Goal: Task Accomplishment & Management: Manage account settings

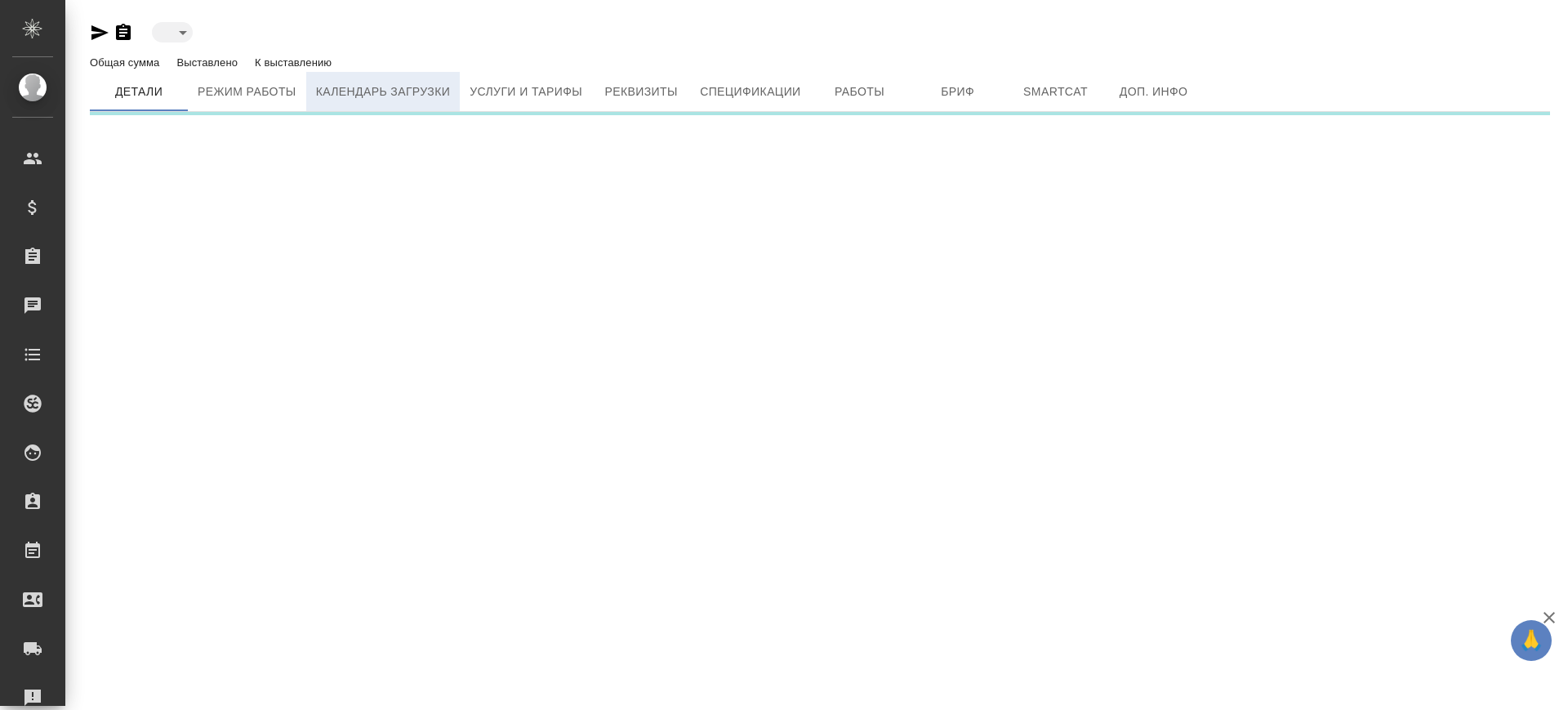
type input "active"
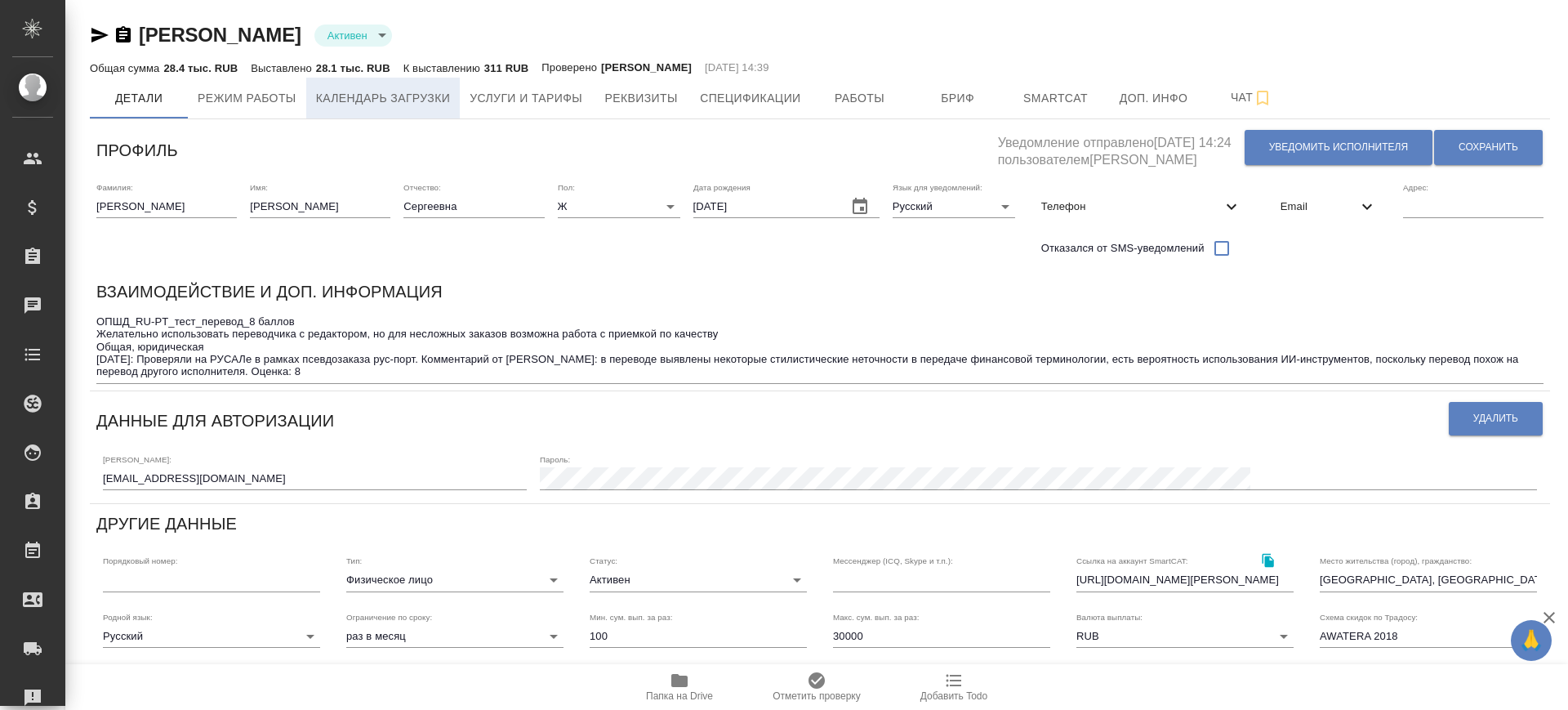
type input "Газизов Ринат"
click at [492, 108] on button "Услуги и тарифы" at bounding box center [526, 97] width 132 height 40
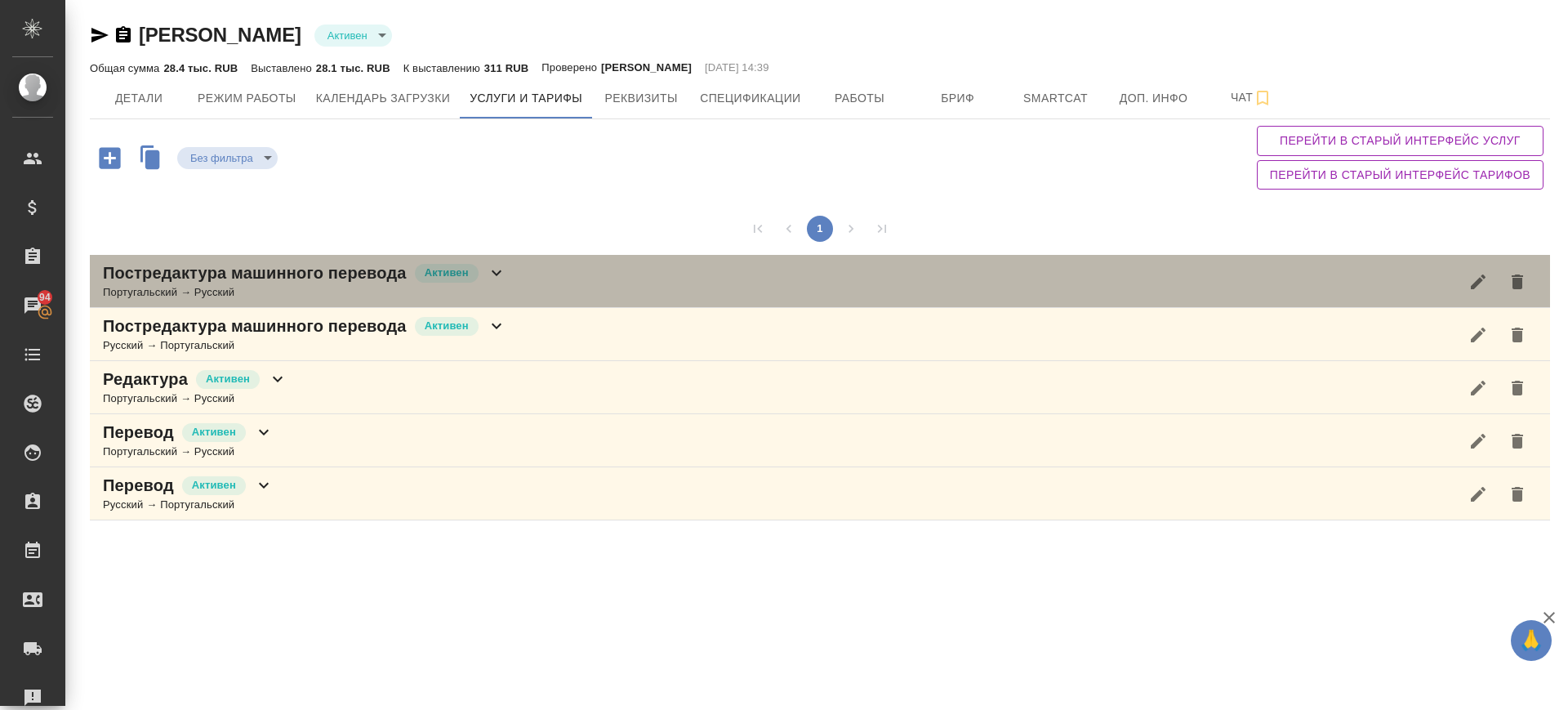
click at [560, 298] on div "Постредактура машинного перевода Активен Португальский → Русский" at bounding box center [820, 281] width 1460 height 53
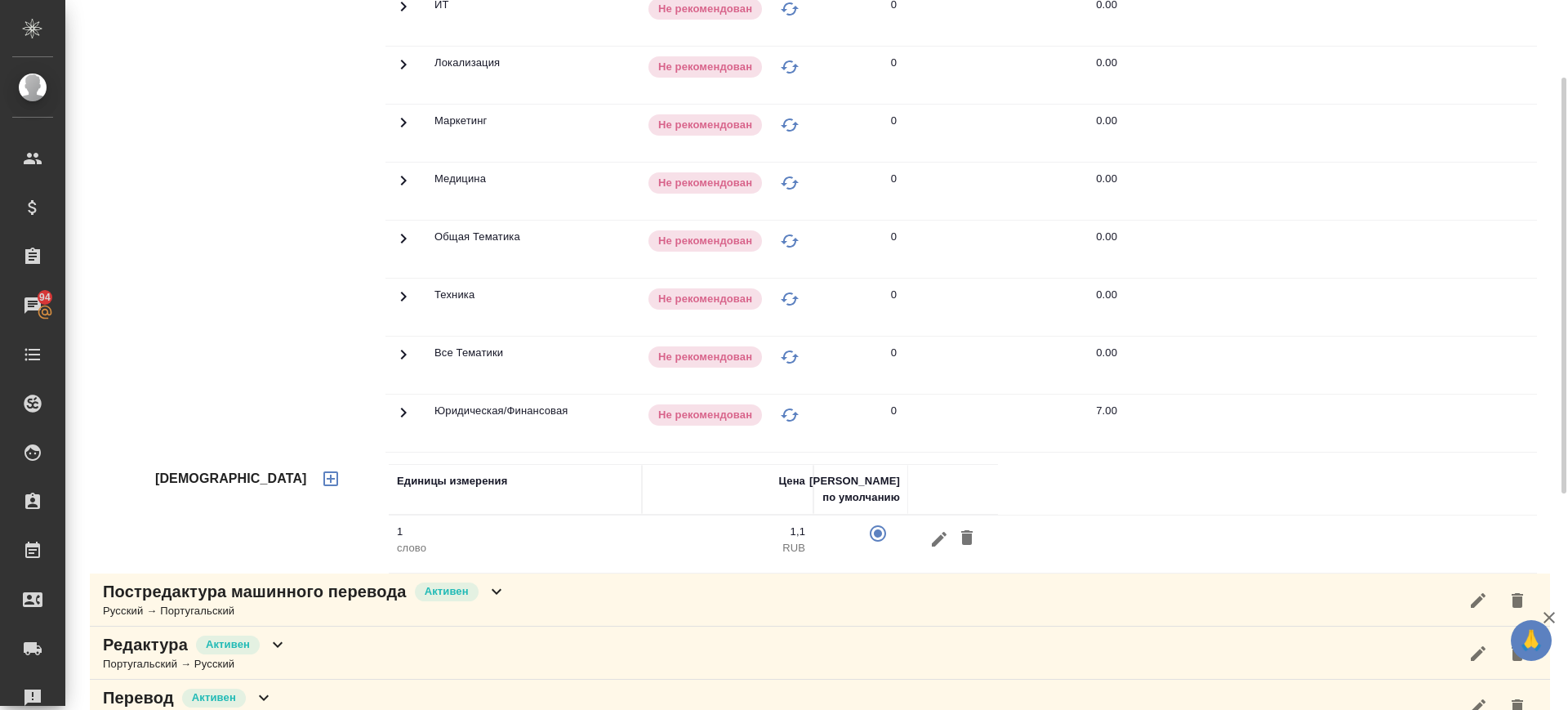
scroll to position [204, 0]
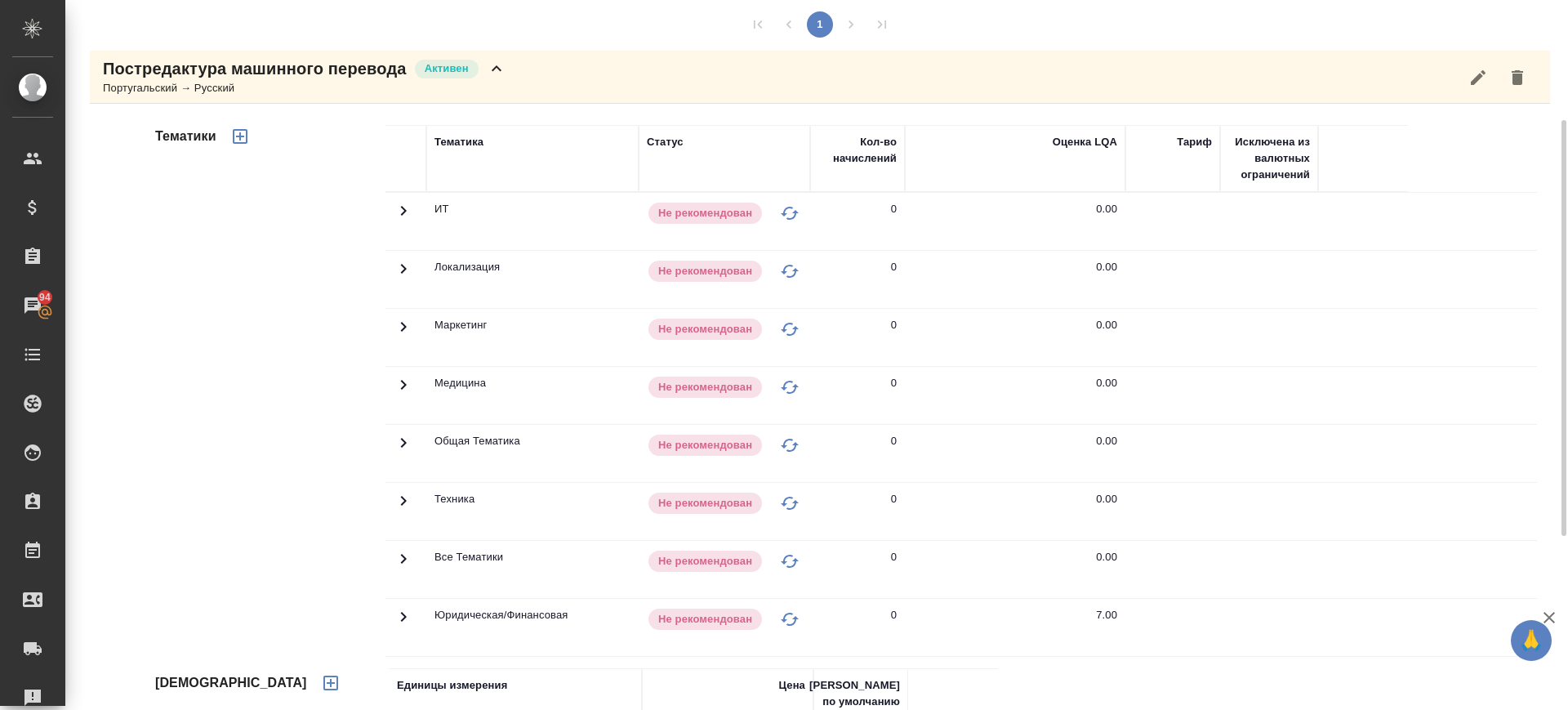
click at [406, 615] on icon at bounding box center [403, 617] width 20 height 20
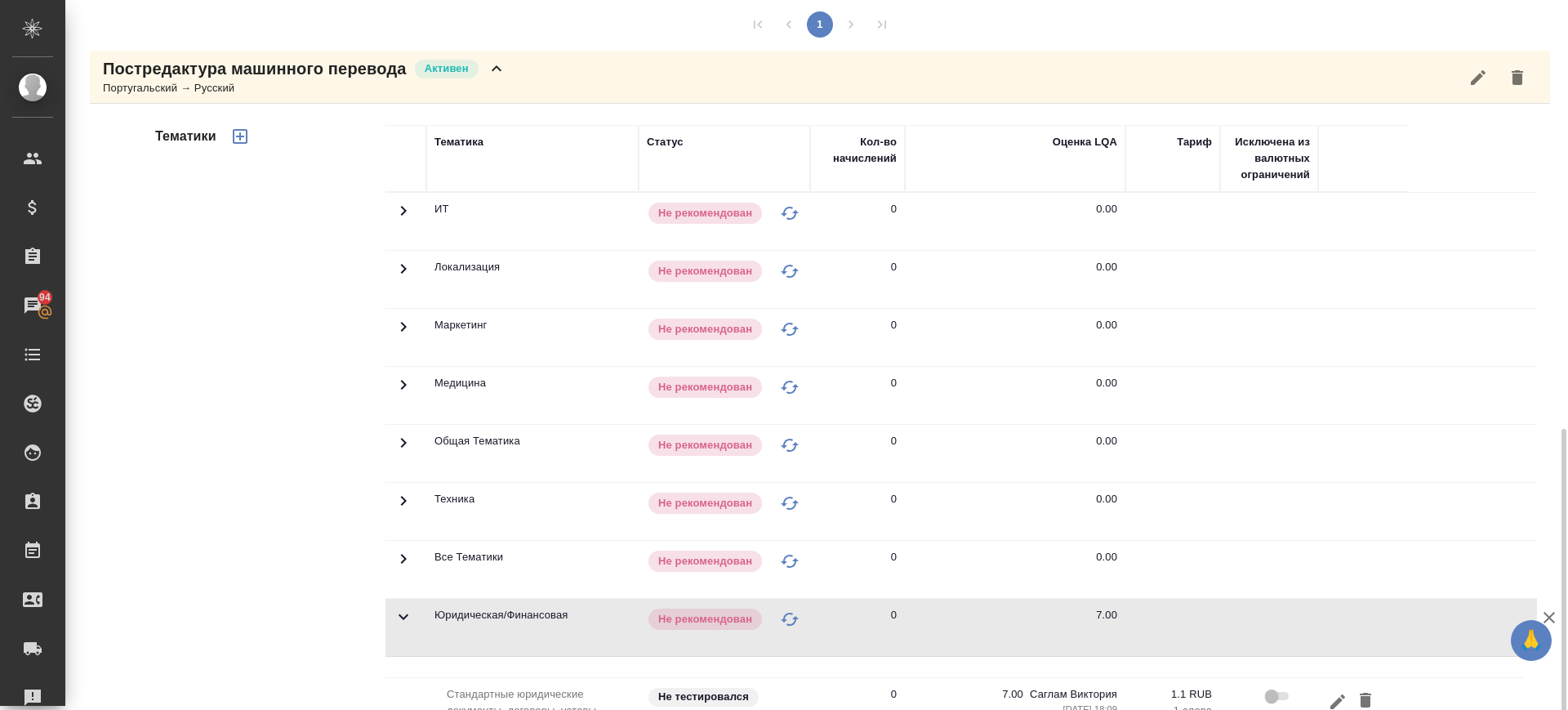
scroll to position [409, 0]
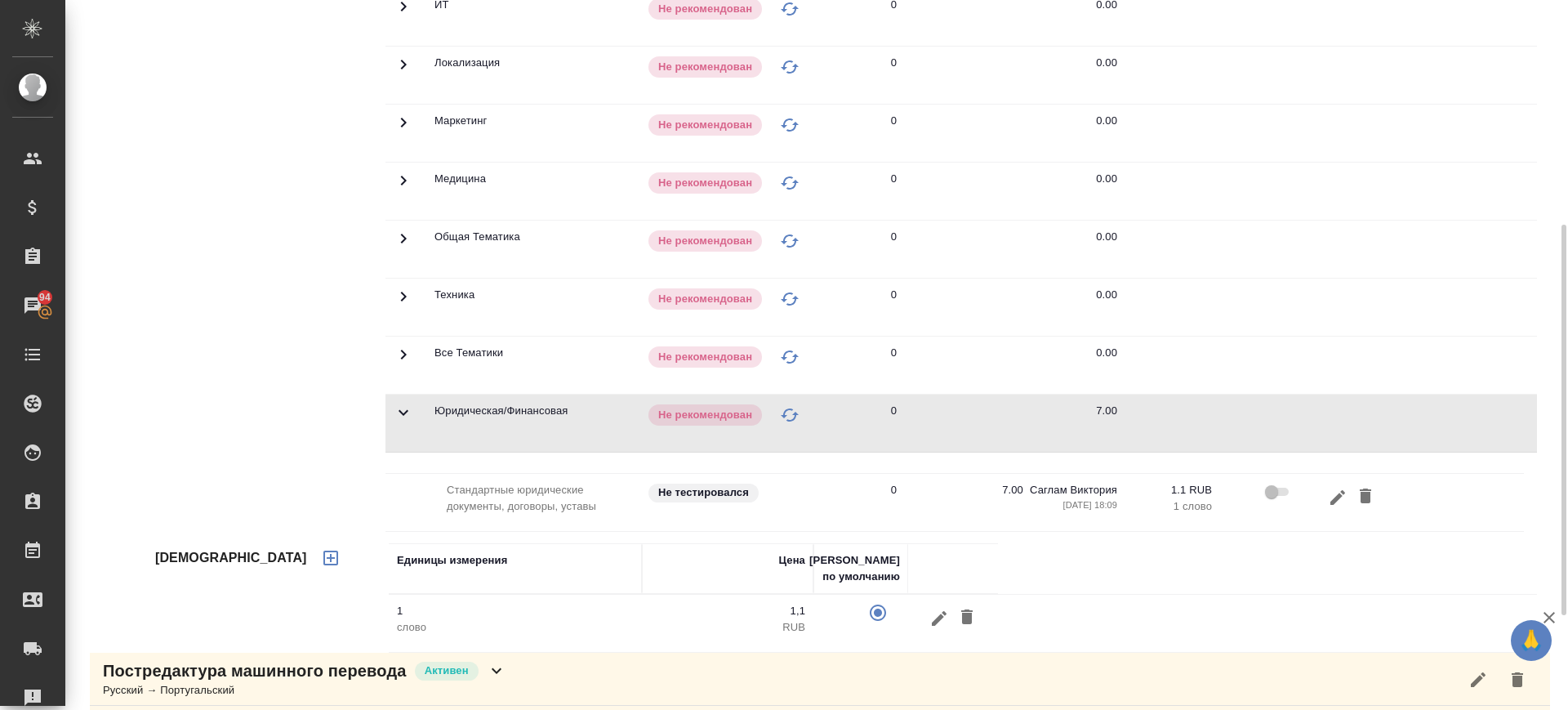
click at [1327, 497] on button "button" at bounding box center [1337, 497] width 28 height 30
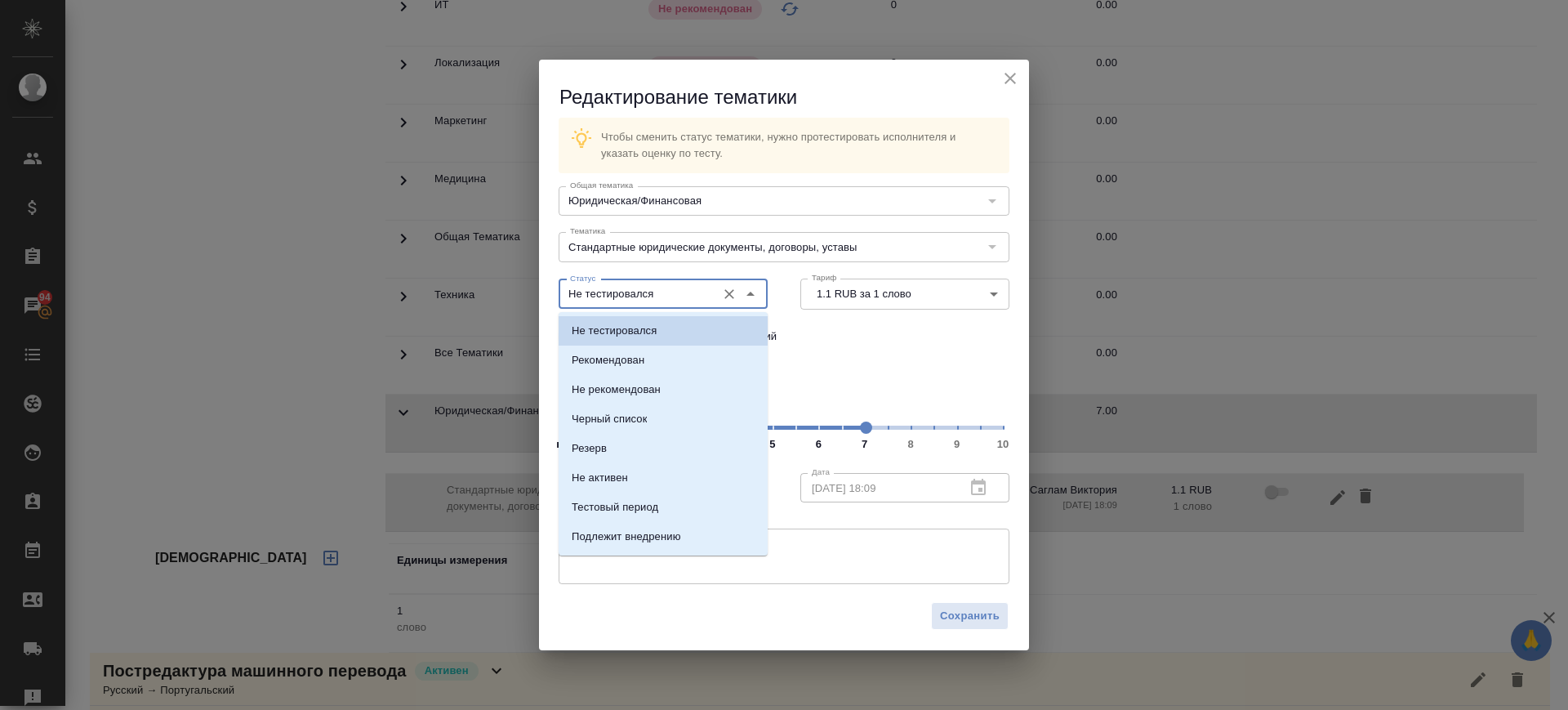
click at [689, 299] on input "Не тестировался" at bounding box center [636, 293] width 145 height 20
click at [673, 361] on li "Рекомендован" at bounding box center [663, 361] width 209 height 29
type input "Рекомендован"
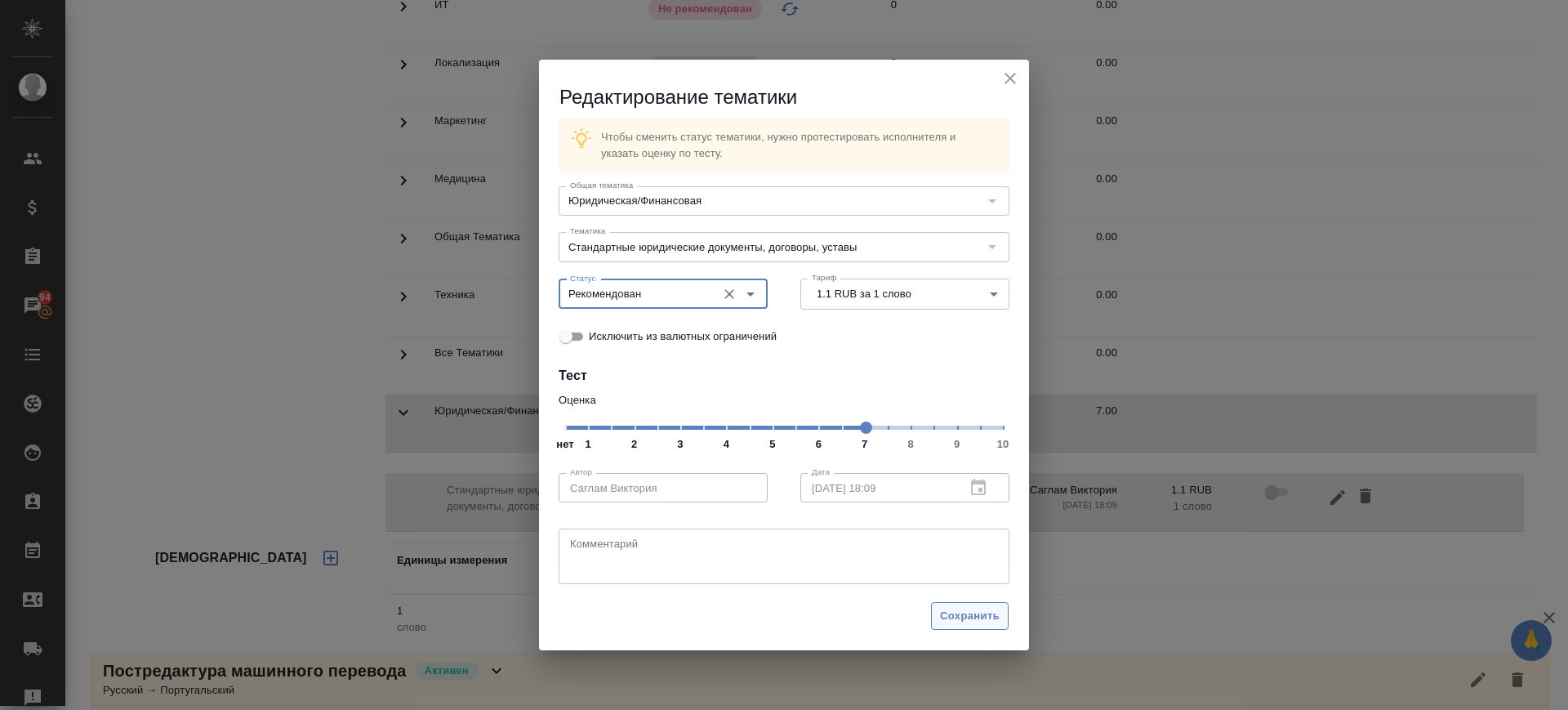
click at [971, 626] on button "Сохранить" at bounding box center [970, 616] width 77 height 28
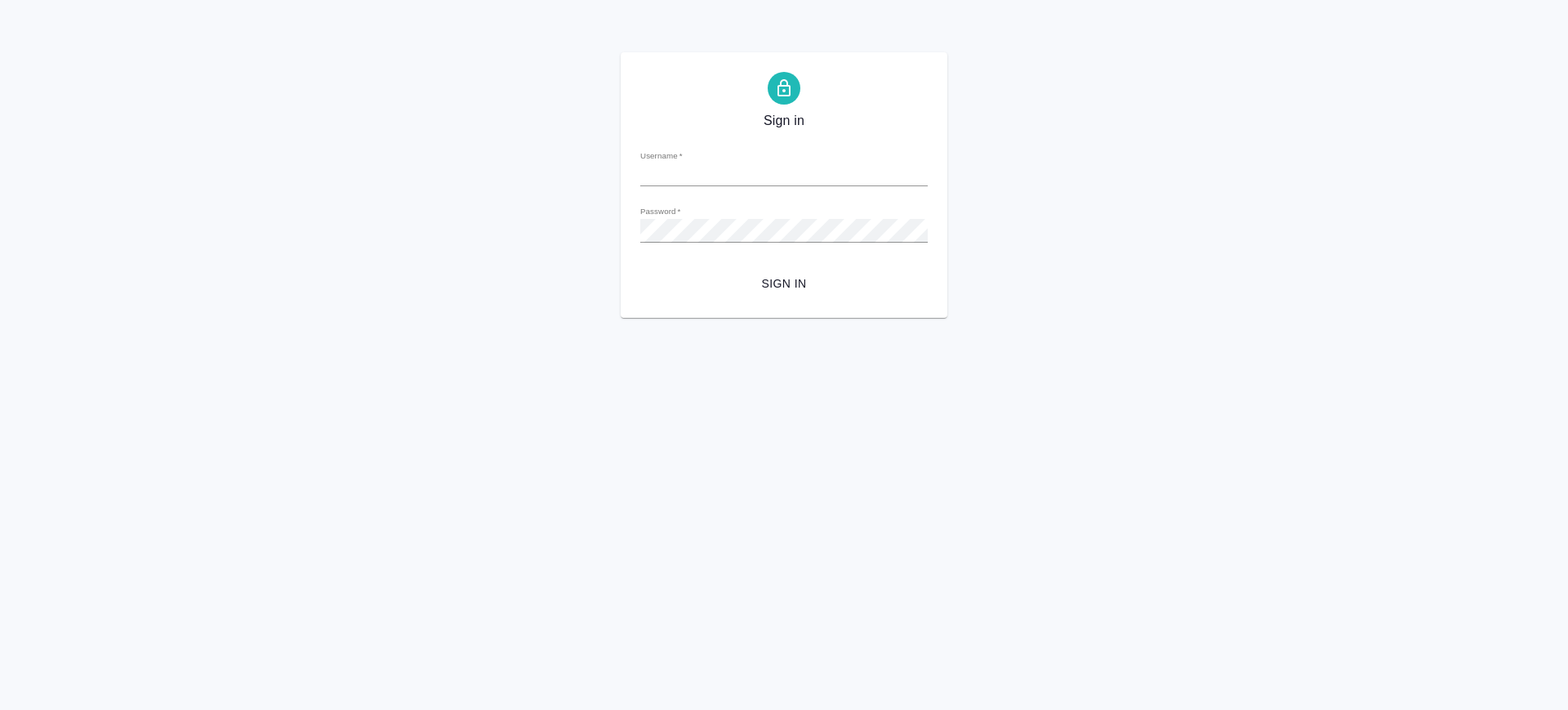
type input "[PERSON_NAME][EMAIL_ADDRESS][DOMAIN_NAME]"
click at [790, 285] on span "Sign in" at bounding box center [784, 284] width 261 height 21
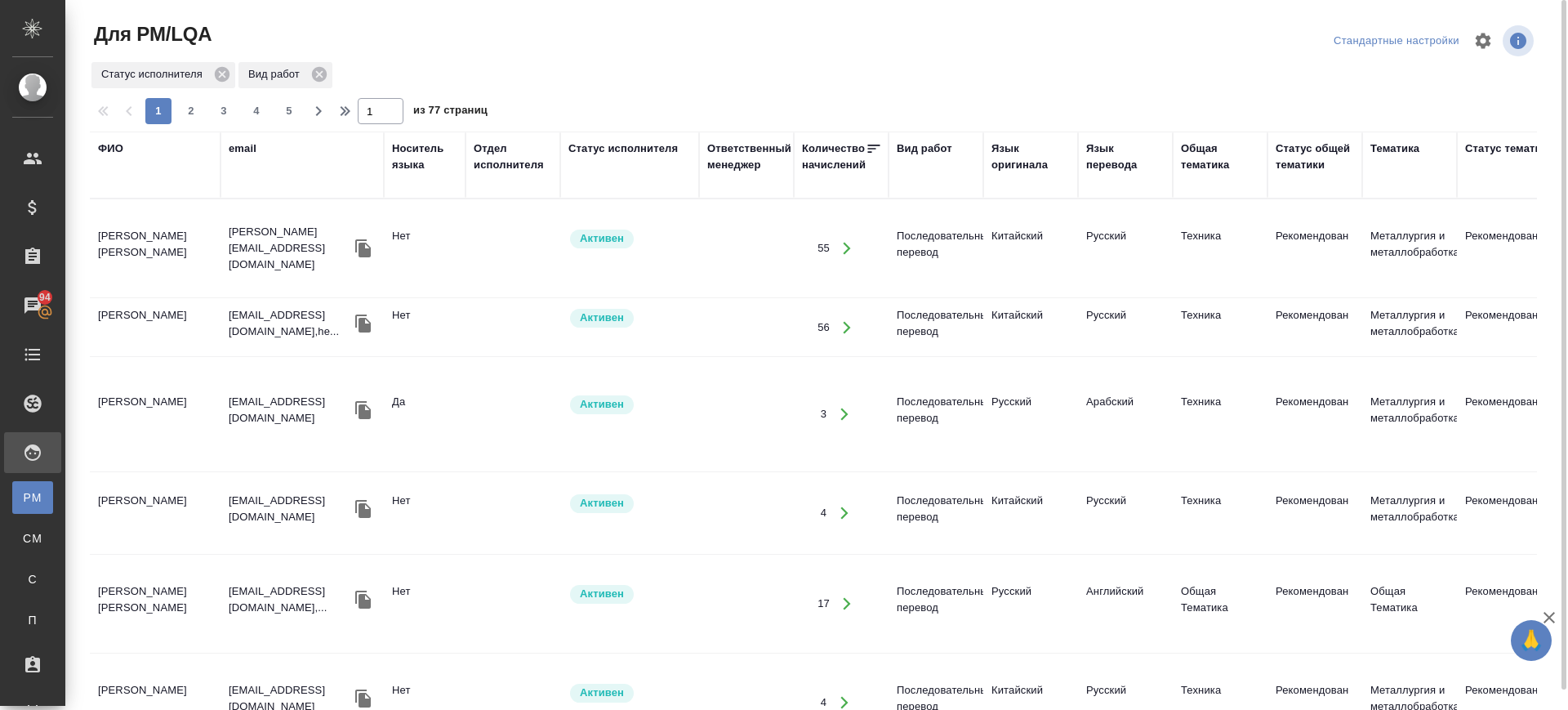
click at [112, 149] on div "ФИО" at bounding box center [110, 148] width 25 height 16
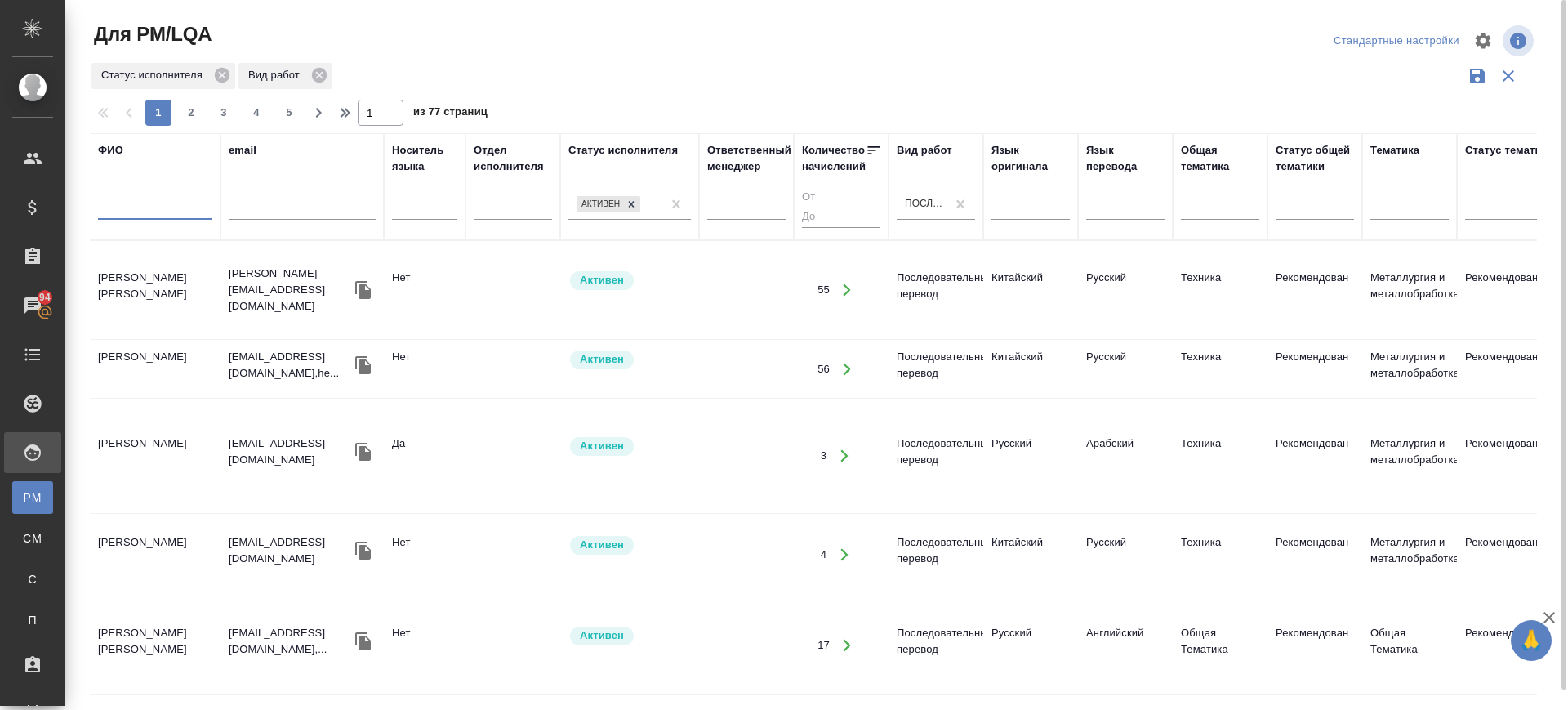
click at [122, 212] on input "text" at bounding box center [155, 210] width 114 height 21
type input "машнин"
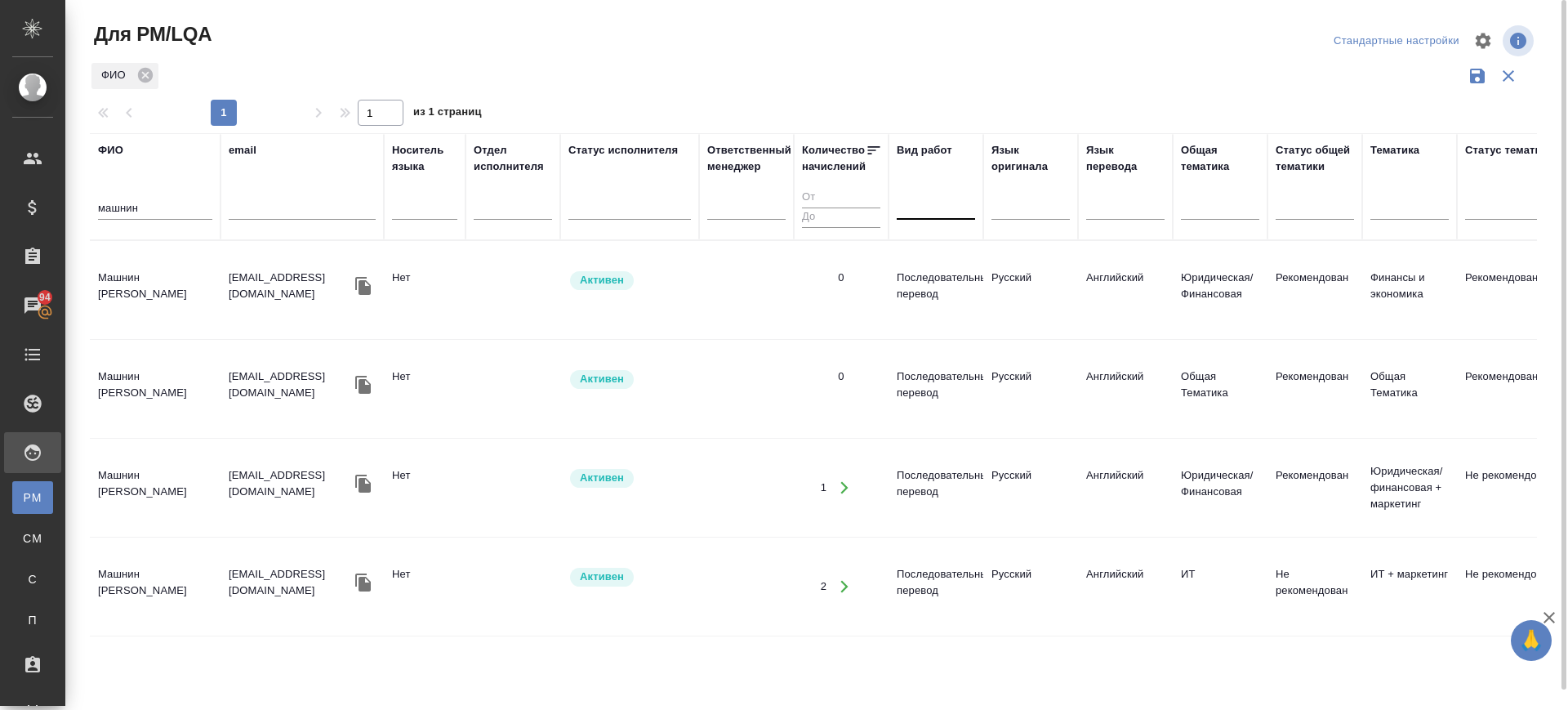
click at [162, 275] on td "[PERSON_NAME]" at bounding box center [155, 290] width 131 height 57
click at [162, 275] on td "Машнин Владимир" at bounding box center [155, 290] width 131 height 57
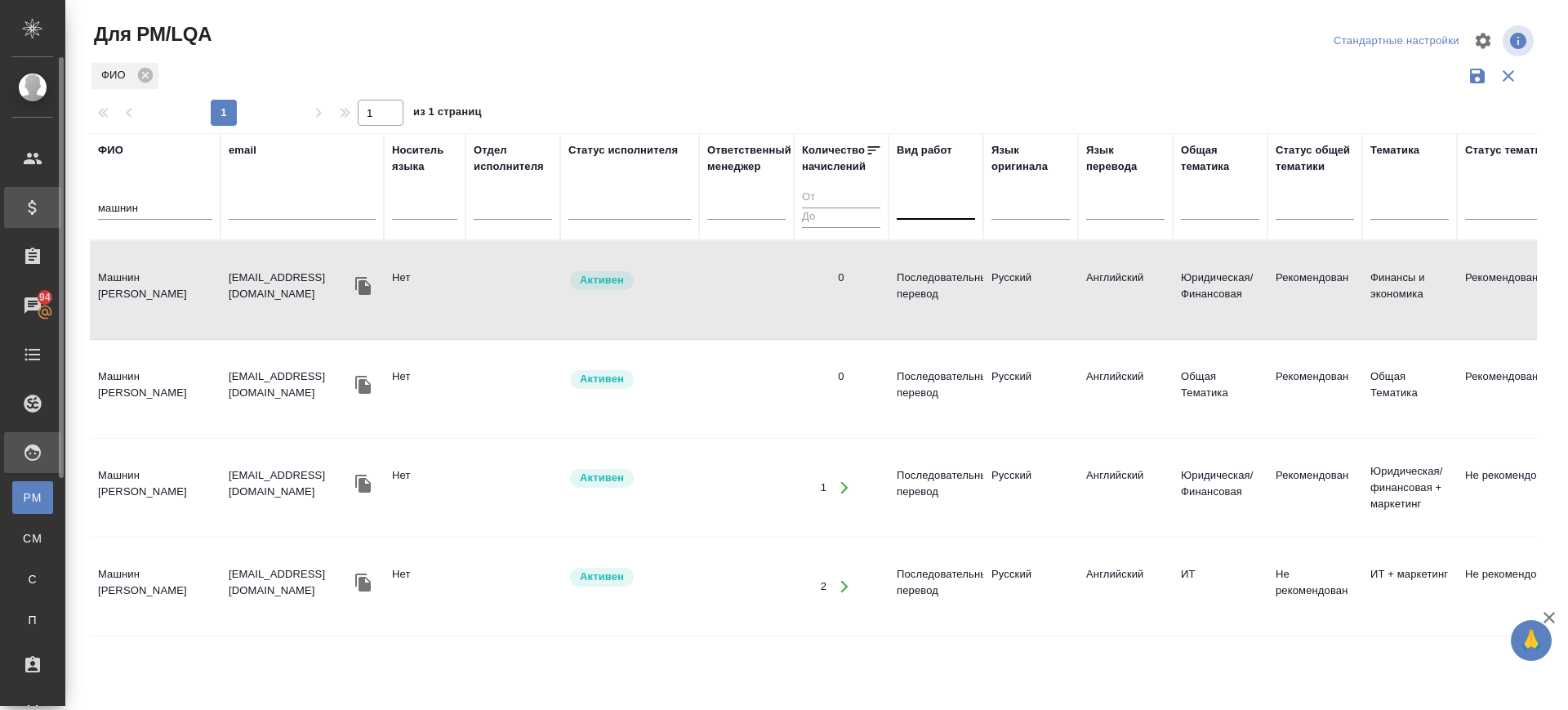
drag, startPoint x: 144, startPoint y: 211, endPoint x: 0, endPoint y: 198, distance: 144.6
click at [0, 197] on div ".cls-1 fill:#fff; AWATERA Саглам Виктория v.saglam Клиенты Спецификации Заказы …" at bounding box center [784, 355] width 1568 height 710
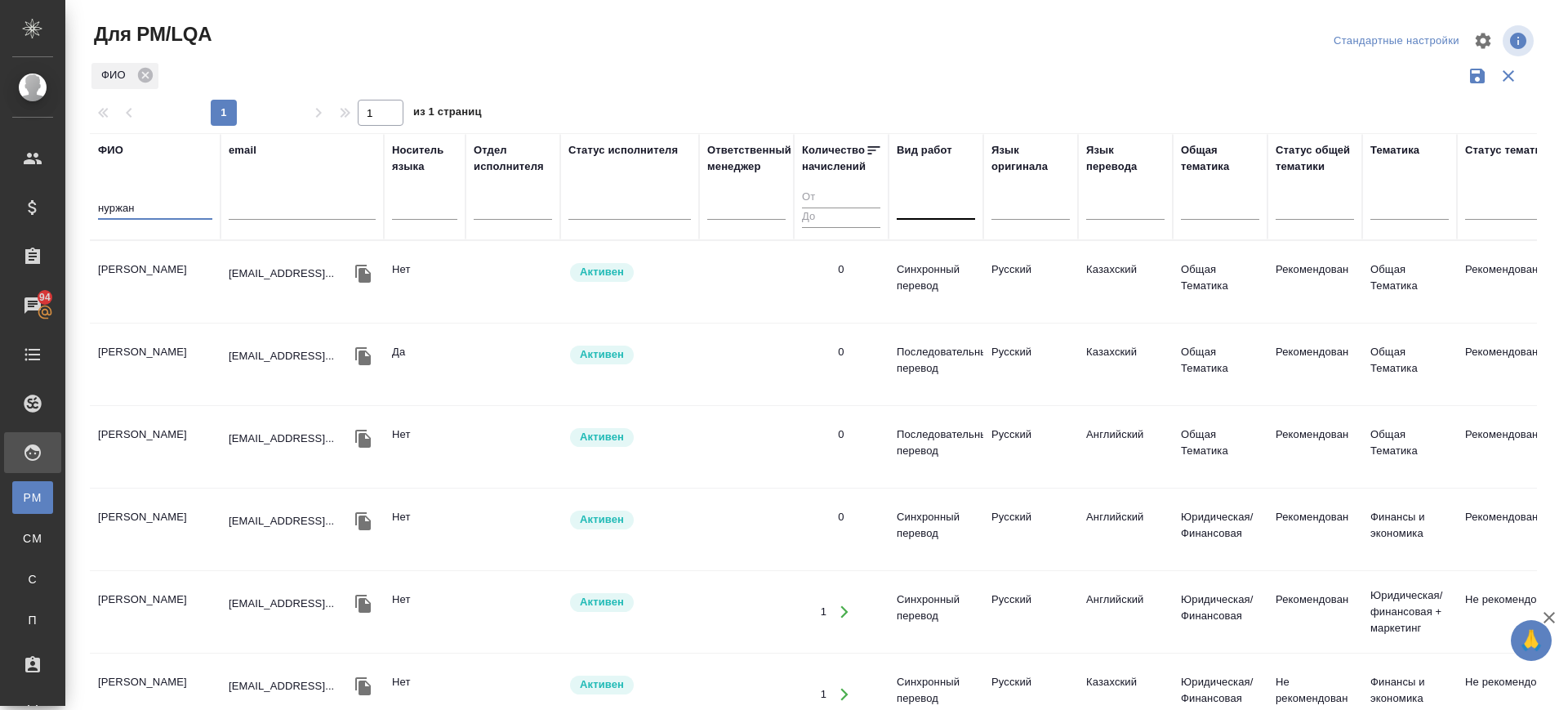
drag, startPoint x: 167, startPoint y: 203, endPoint x: 88, endPoint y: 184, distance: 81.3
click at [88, 184] on div "Для PM/LQA Стандартные настройки ФИО 1 1 из 1 страниц ФИО нуржан email Носитель…" at bounding box center [820, 365] width 1479 height 731
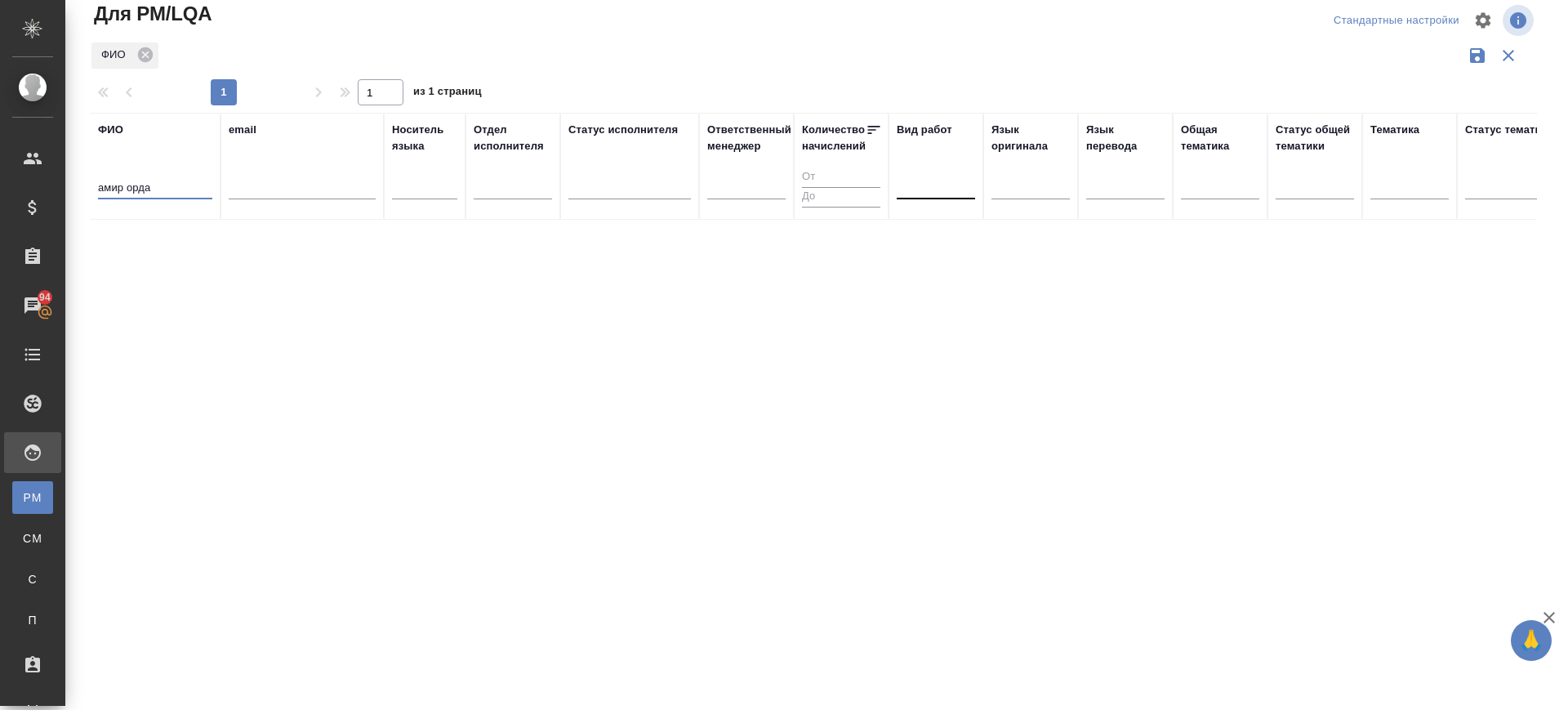
drag, startPoint x: 103, startPoint y: 191, endPoint x: 82, endPoint y: 182, distance: 22.8
click at [82, 182] on div "Для PM/LQA Стандартные настройки ФИО 1 1 из 1 страниц ФИО амир орда email Носит…" at bounding box center [820, 344] width 1479 height 731
drag, startPoint x: 156, startPoint y: 217, endPoint x: 195, endPoint y: 193, distance: 45.8
click at [189, 207] on div "Для PM/LQA Стандартные настройки ФИО 1 1 из 1 страниц ФИО амир орда email Носит…" at bounding box center [820, 344] width 1479 height 731
click at [192, 188] on input "амир орда" at bounding box center [155, 189] width 114 height 21
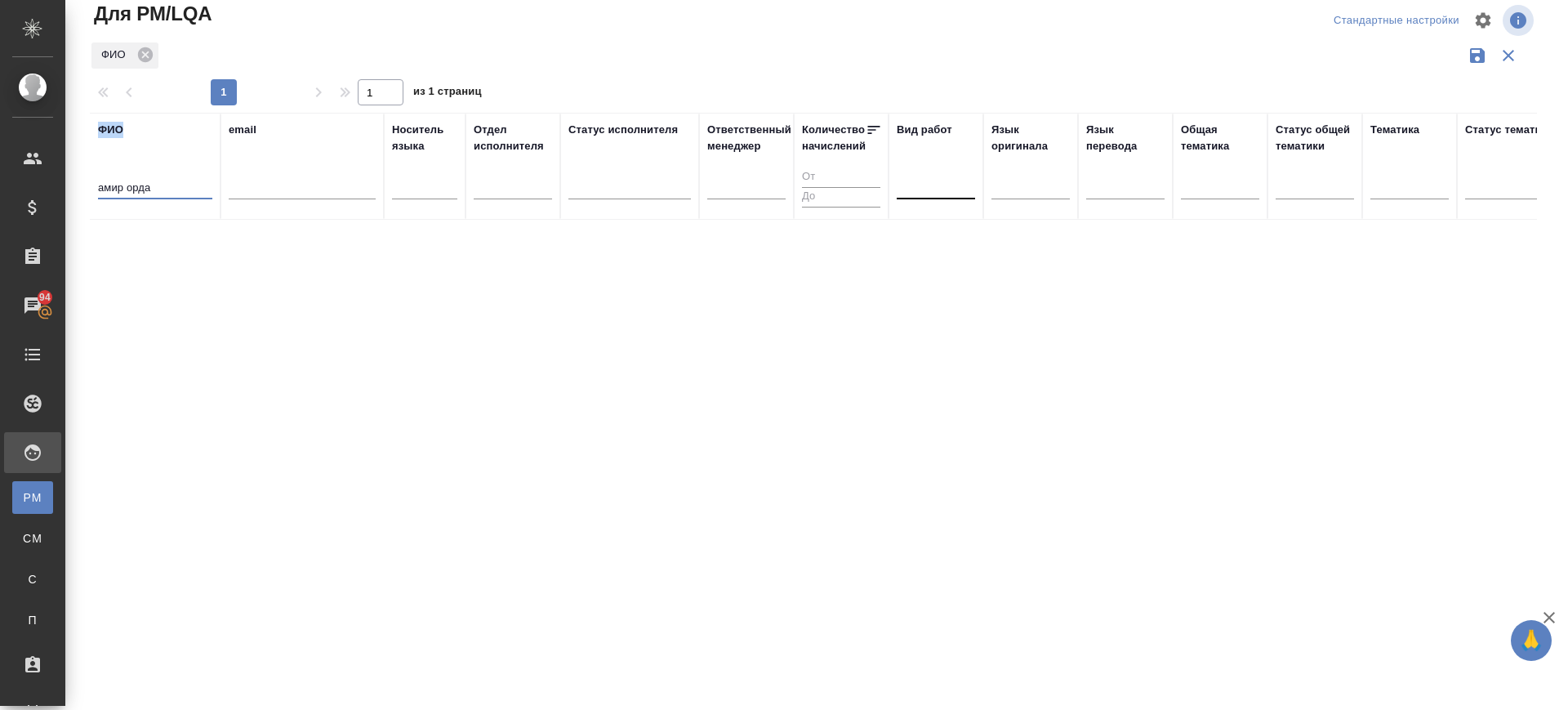
drag, startPoint x: 190, startPoint y: 187, endPoint x: 149, endPoint y: 196, distance: 42.0
click at [185, 187] on input "амир орда" at bounding box center [155, 189] width 114 height 21
click at [138, 188] on input "амир орда" at bounding box center [155, 189] width 114 height 21
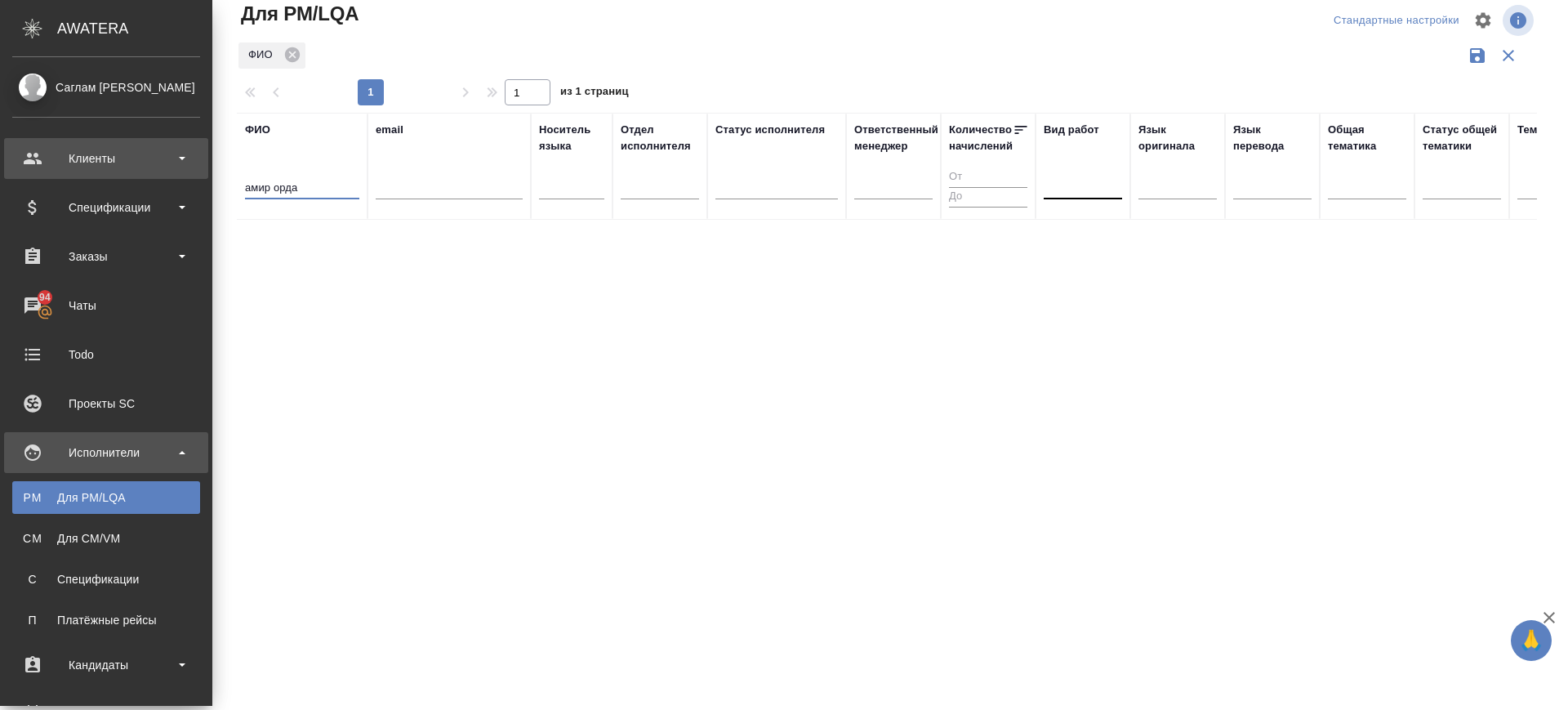
drag, startPoint x: 163, startPoint y: 188, endPoint x: 36, endPoint y: 167, distance: 128.7
click at [36, 167] on div ".cls-1 fill:#fff; AWATERA Саглам Виктория v.saglam Клиенты Спецификации Заказы …" at bounding box center [784, 355] width 1568 height 710
drag, startPoint x: 151, startPoint y: 198, endPoint x: 0, endPoint y: 177, distance: 152.5
click at [0, 177] on div ".cls-1 fill:#fff; AWATERA Саглам Виктория v.saglam Клиенты Спецификации Заказы …" at bounding box center [784, 355] width 1568 height 710
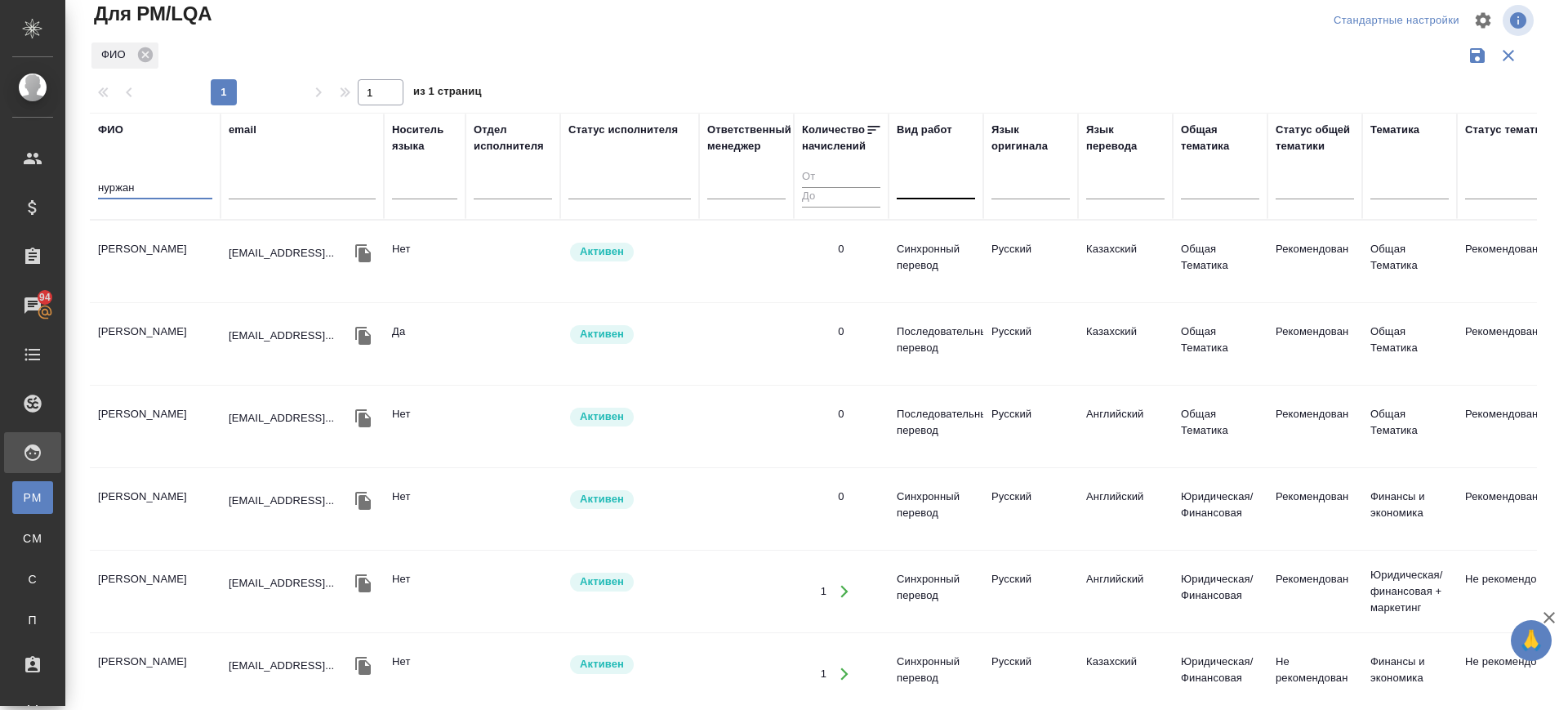
type input "нуржан"
click at [154, 264] on td "[PERSON_NAME]" at bounding box center [155, 262] width 131 height 57
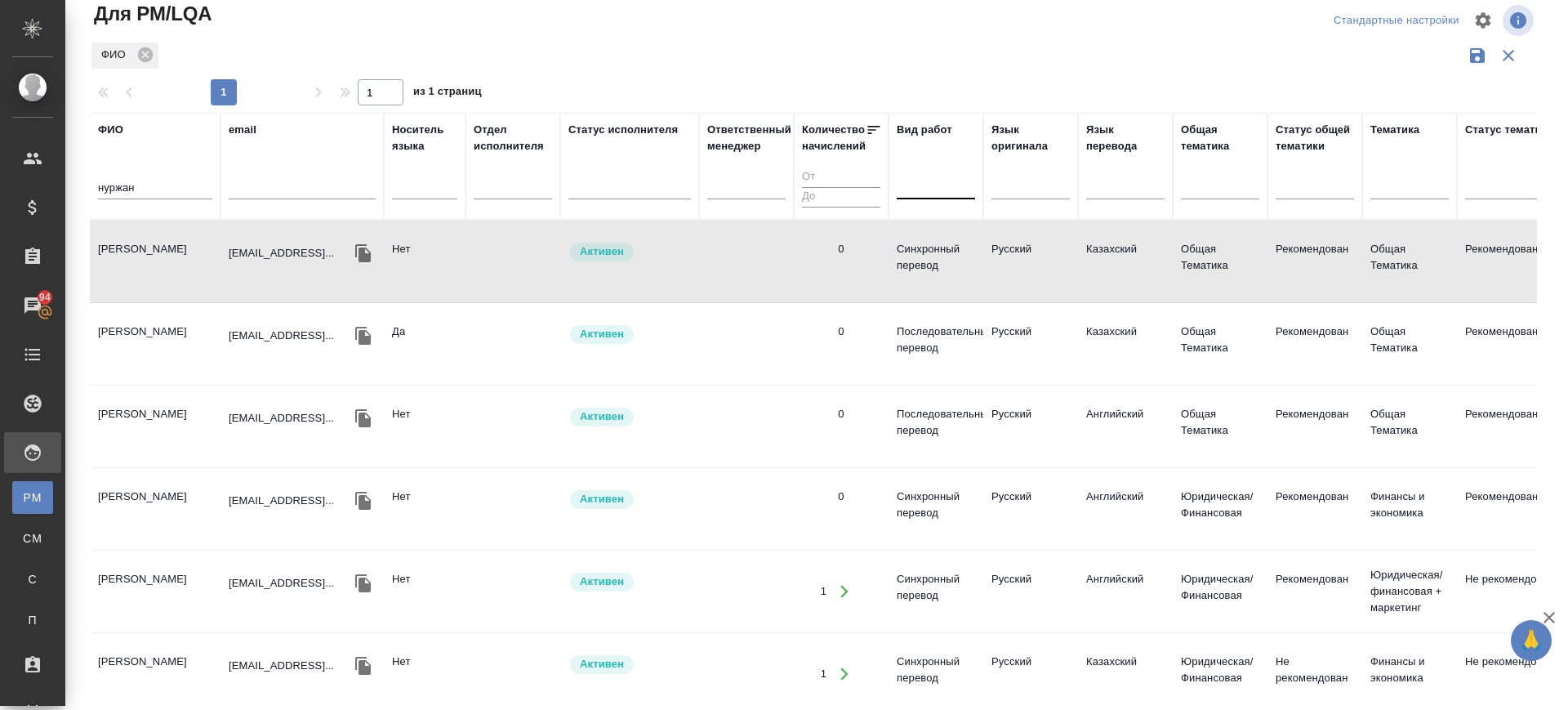
click at [154, 264] on td "[PERSON_NAME]" at bounding box center [155, 262] width 131 height 57
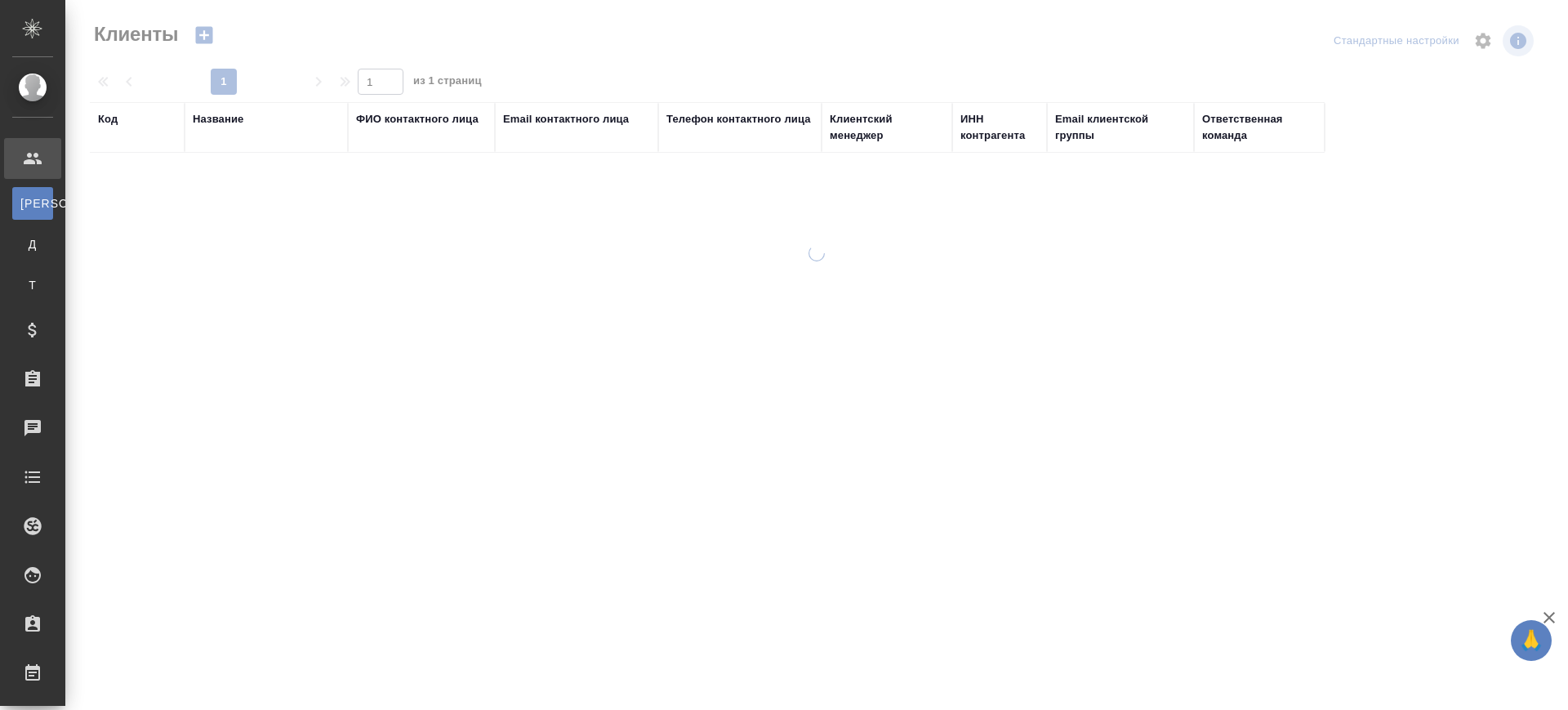
select select "RU"
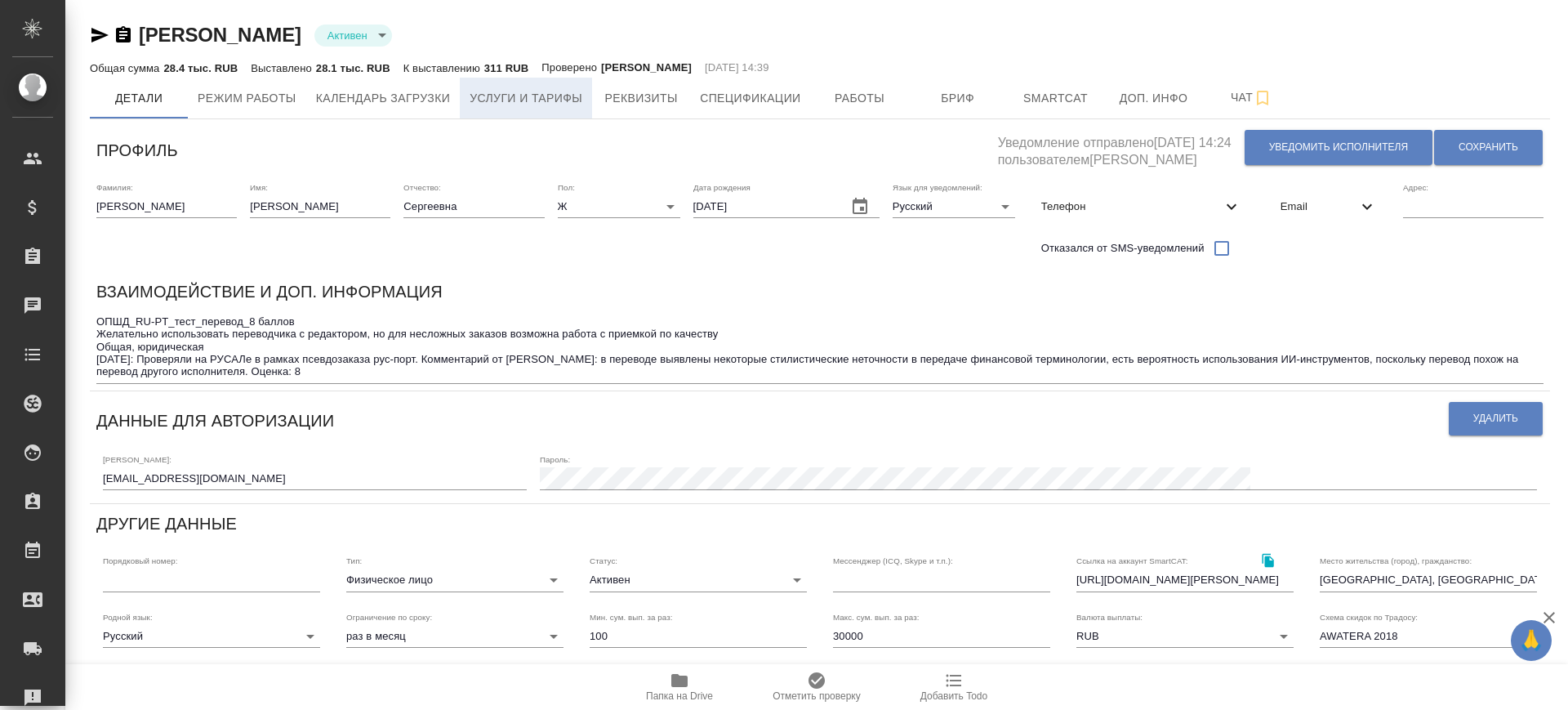
click at [517, 83] on button "Услуги и тарифы" at bounding box center [526, 97] width 132 height 40
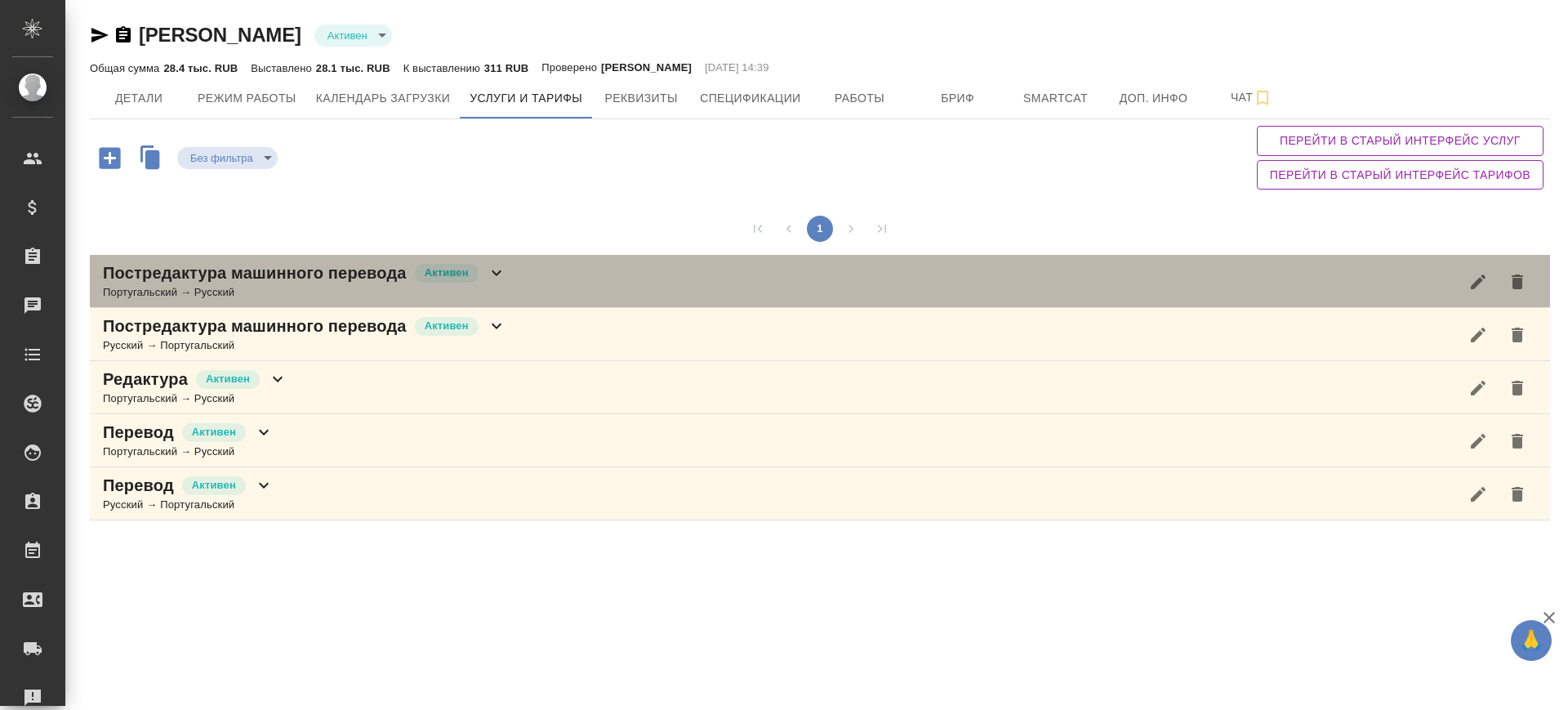
click at [583, 281] on div "Постредактура машинного перевода Активен Португальский → Русский" at bounding box center [820, 281] width 1460 height 53
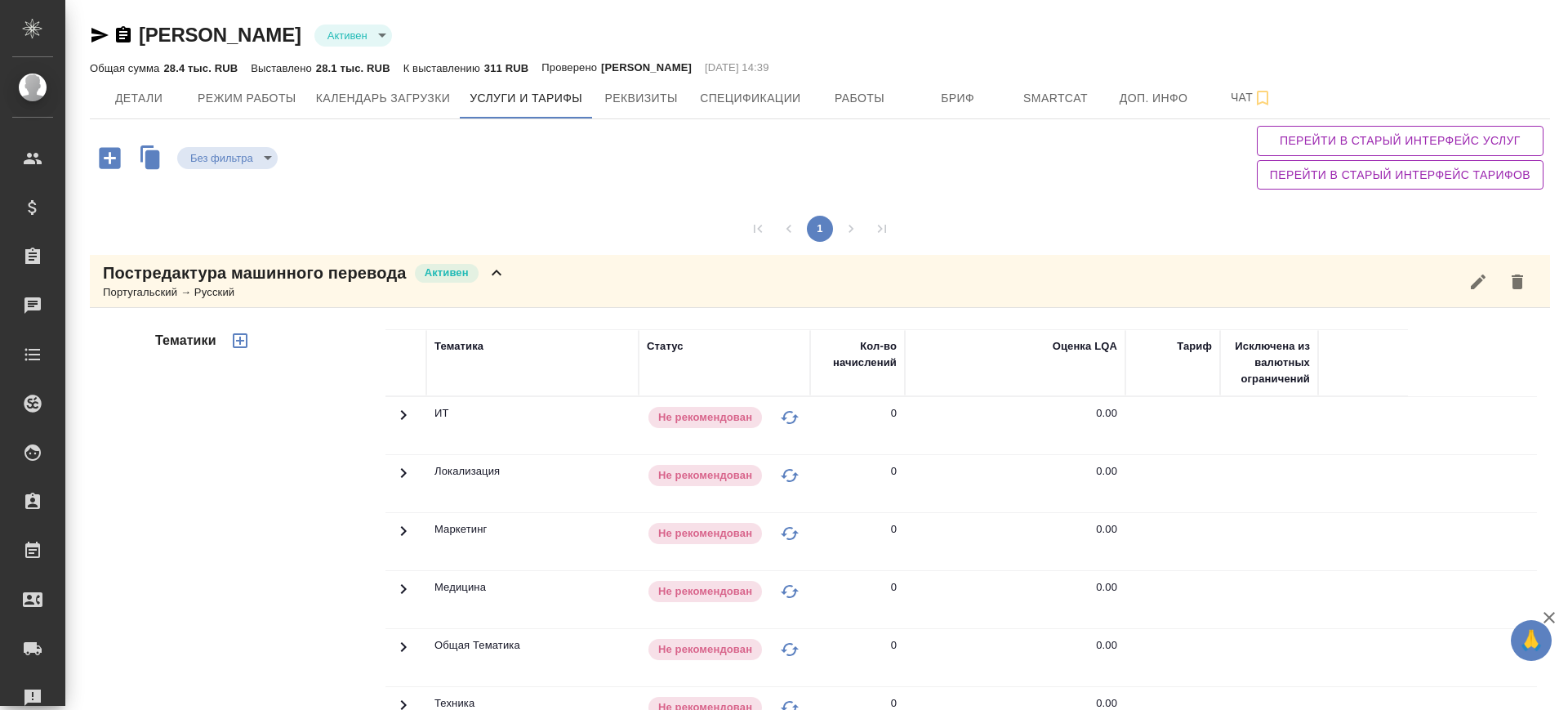
scroll to position [409, 0]
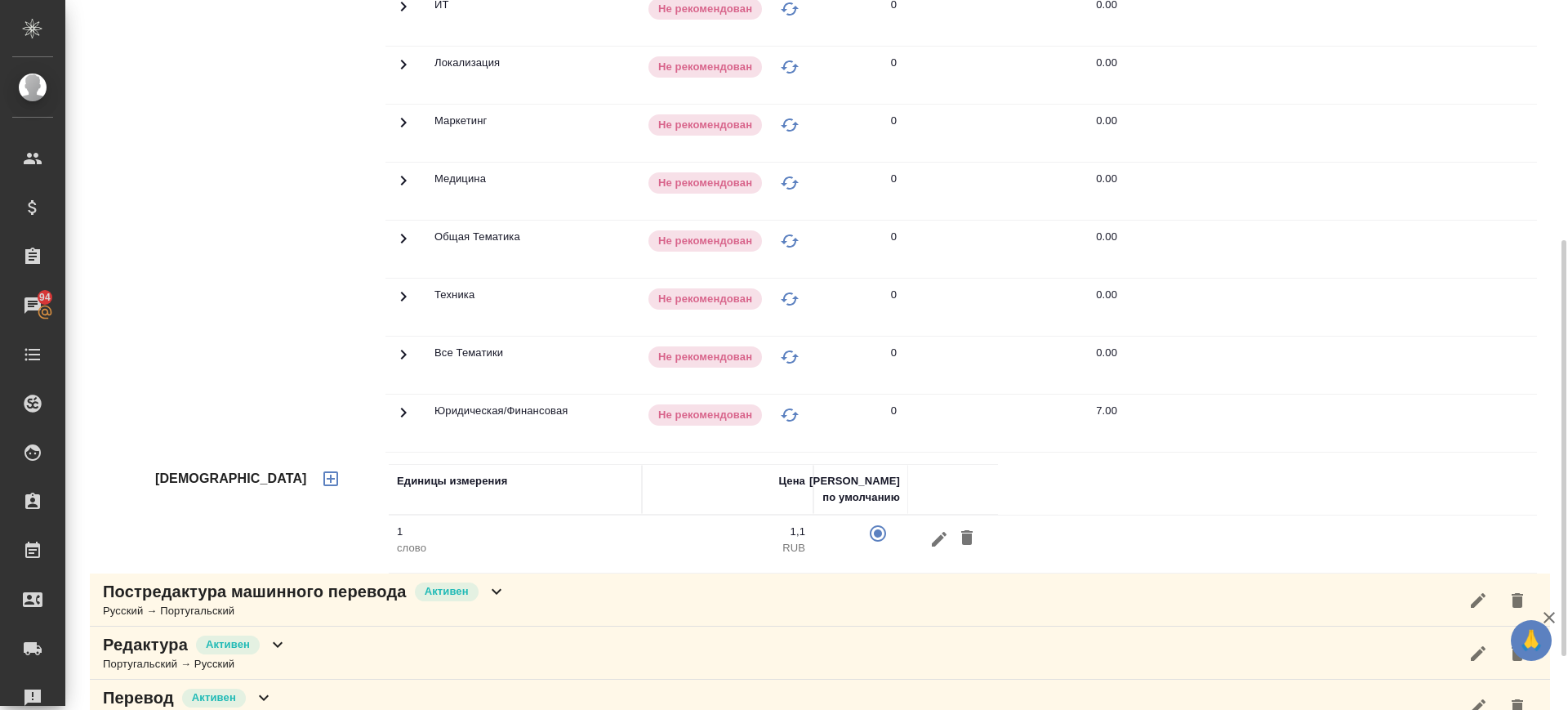
click at [400, 411] on icon at bounding box center [403, 412] width 20 height 20
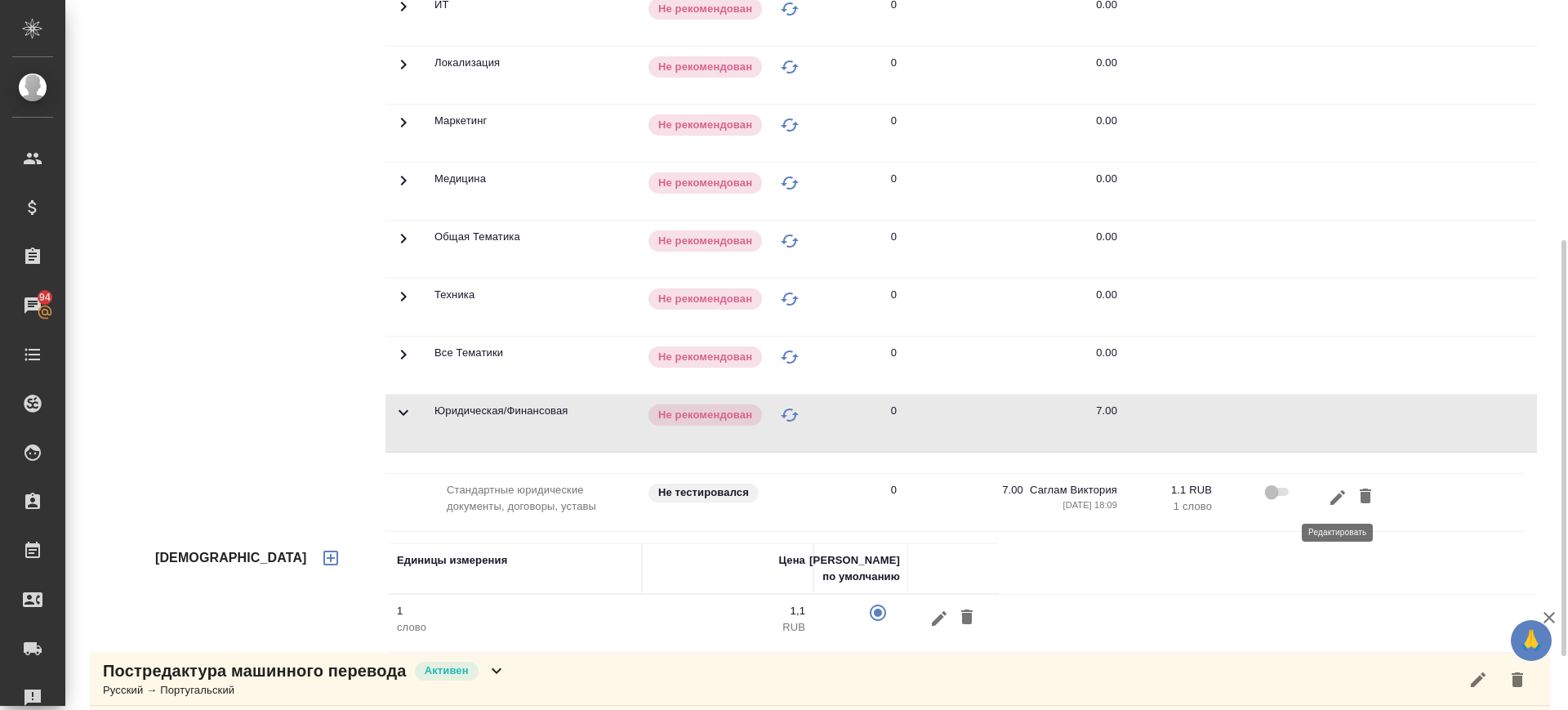
click at [1335, 497] on icon "button" at bounding box center [1337, 497] width 15 height 15
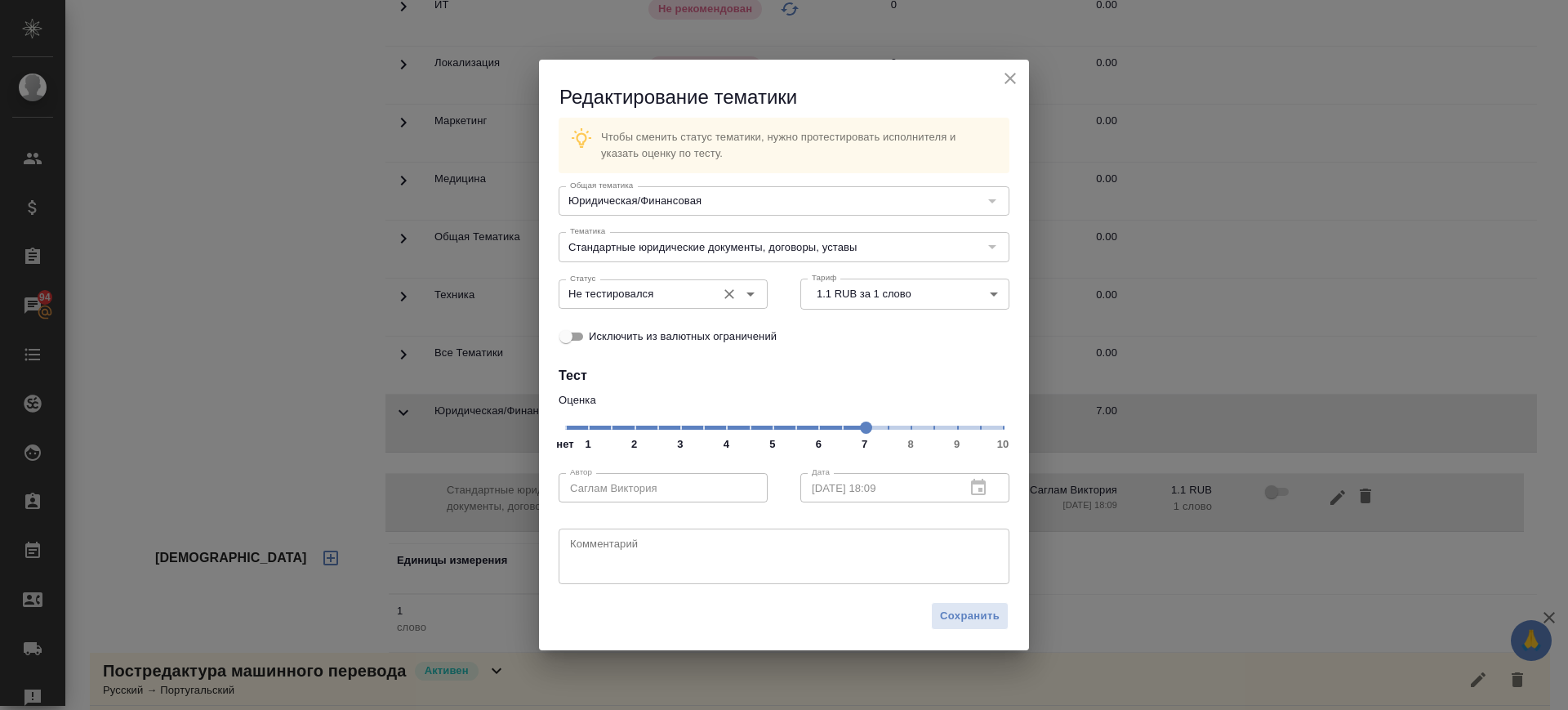
click at [661, 294] on input "Не тестировался" at bounding box center [636, 293] width 145 height 20
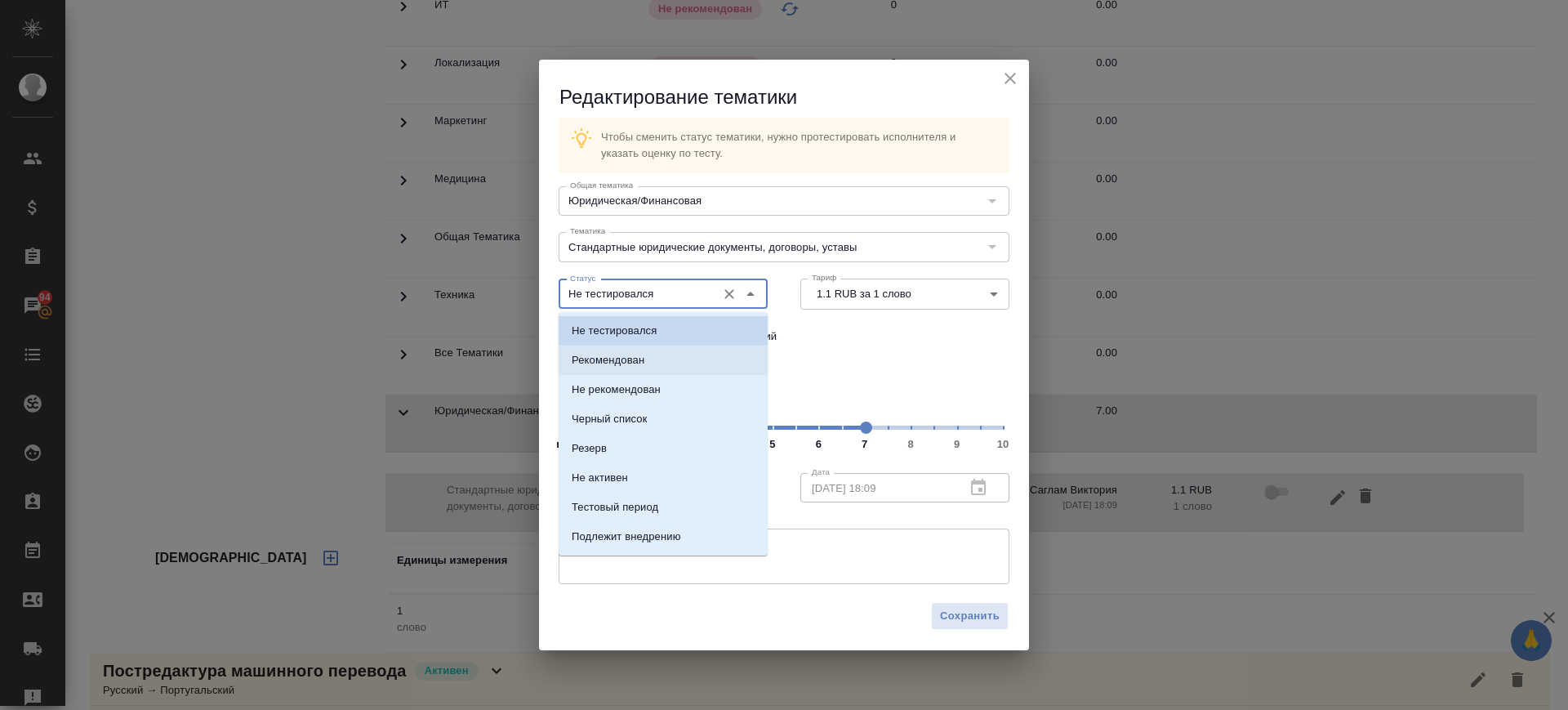
drag, startPoint x: 638, startPoint y: 368, endPoint x: 723, endPoint y: 436, distance: 108.9
click at [636, 366] on li "Рекомендован" at bounding box center [663, 361] width 209 height 29
type input "Рекомендован"
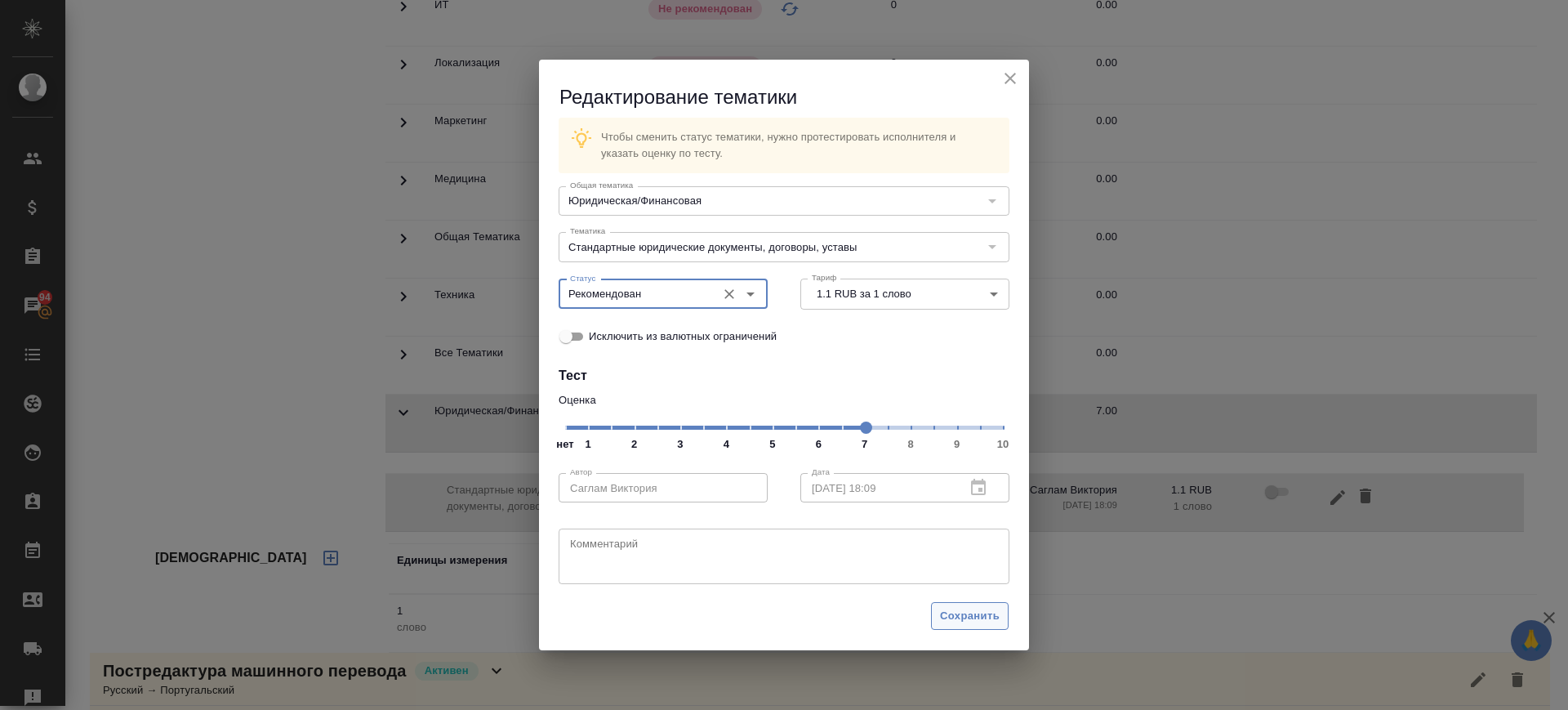
click at [940, 624] on span "Сохранить" at bounding box center [969, 617] width 59 height 19
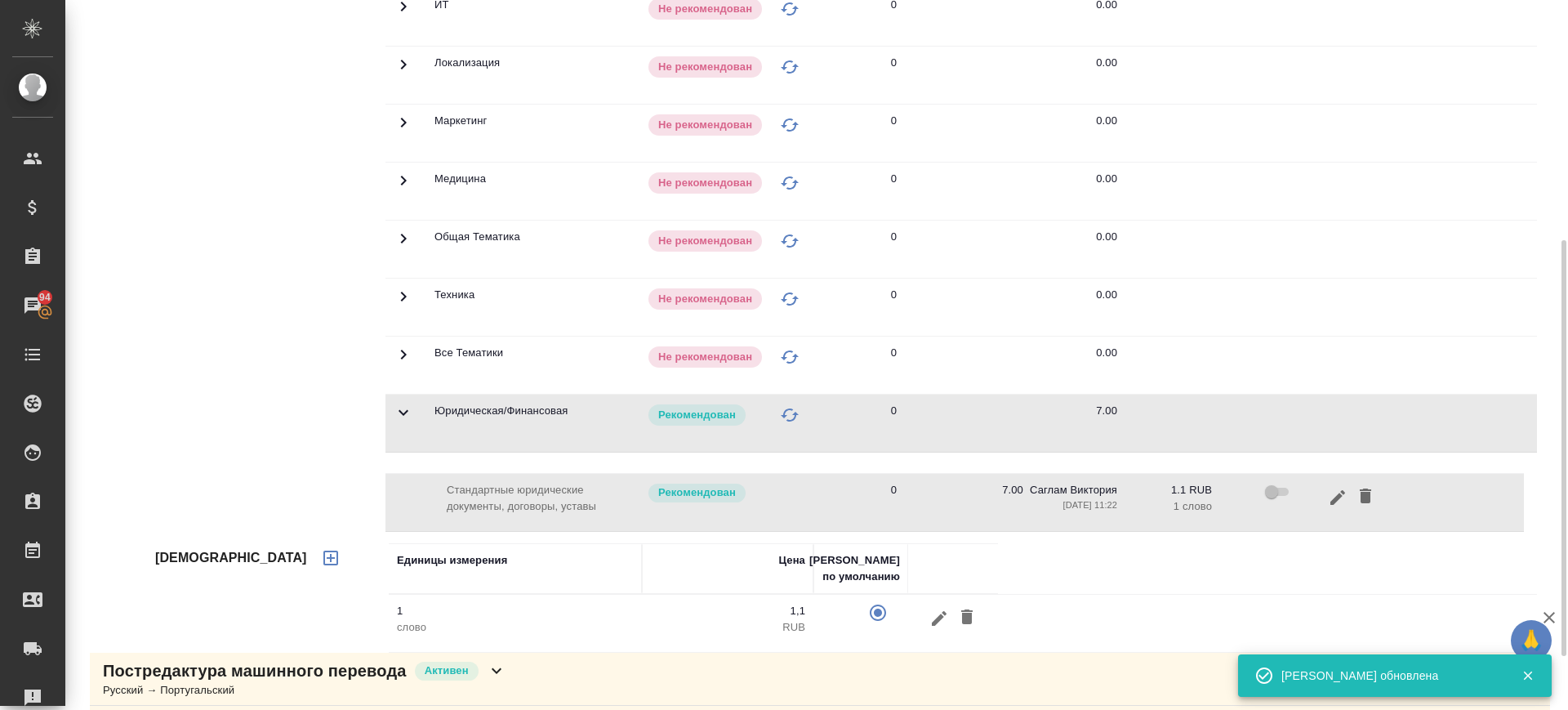
scroll to position [579, 0]
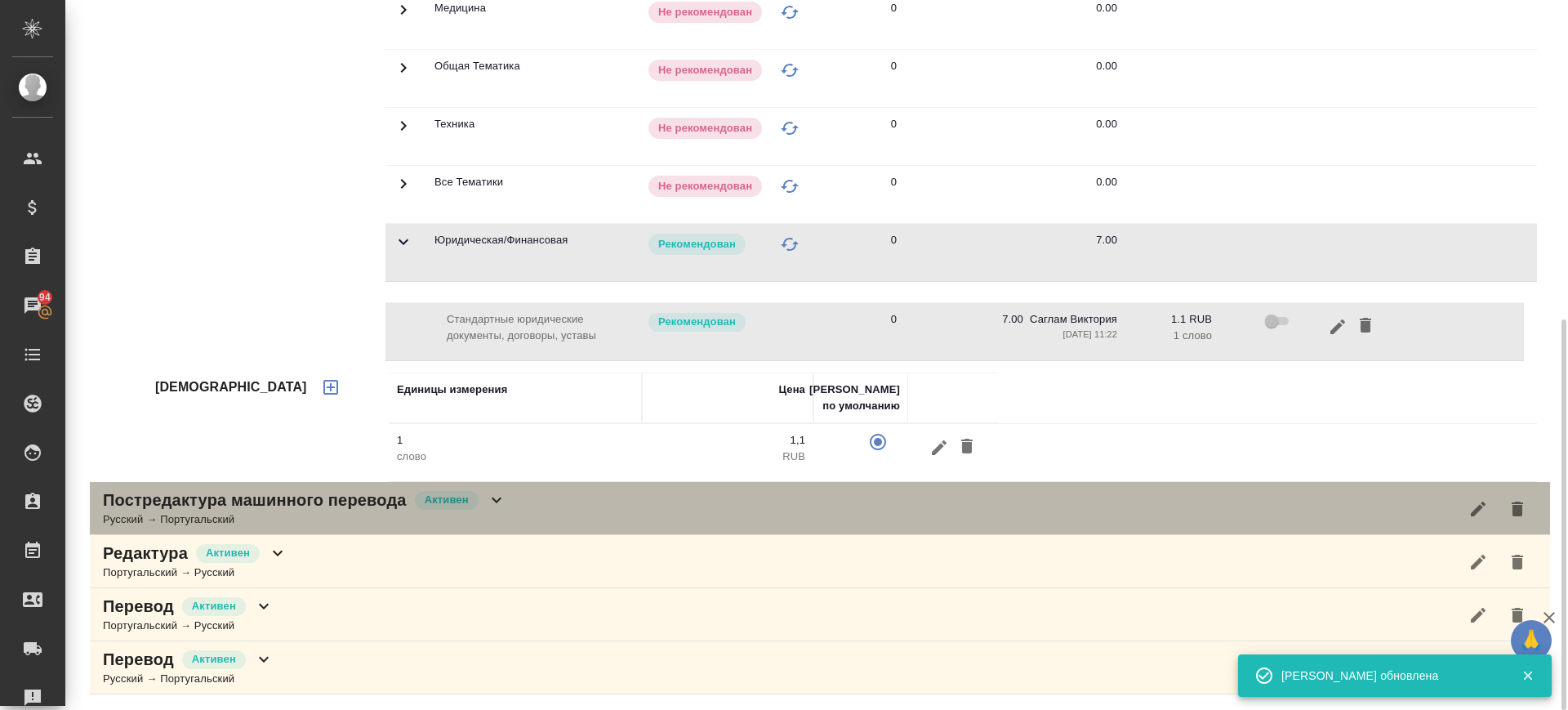
click at [561, 511] on div "Постредактура машинного перевода Активен Русский → Португальский" at bounding box center [820, 509] width 1460 height 53
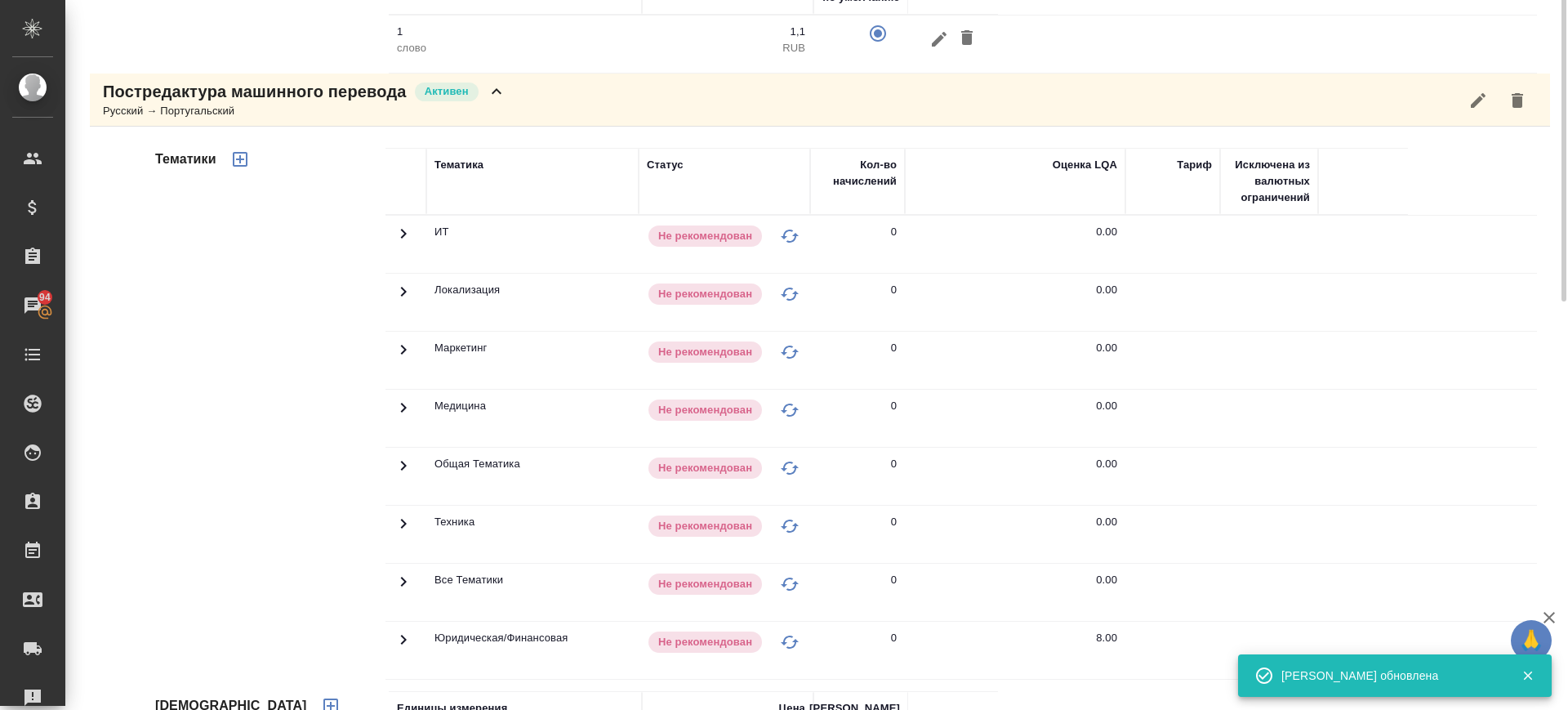
scroll to position [1090, 0]
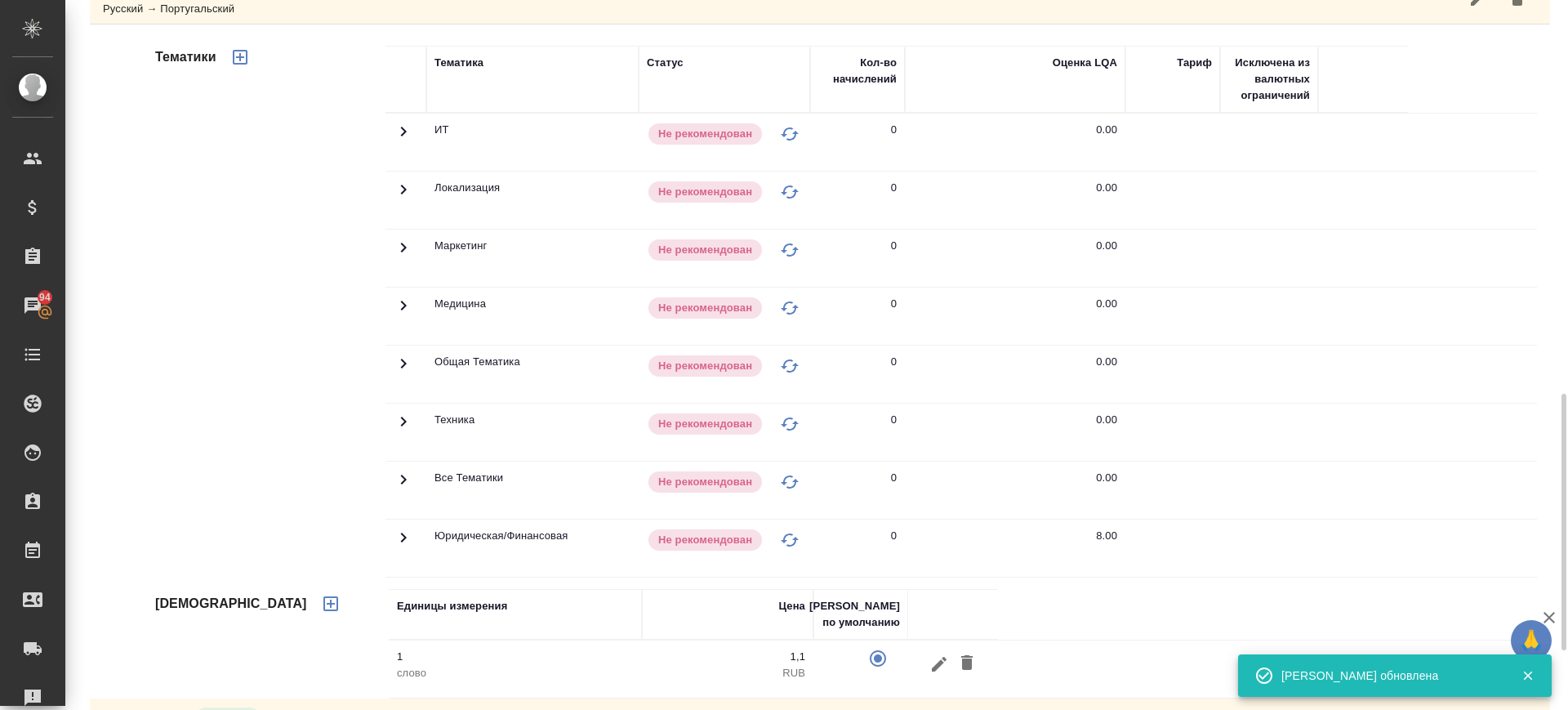
click at [403, 539] on icon at bounding box center [403, 537] width 6 height 9
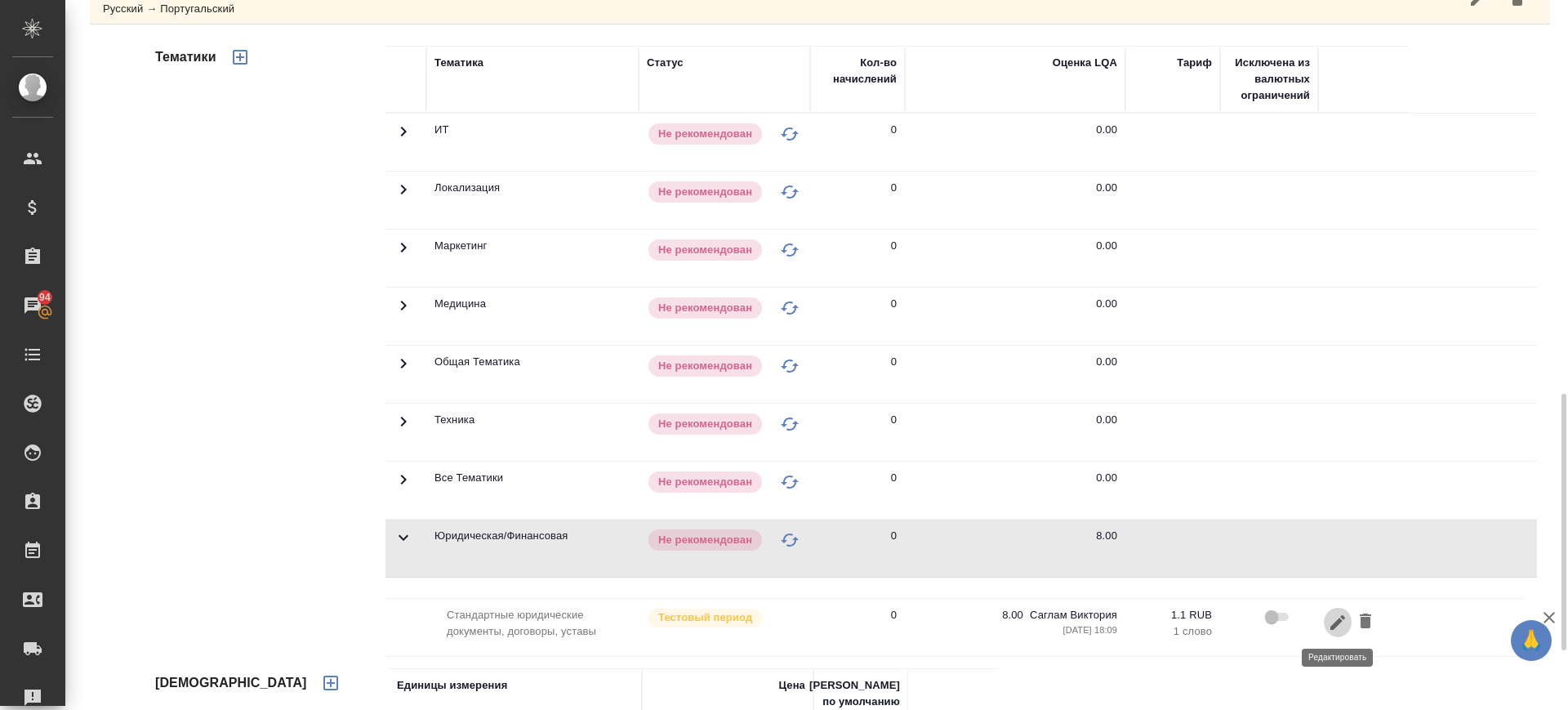
click at [1325, 619] on button "button" at bounding box center [1337, 622] width 28 height 30
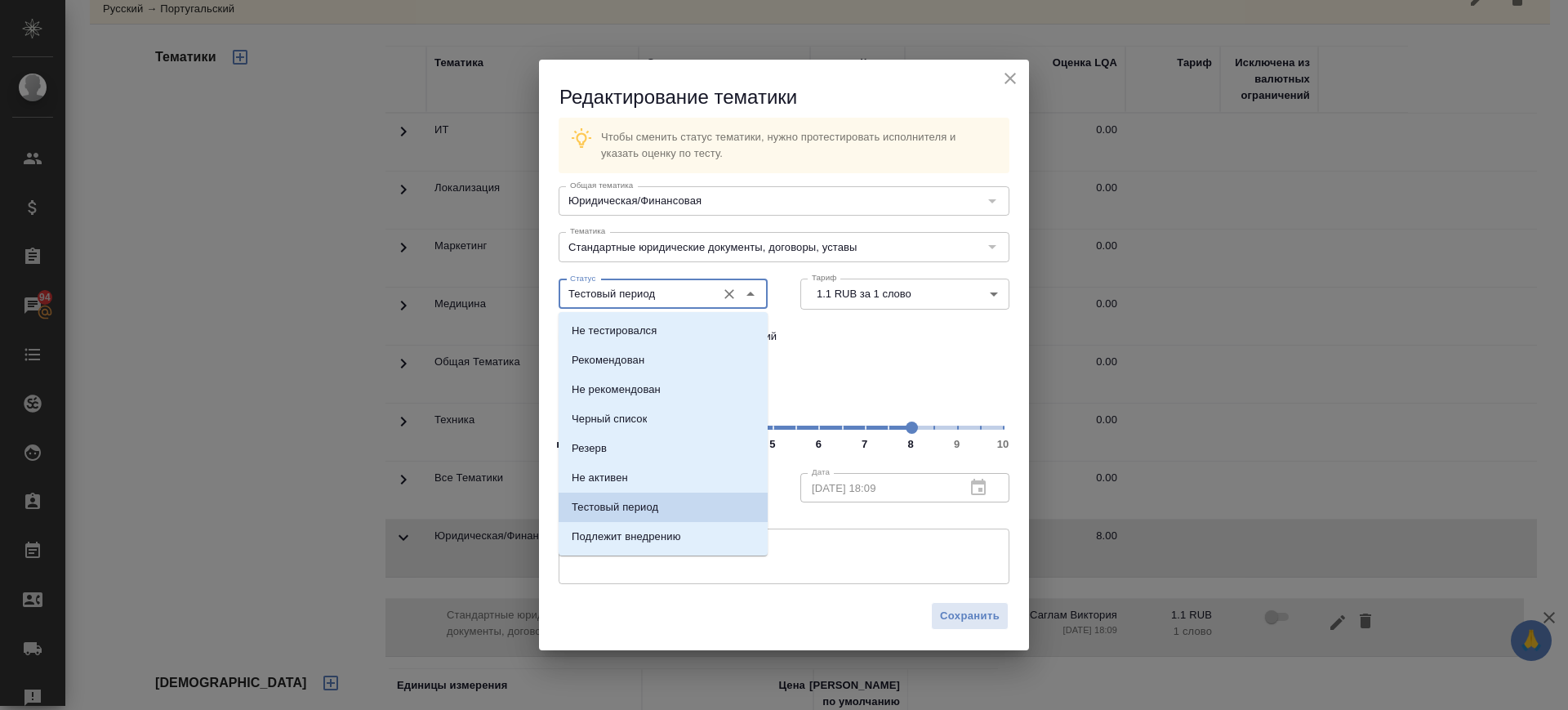
drag, startPoint x: 699, startPoint y: 296, endPoint x: 657, endPoint y: 333, distance: 56.0
click at [699, 297] on input "Тестовый период" at bounding box center [636, 293] width 145 height 20
drag, startPoint x: 649, startPoint y: 354, endPoint x: 947, endPoint y: 602, distance: 387.7
click at [649, 355] on li "Рекомендован" at bounding box center [663, 361] width 209 height 29
type input "Рекомендован"
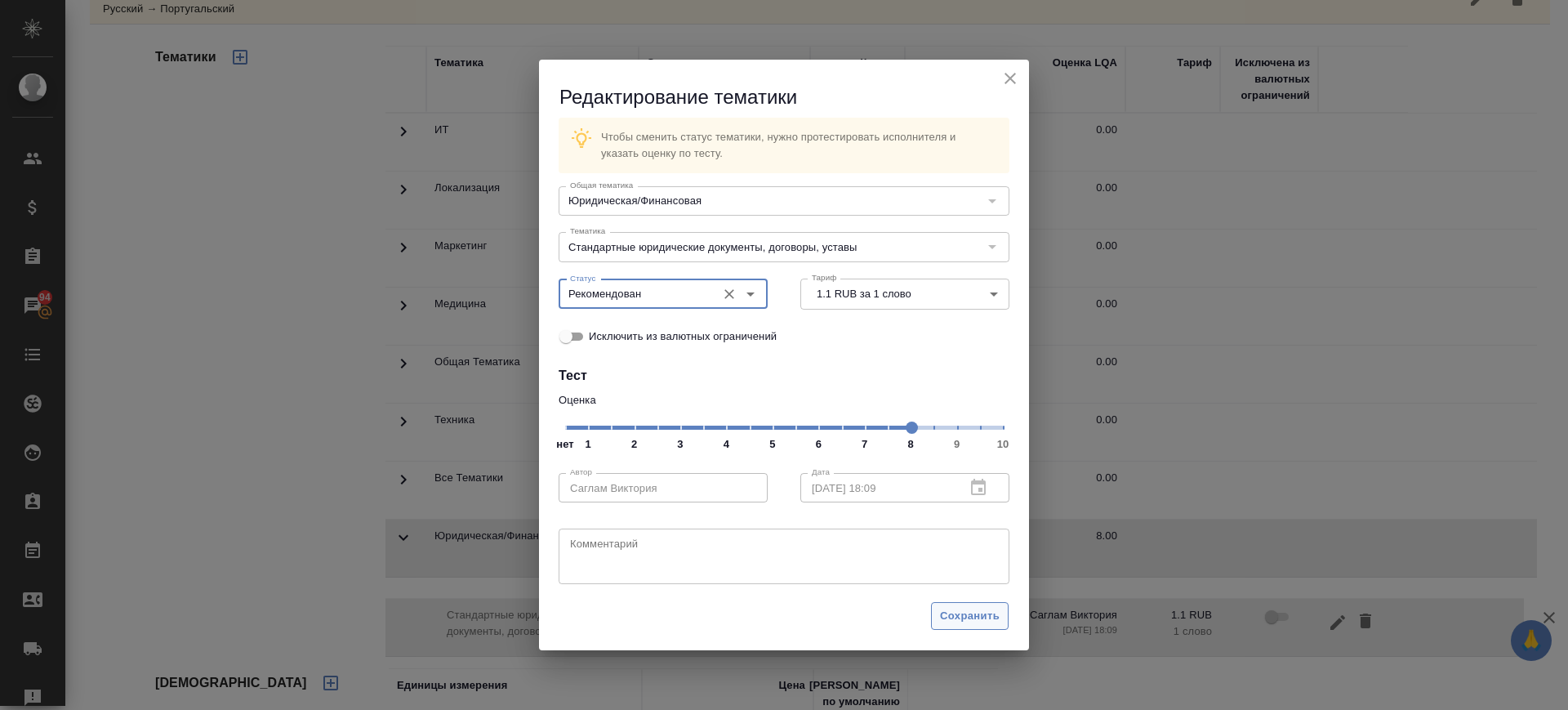
click at [975, 608] on span "Сохранить" at bounding box center [969, 617] width 59 height 19
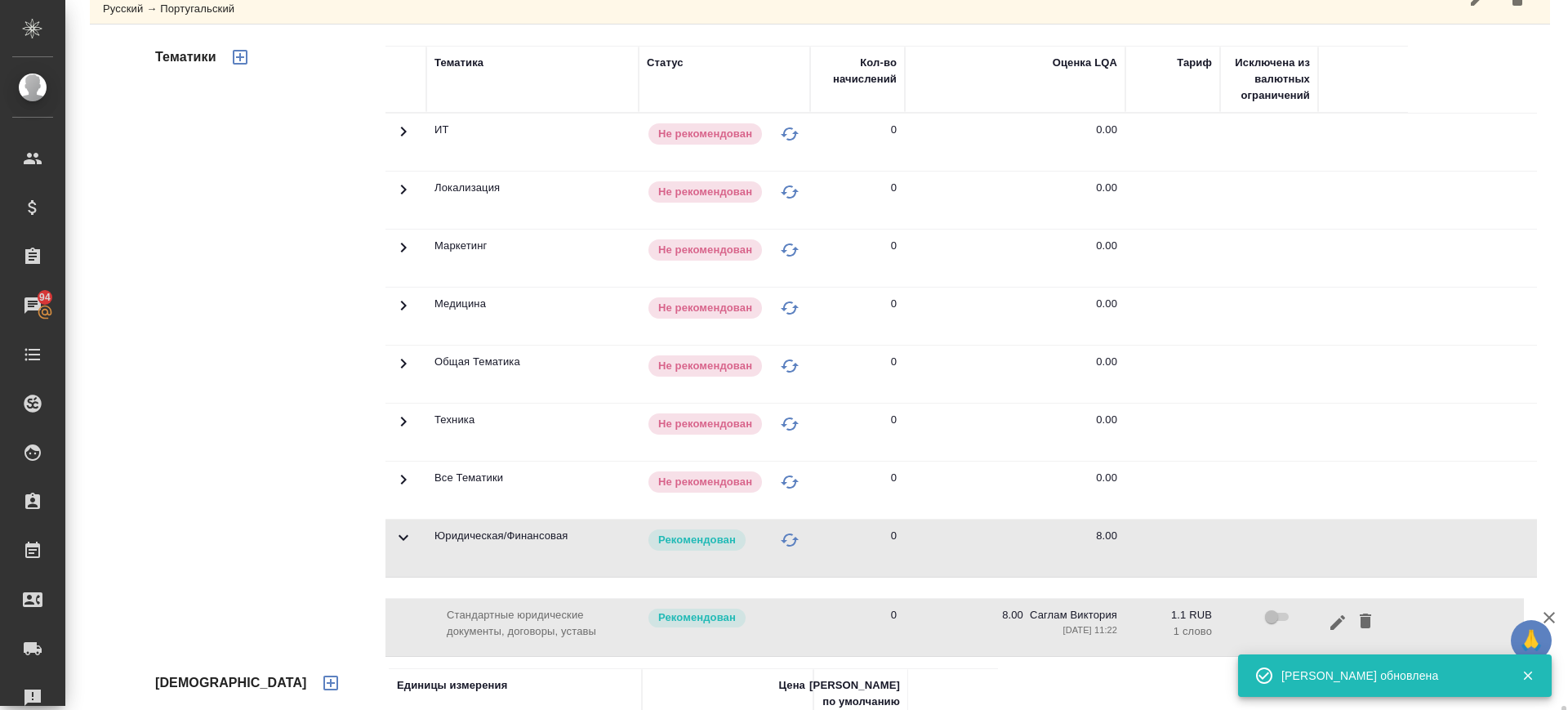
scroll to position [1333, 0]
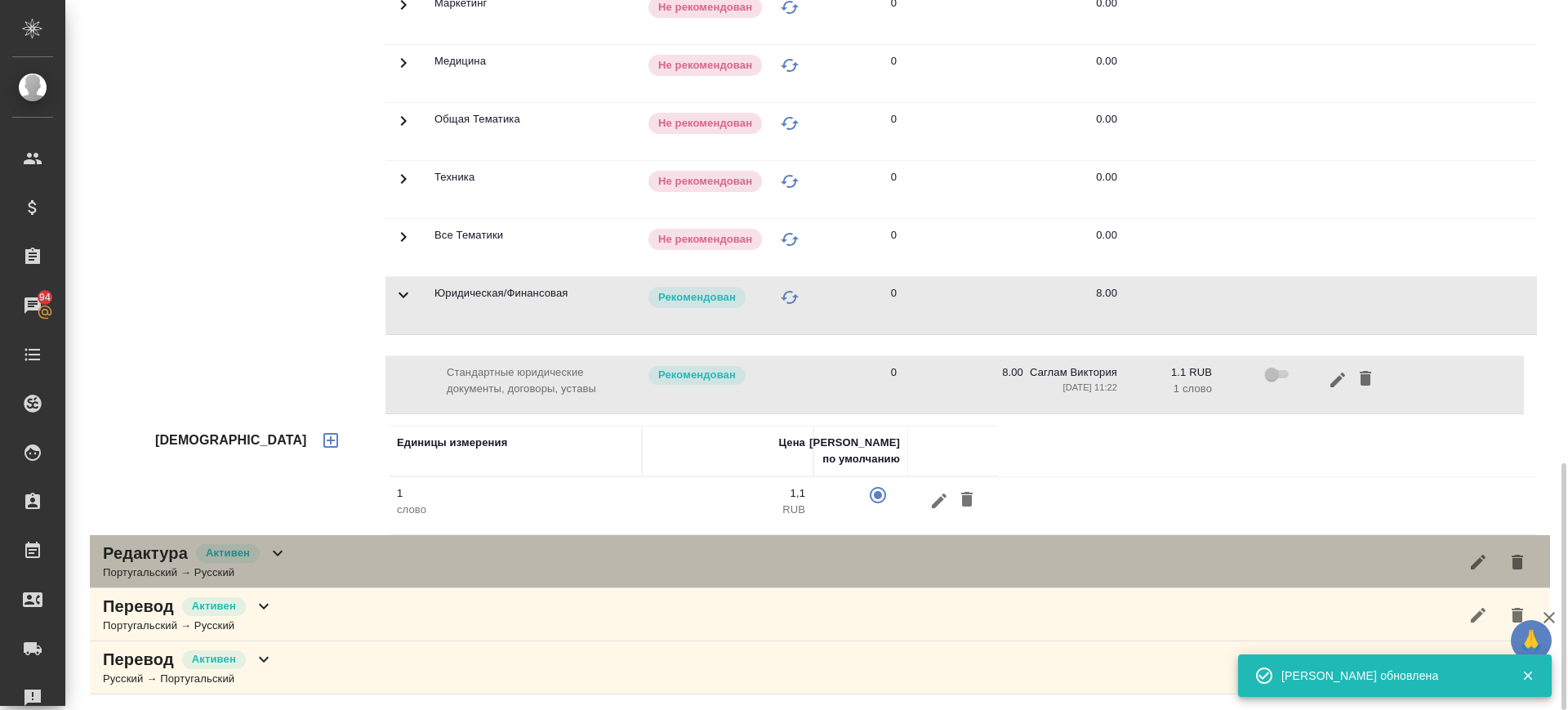
click at [369, 559] on div "Редактура Активен Португальский → Русский" at bounding box center [820, 562] width 1460 height 53
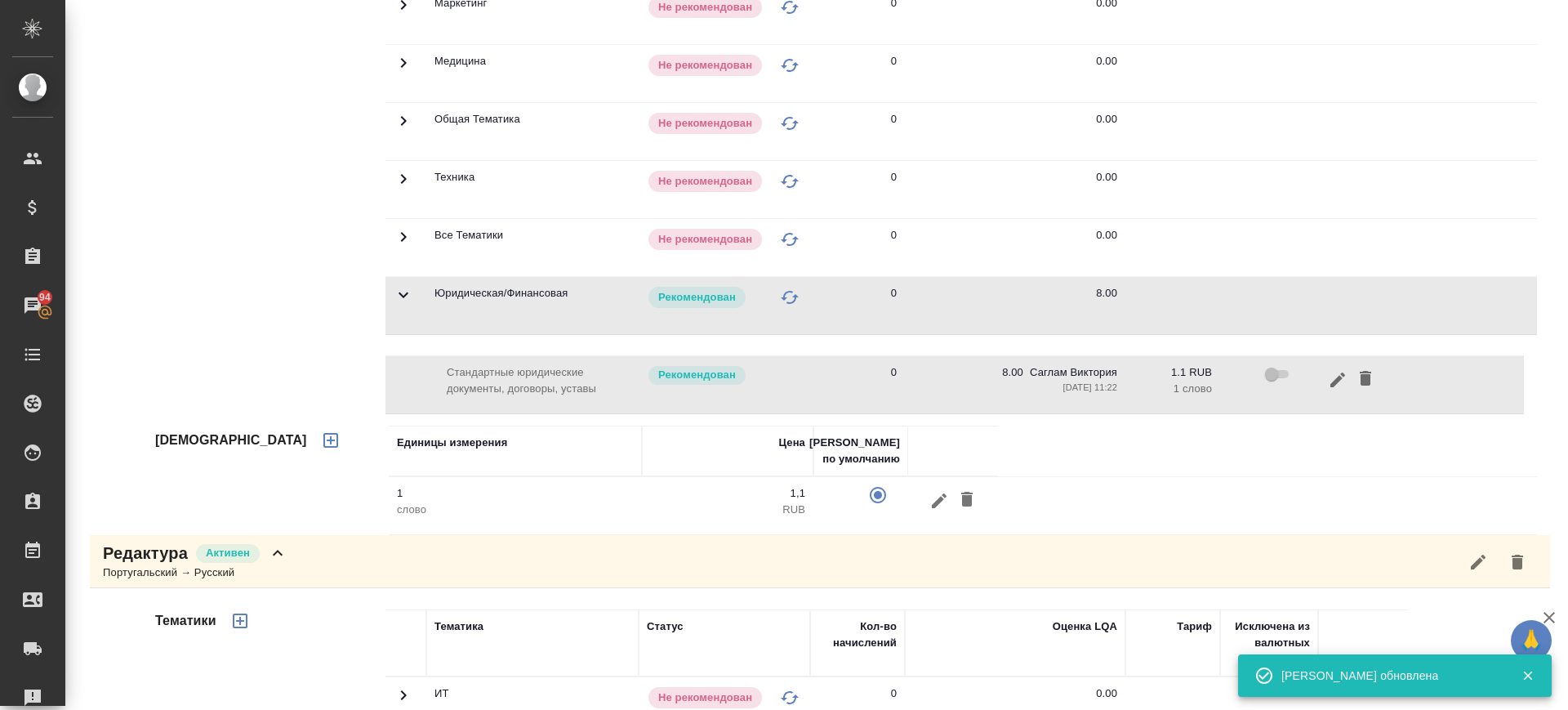
scroll to position [2007, 0]
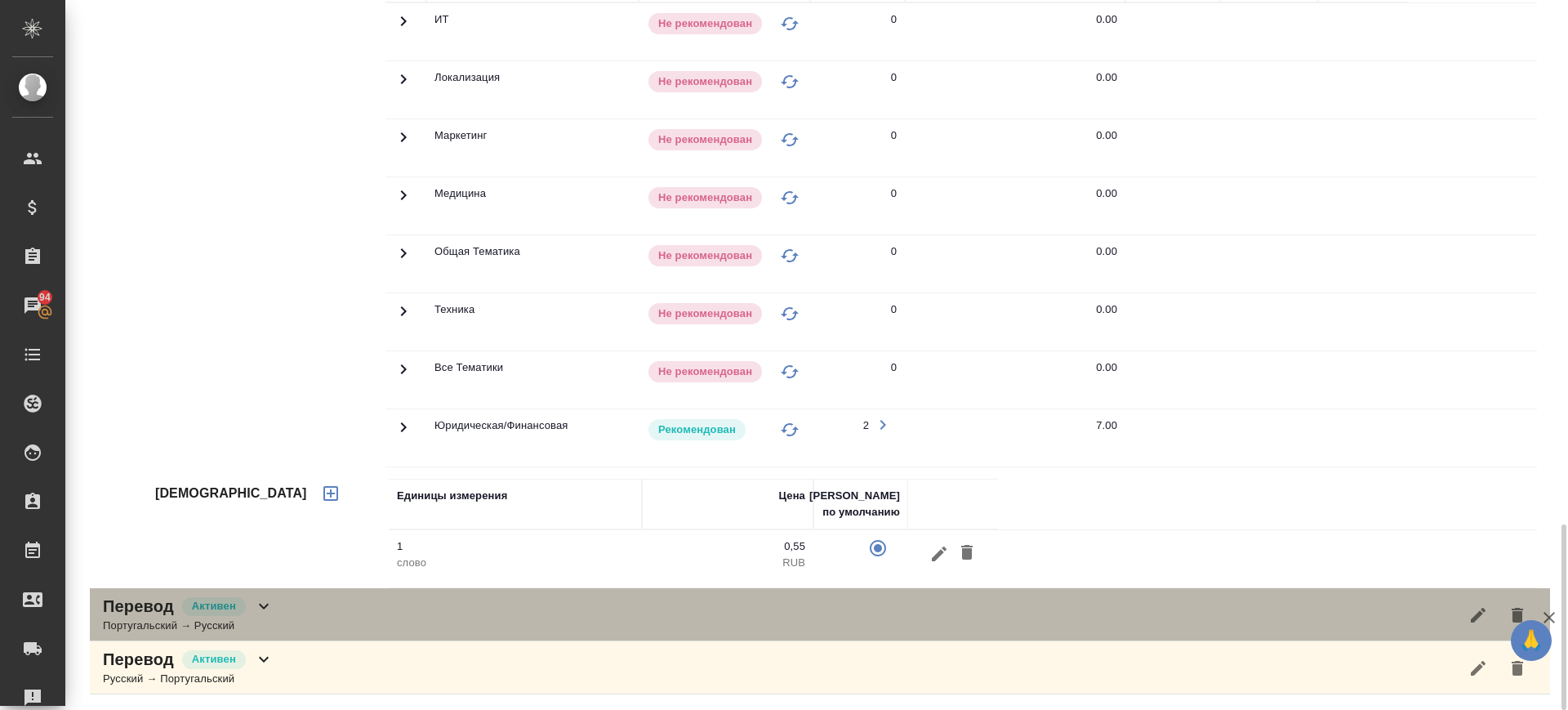
click at [374, 626] on div "Перевод Активен Португальский → Русский" at bounding box center [820, 615] width 1460 height 53
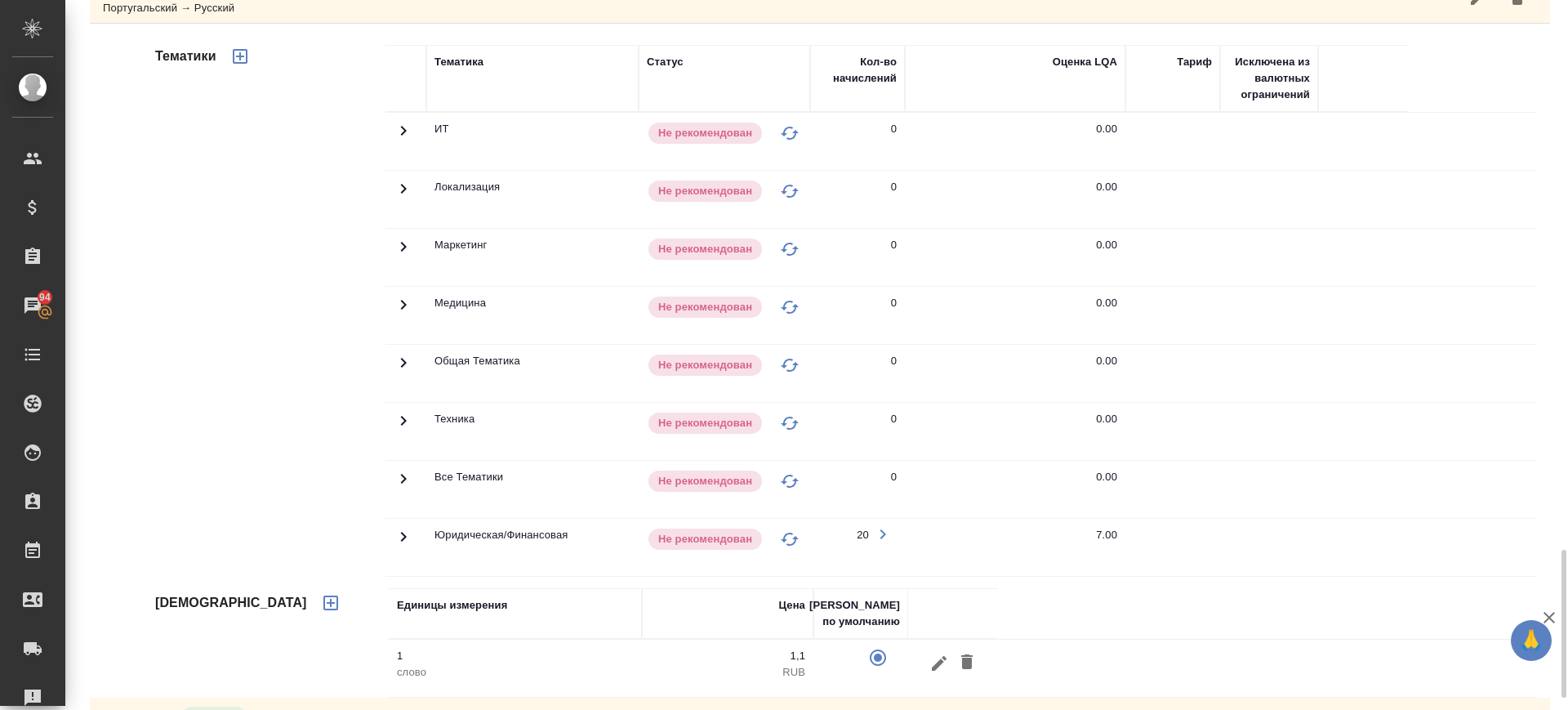
scroll to position [2682, 0]
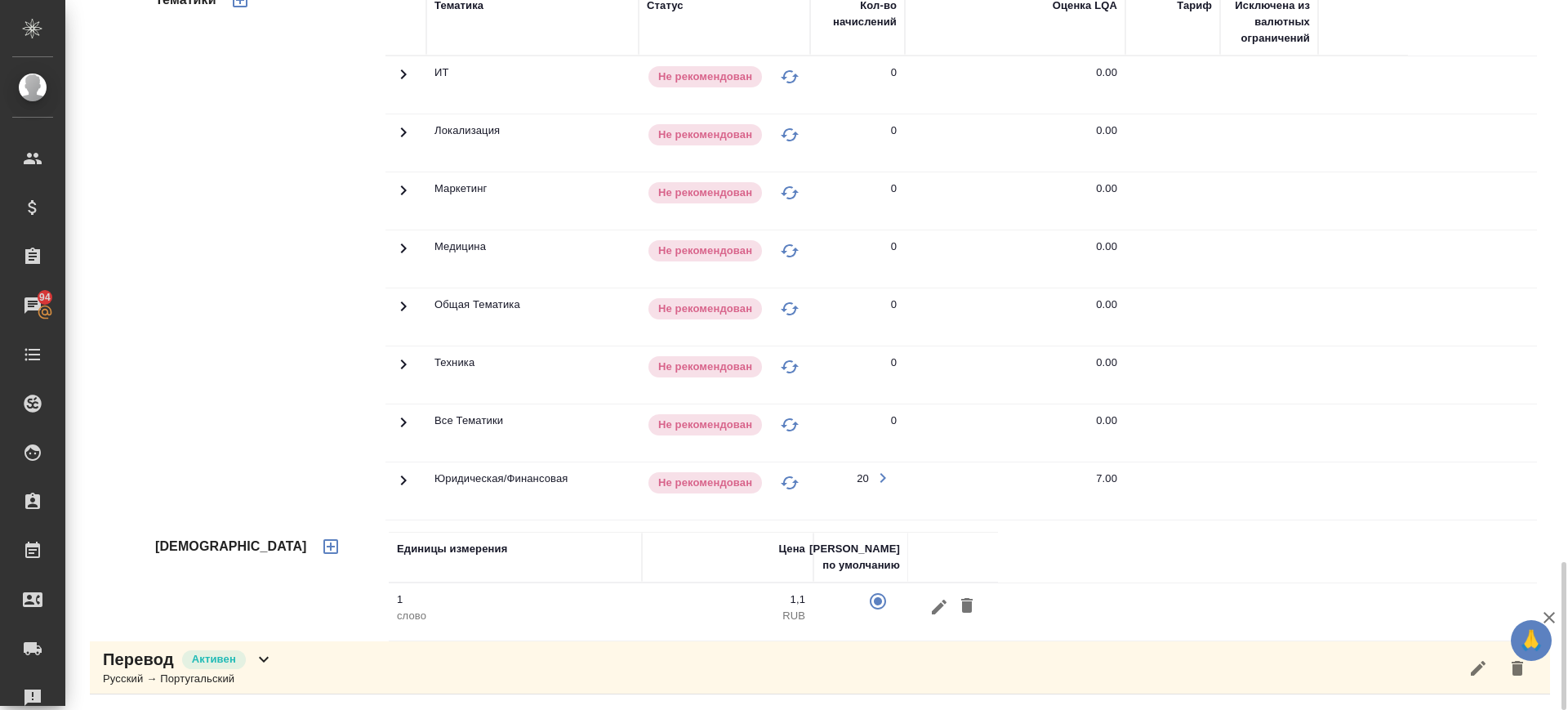
click at [407, 477] on icon at bounding box center [403, 480] width 20 height 20
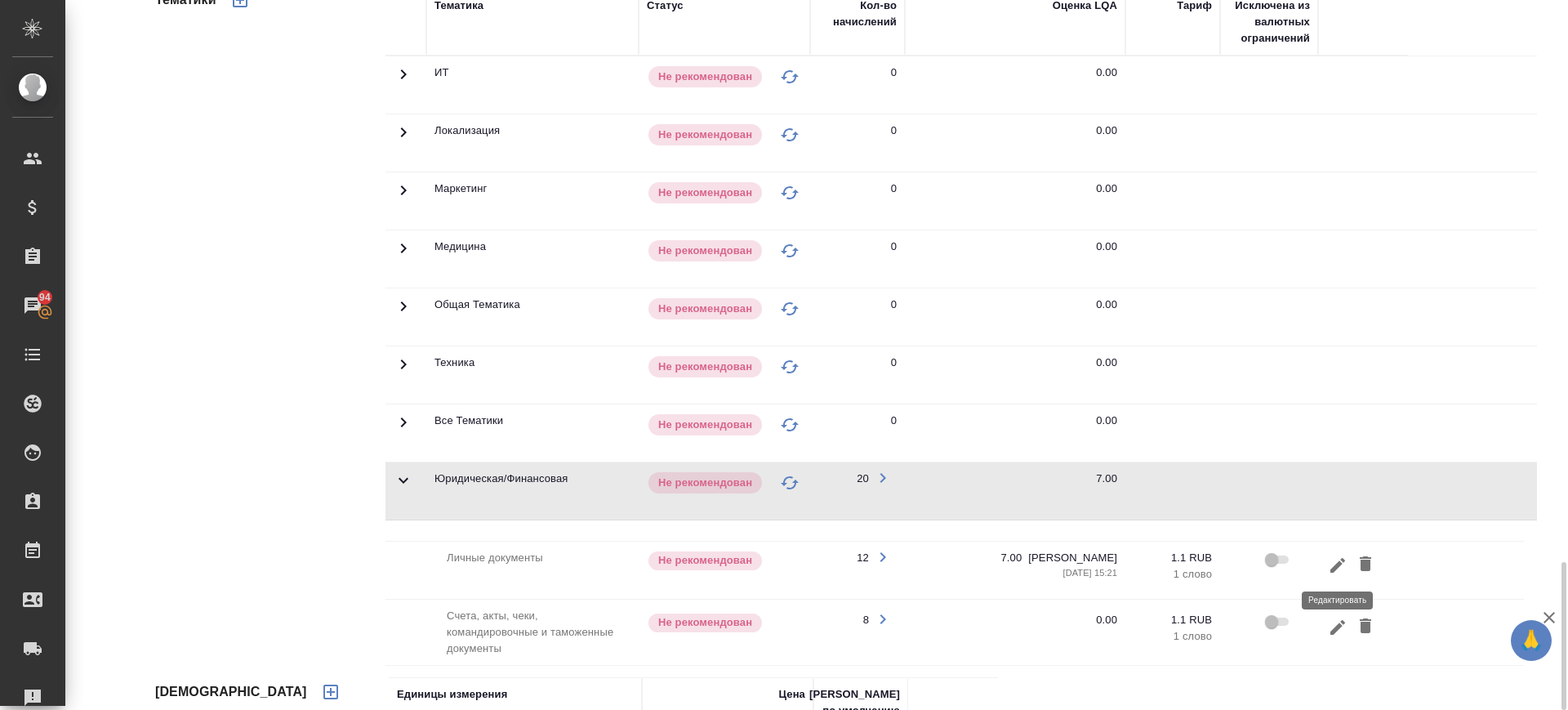
click at [1325, 571] on button "button" at bounding box center [1337, 565] width 28 height 30
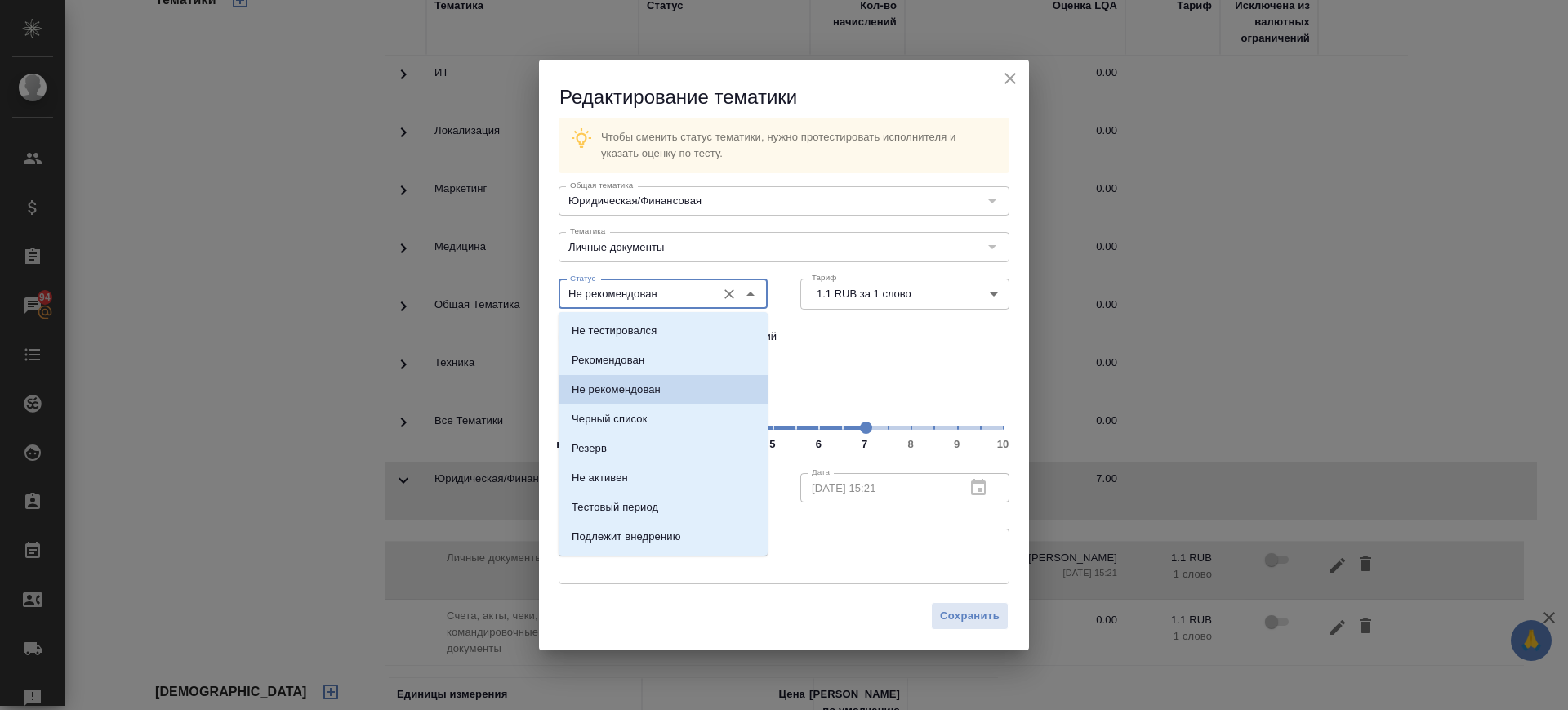
drag, startPoint x: 693, startPoint y: 288, endPoint x: 669, endPoint y: 318, distance: 38.4
click at [693, 289] on input "Не рекомендован" at bounding box center [636, 293] width 145 height 20
click at [646, 353] on li "Рекомендован" at bounding box center [663, 361] width 209 height 29
type input "Рекомендован"
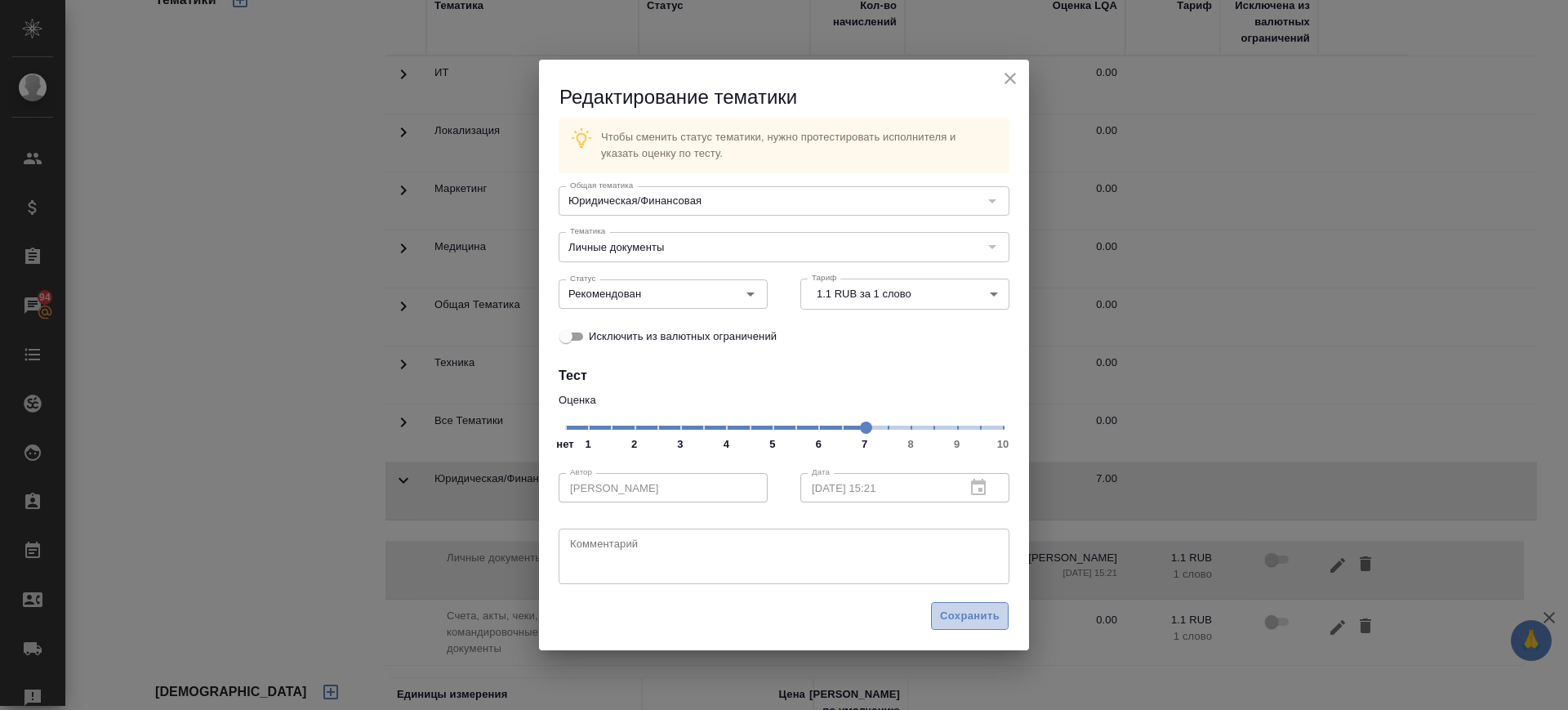
click at [959, 609] on span "Сохранить" at bounding box center [969, 617] width 59 height 19
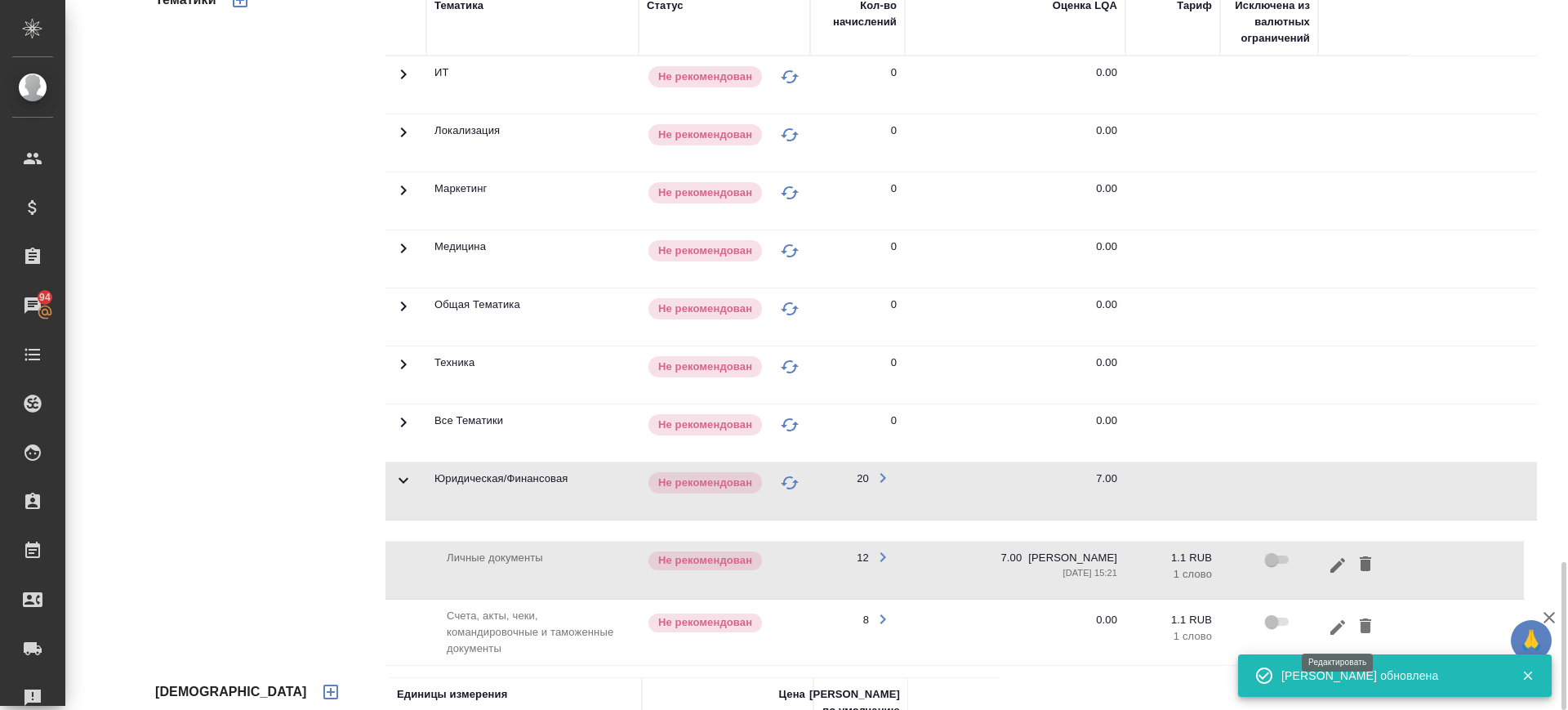
click at [1333, 630] on icon "button" at bounding box center [1337, 627] width 15 height 15
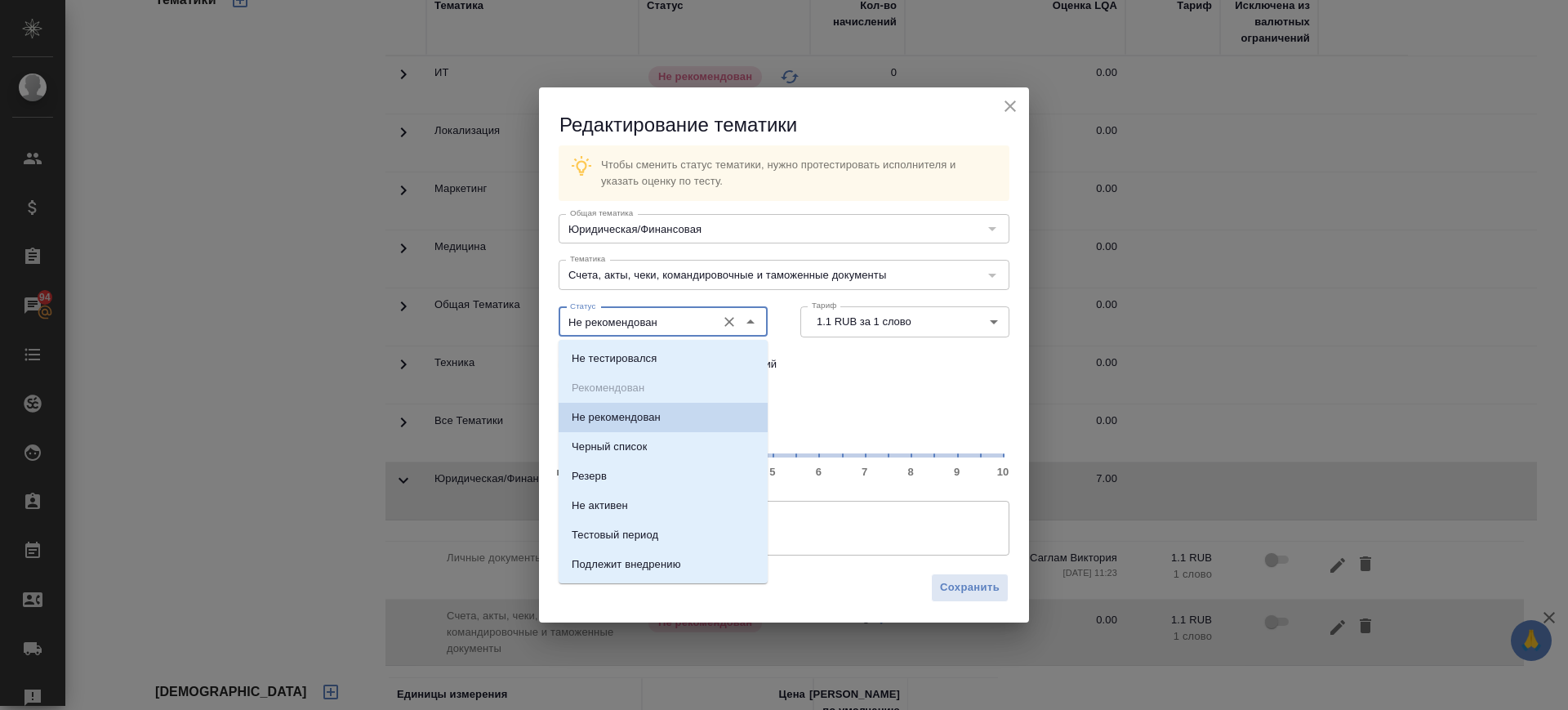
click at [609, 316] on input "Не рекомендован" at bounding box center [636, 322] width 145 height 20
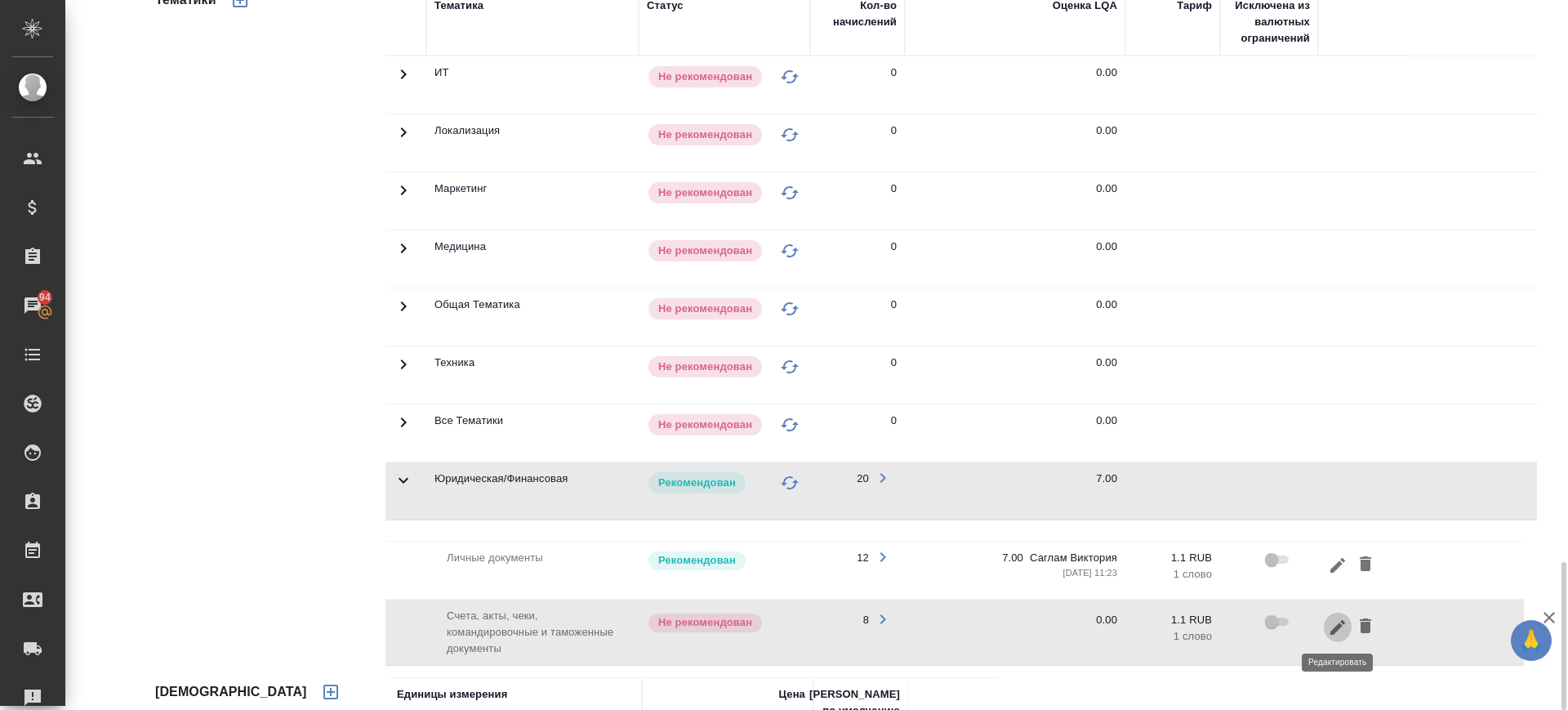
click at [1341, 630] on icon "button" at bounding box center [1337, 627] width 20 height 20
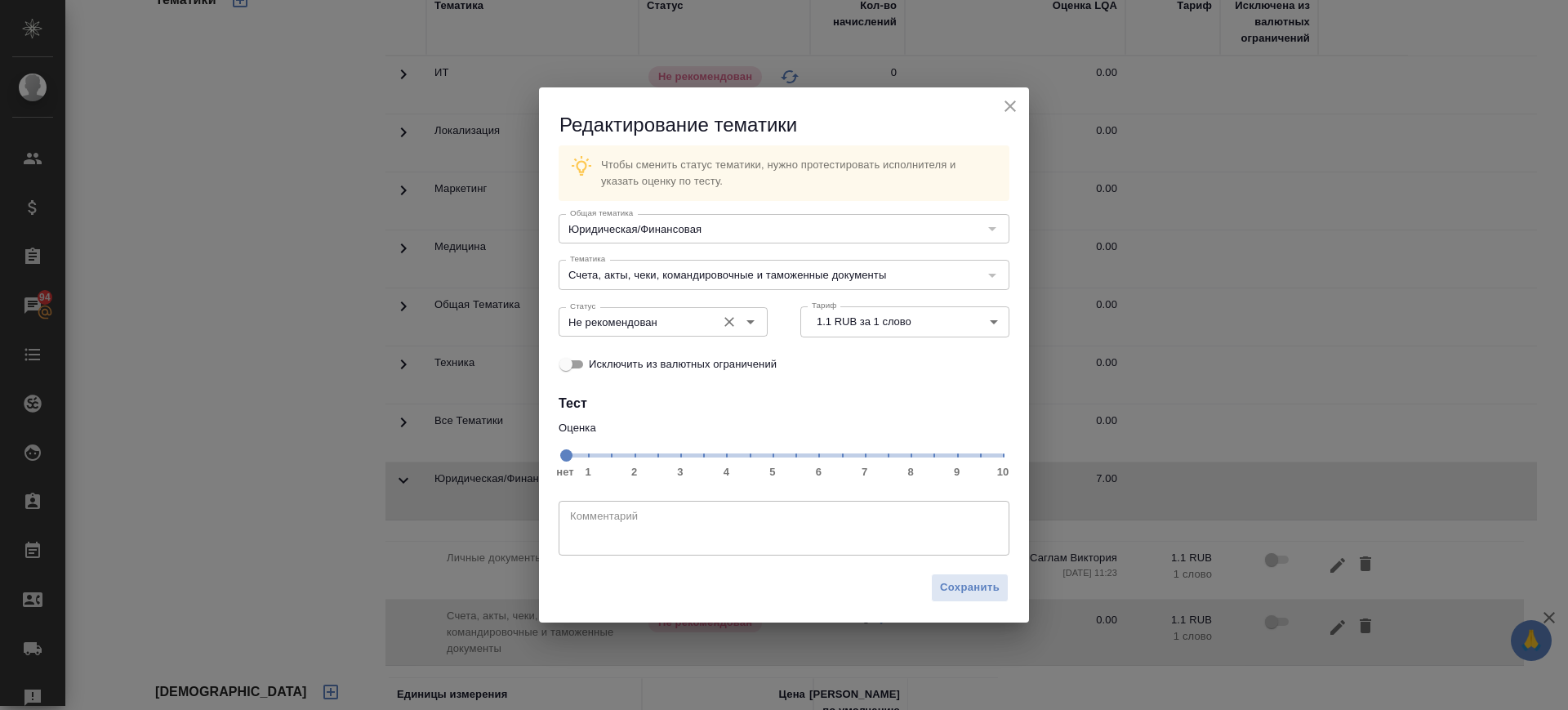
click at [653, 323] on input "Не рекомендован" at bounding box center [636, 322] width 145 height 20
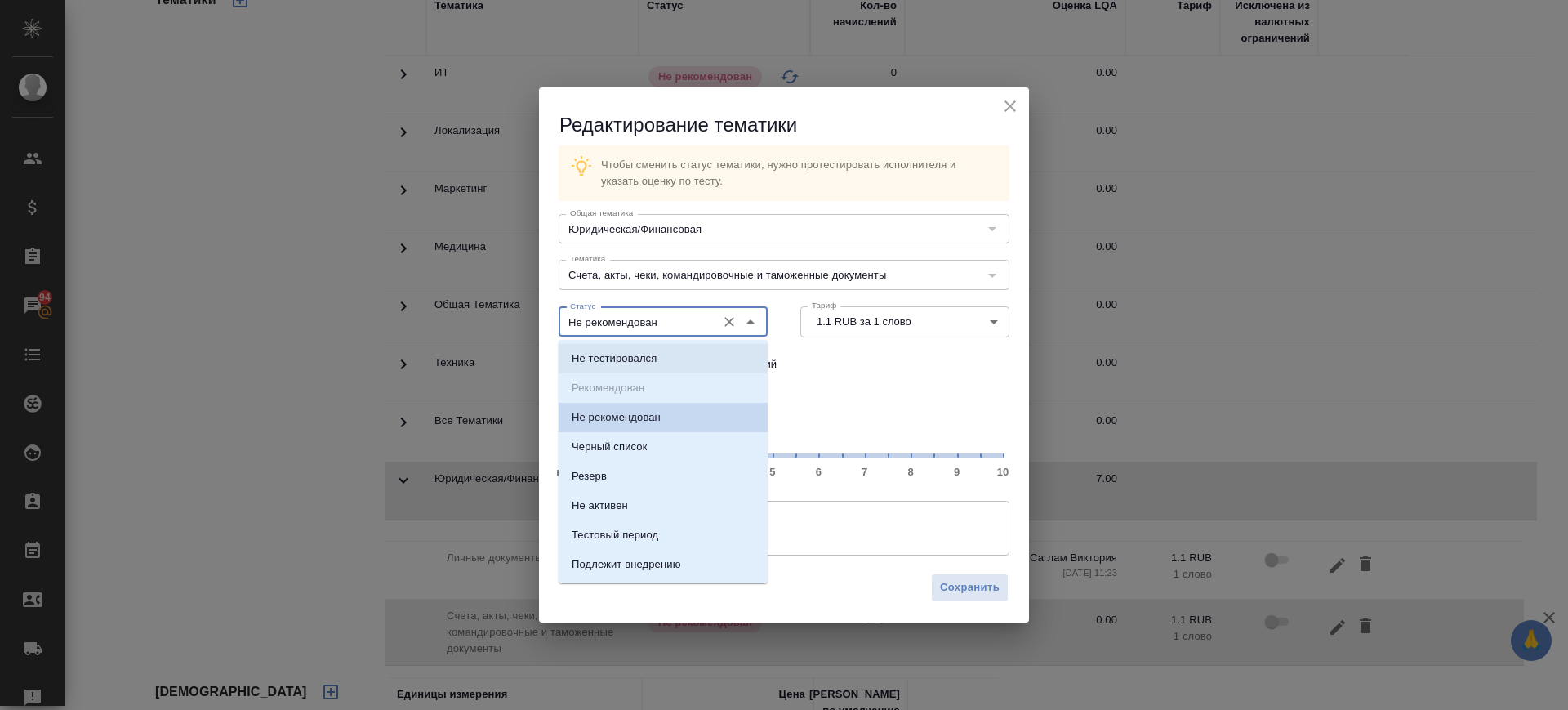
click at [633, 385] on ul "Не тестировался Рекомендован Не рекомендован Черный список Резерв Не активен Те…" at bounding box center [663, 475] width 209 height 236
click at [648, 361] on p "Не тестировался" at bounding box center [614, 358] width 85 height 16
type input "Не тестировался"
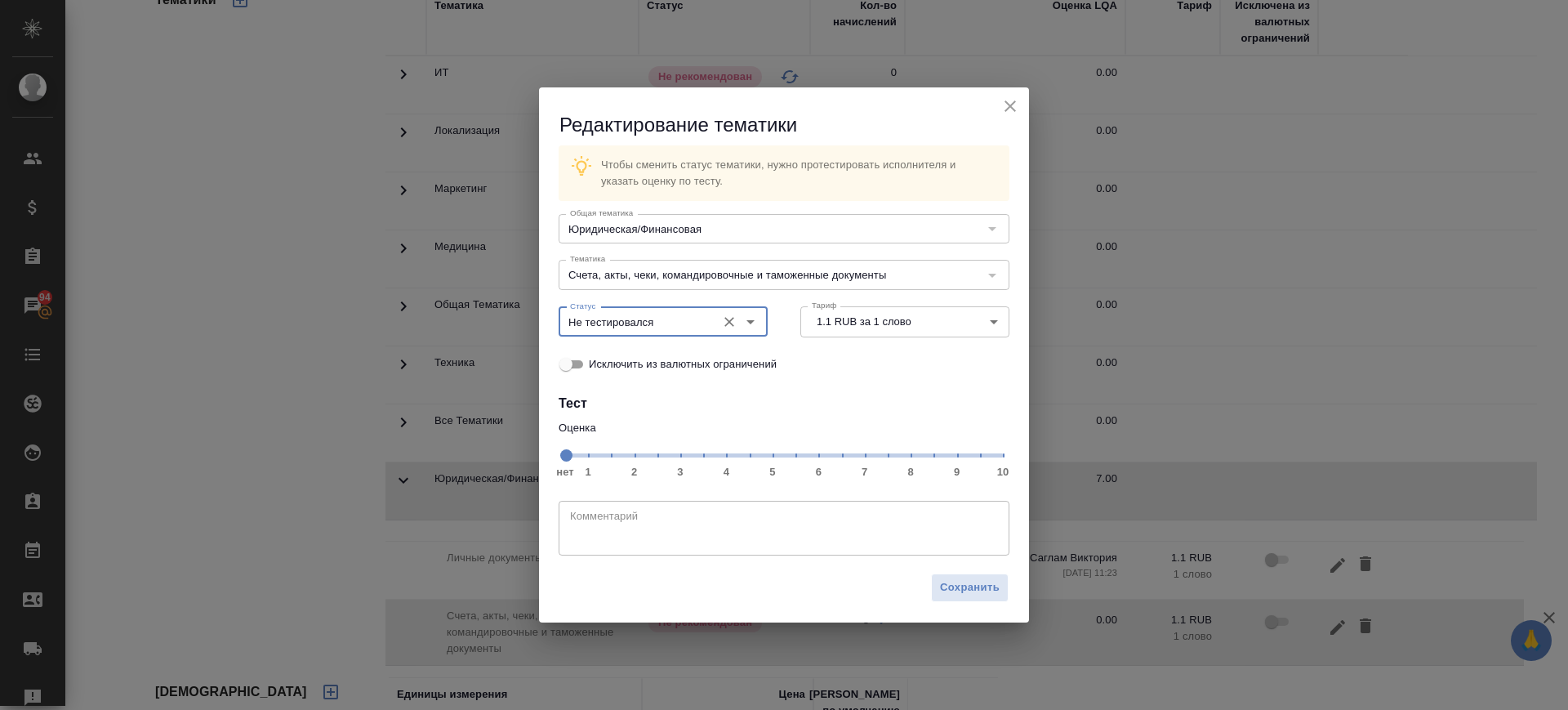
click at [664, 324] on input "Не тестировался" at bounding box center [636, 322] width 145 height 20
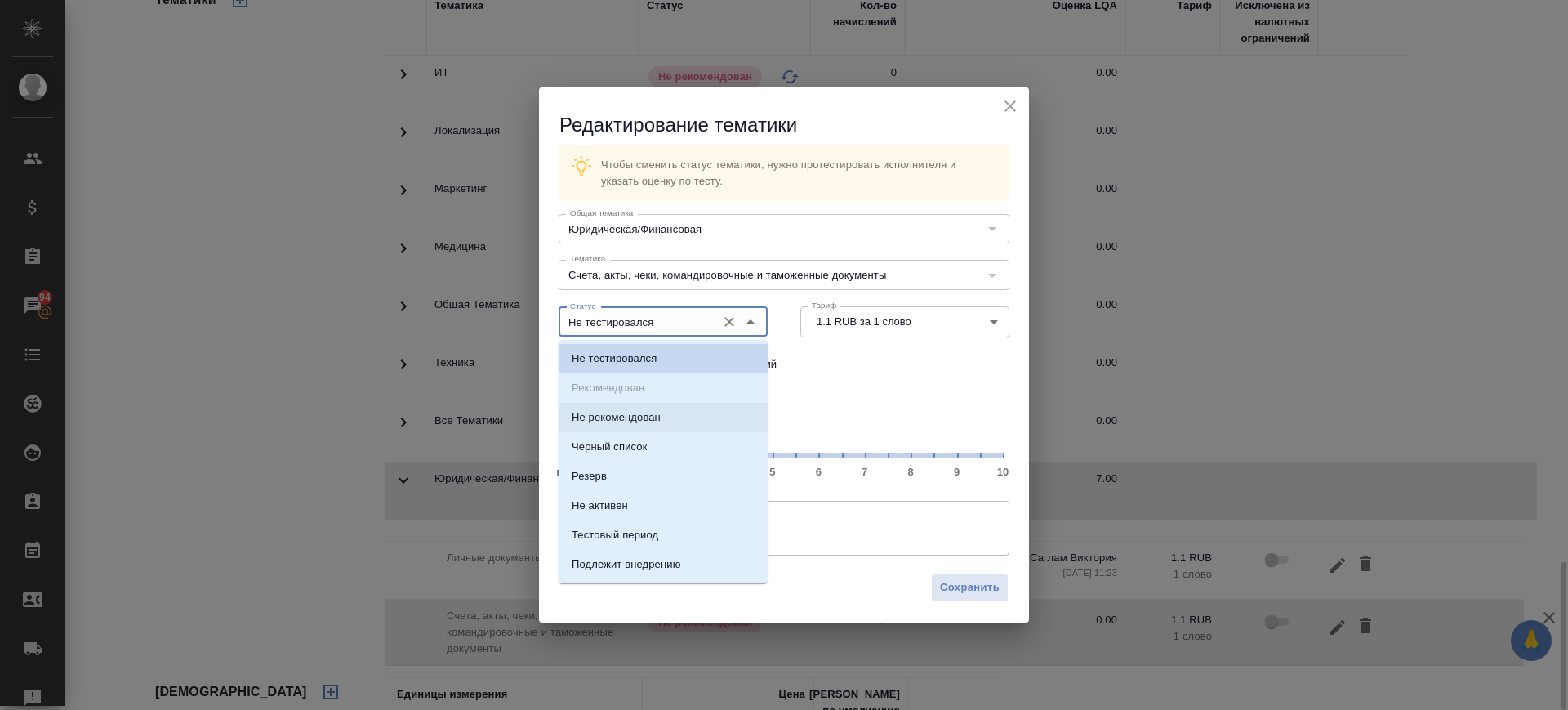
drag, startPoint x: 1010, startPoint y: 108, endPoint x: 1016, endPoint y: 0, distance: 108.2
click at [1010, 105] on icon "close" at bounding box center [1010, 106] width 20 height 20
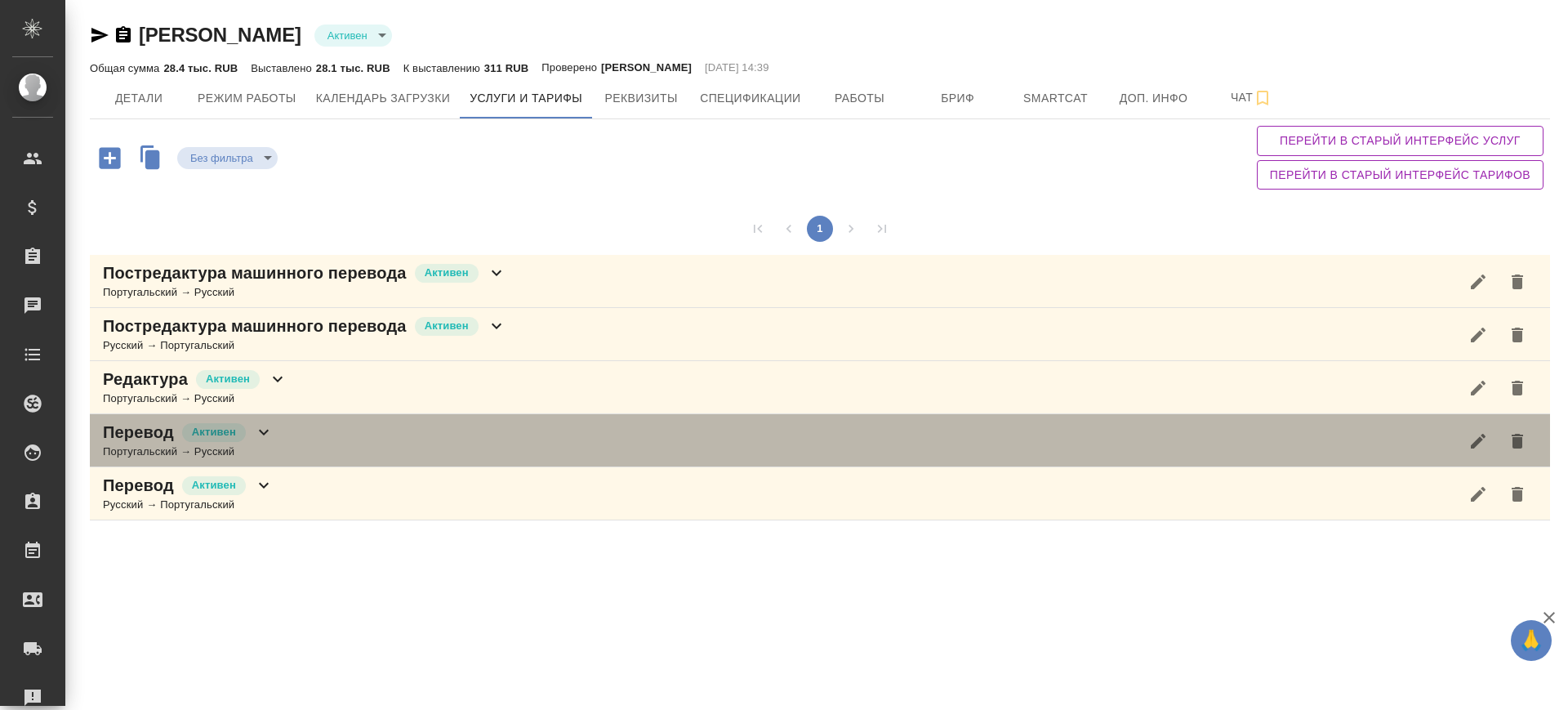
click at [334, 433] on div "Перевод Активен Португальский → Русский" at bounding box center [820, 441] width 1460 height 53
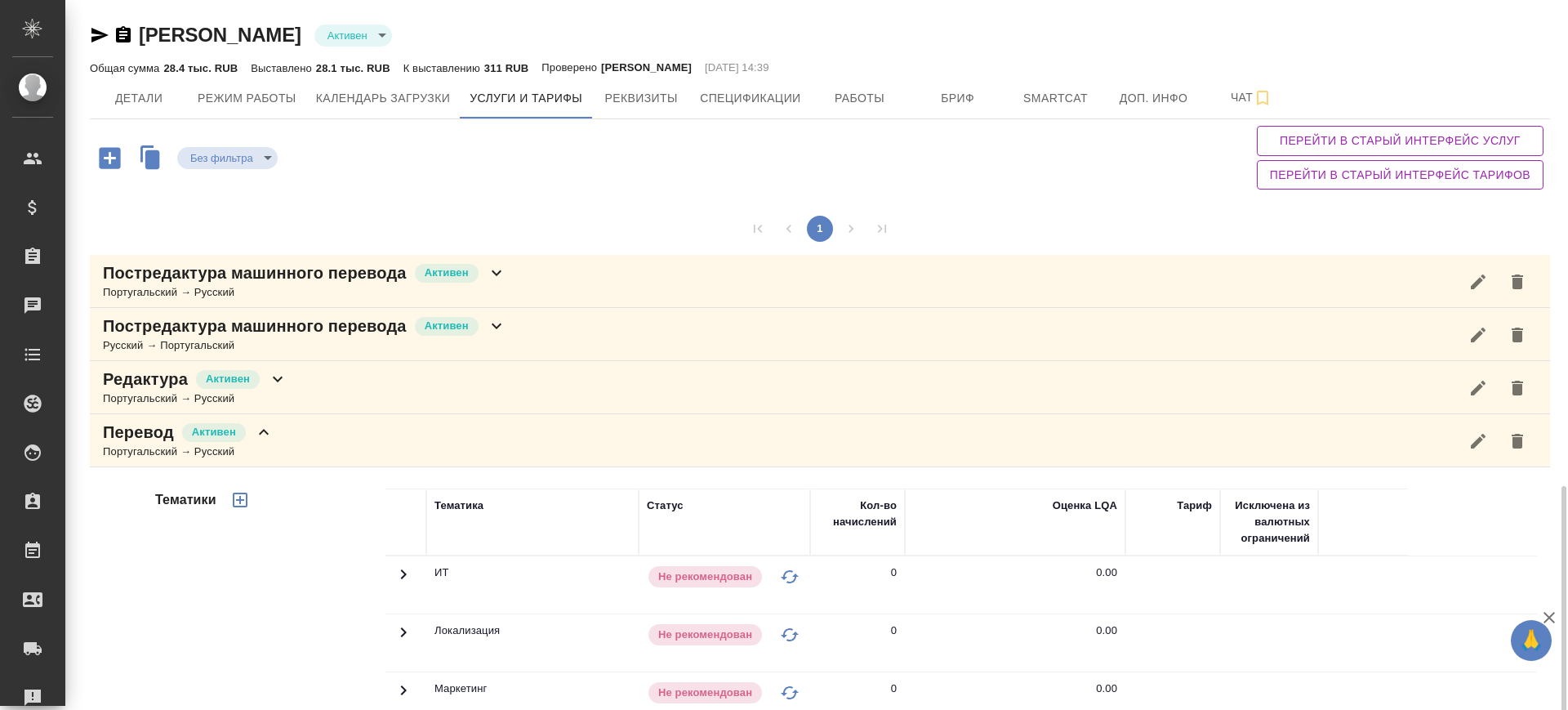
scroll to position [500, 0]
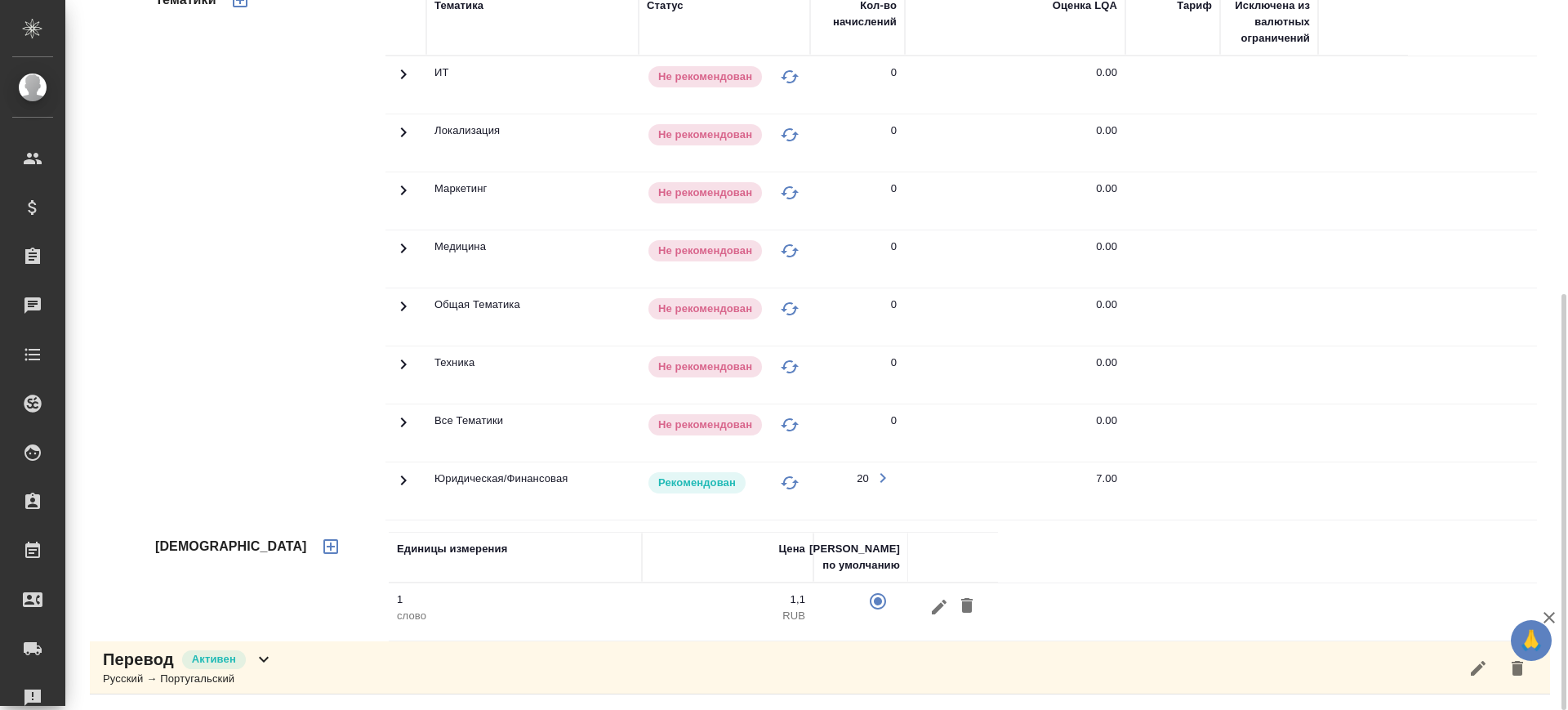
click at [404, 474] on icon at bounding box center [403, 480] width 20 height 20
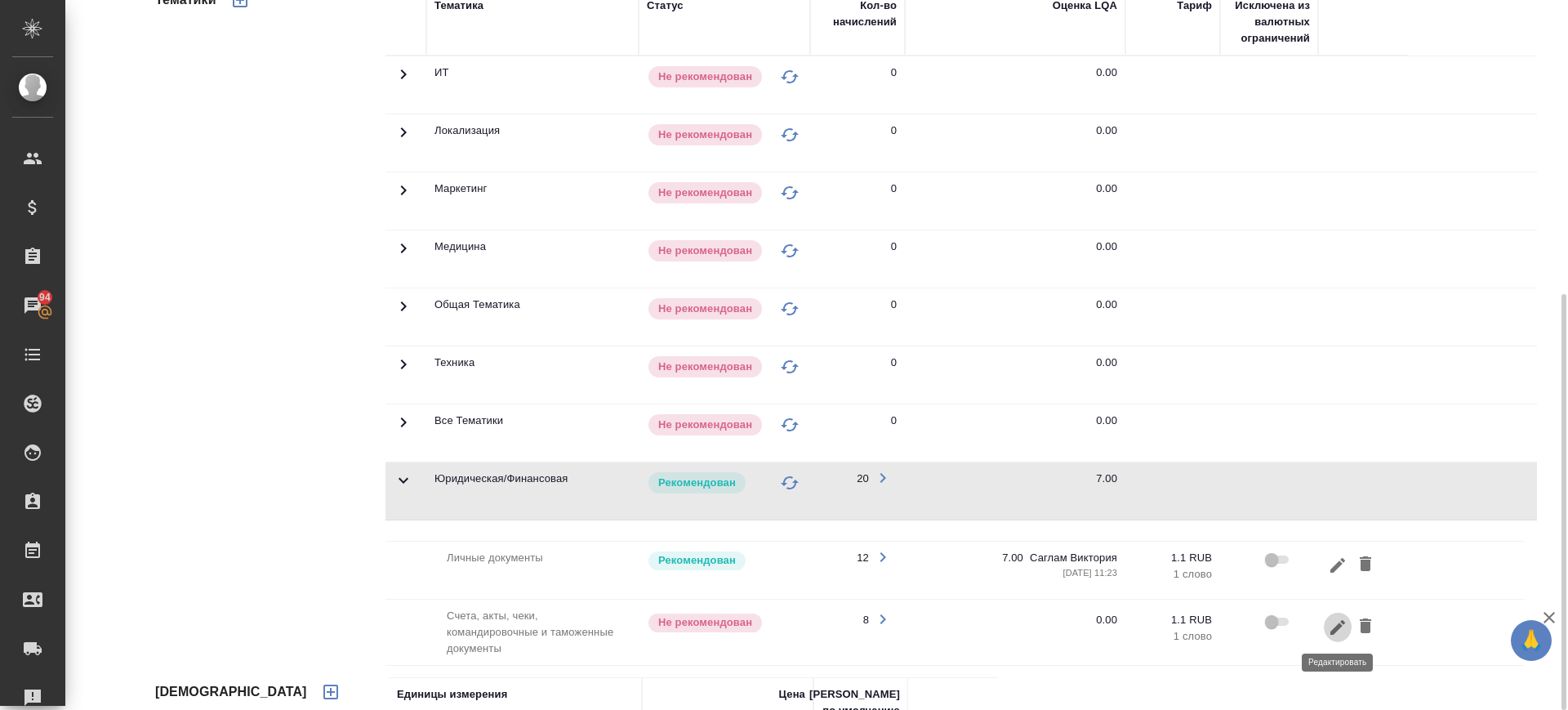
click at [1339, 627] on icon "button" at bounding box center [1337, 627] width 15 height 15
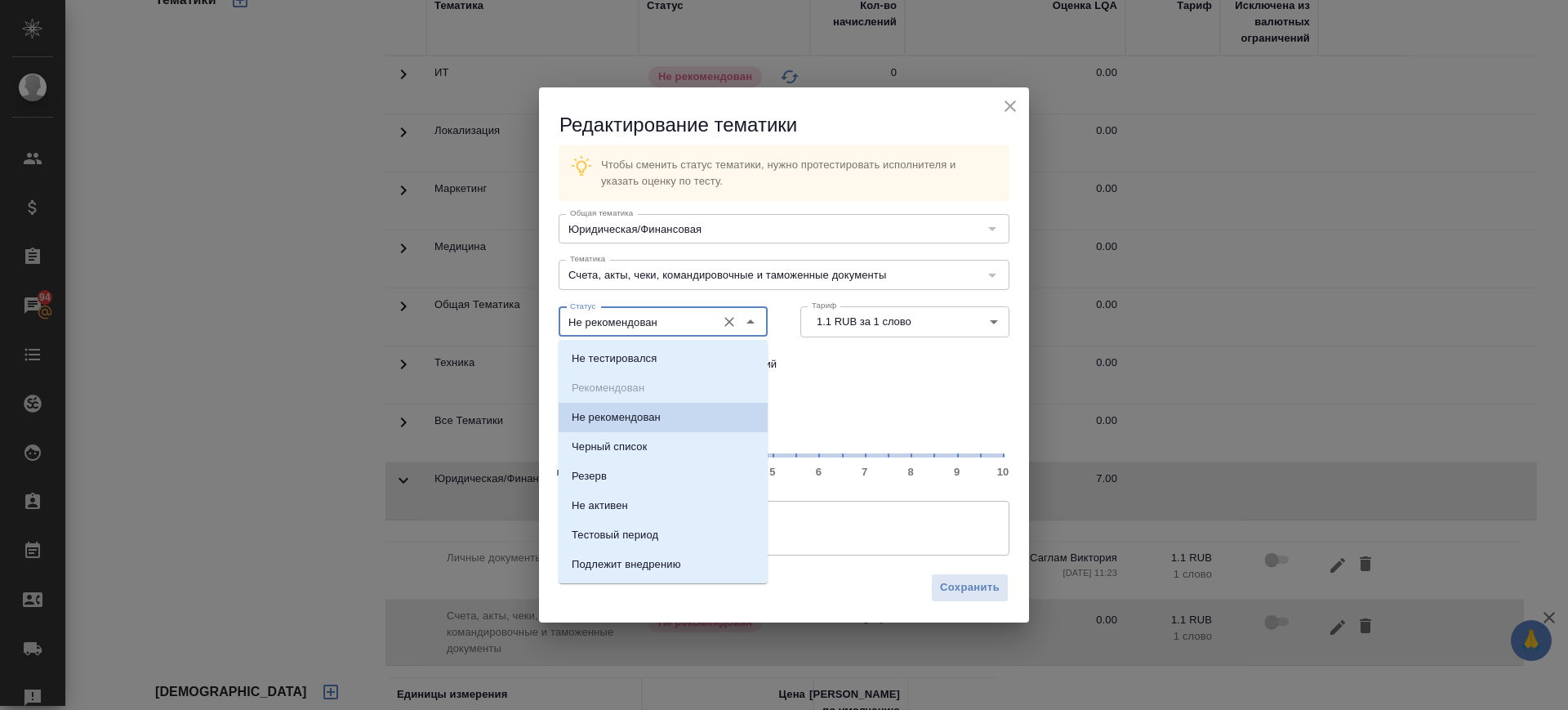
click at [661, 329] on input "Не рекомендован" at bounding box center [636, 322] width 145 height 20
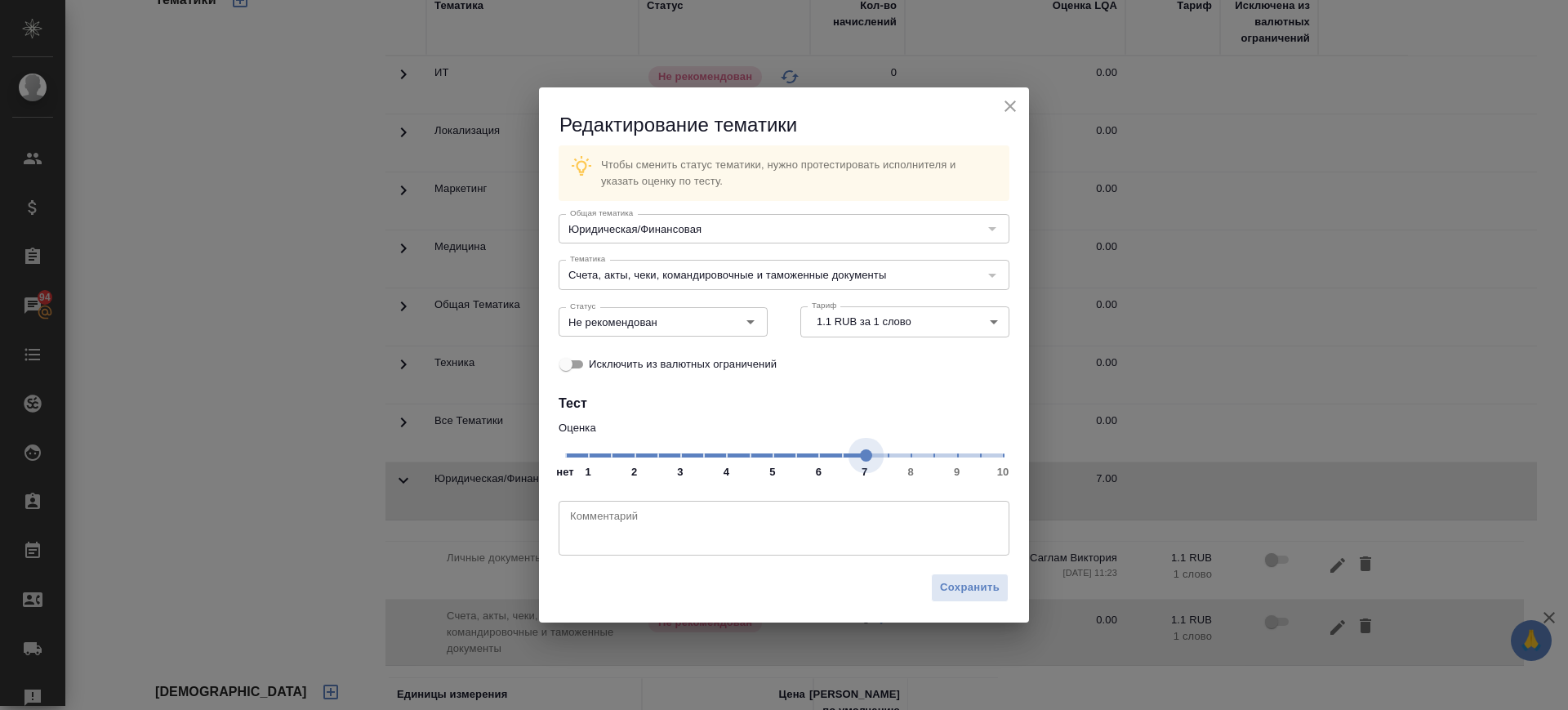
click at [874, 462] on span "нет 1 2 3 4 5 6 7 8 9 10" at bounding box center [784, 454] width 438 height 23
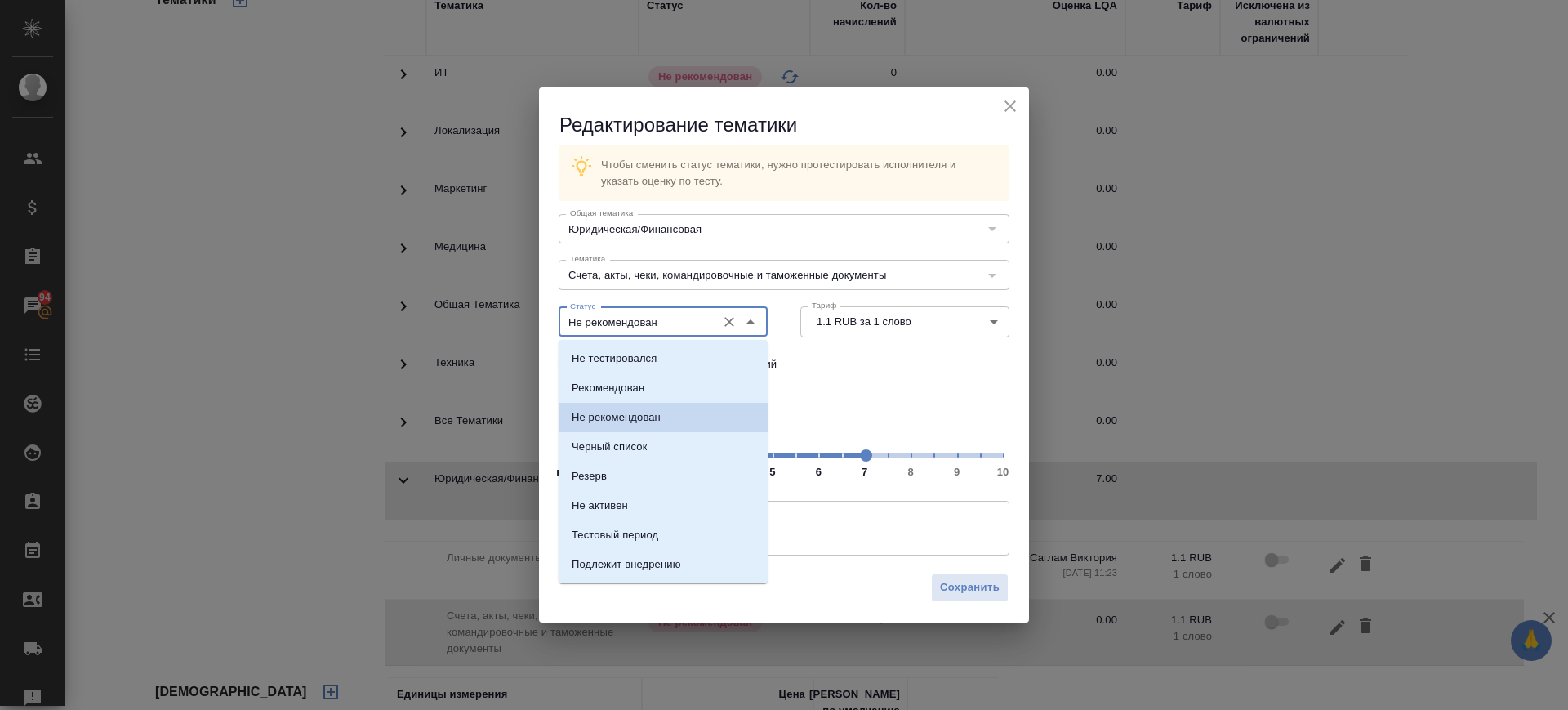
click at [640, 319] on input "Не рекомендован" at bounding box center [636, 322] width 145 height 20
click at [623, 378] on li "Рекомендован" at bounding box center [663, 388] width 209 height 29
type input "Рекомендован"
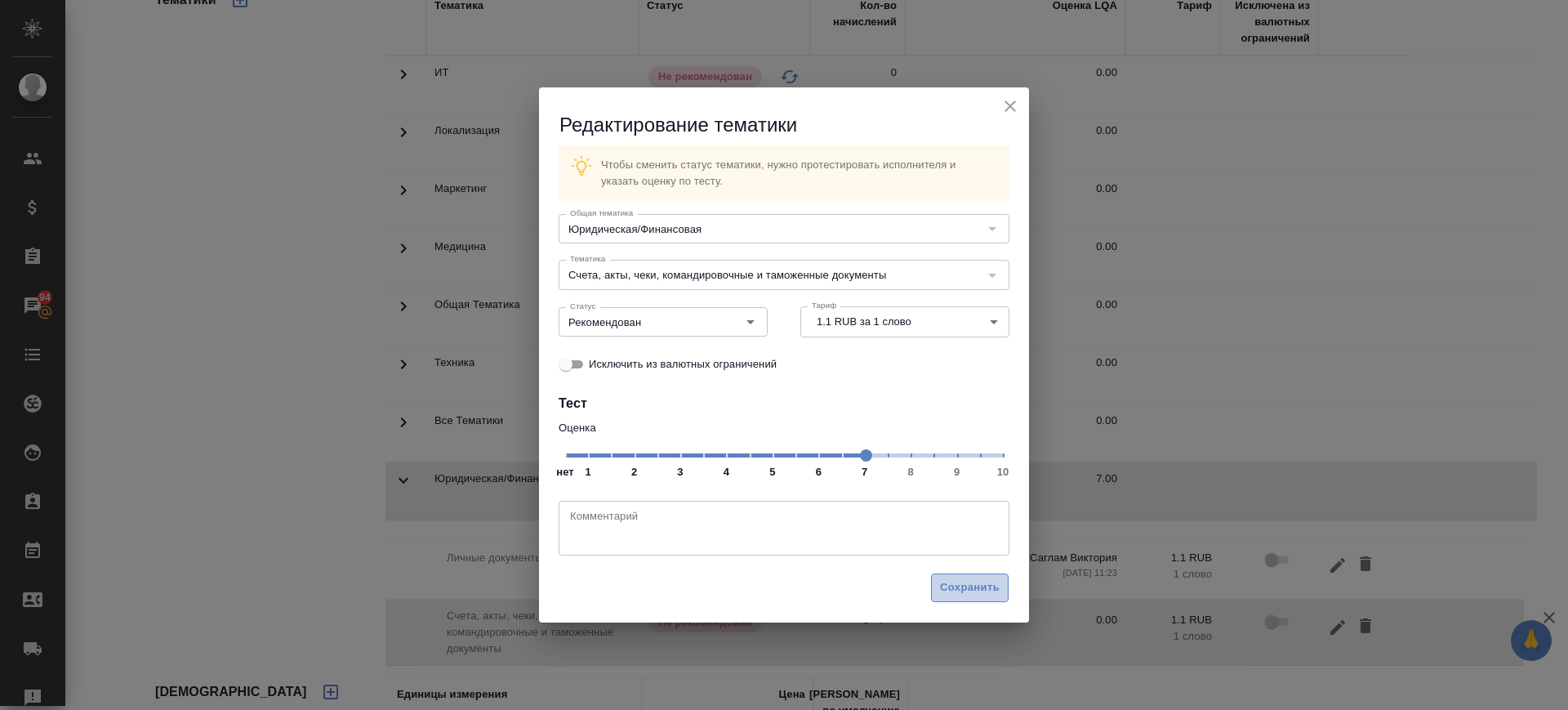
click at [950, 594] on span "Сохранить" at bounding box center [969, 588] width 59 height 19
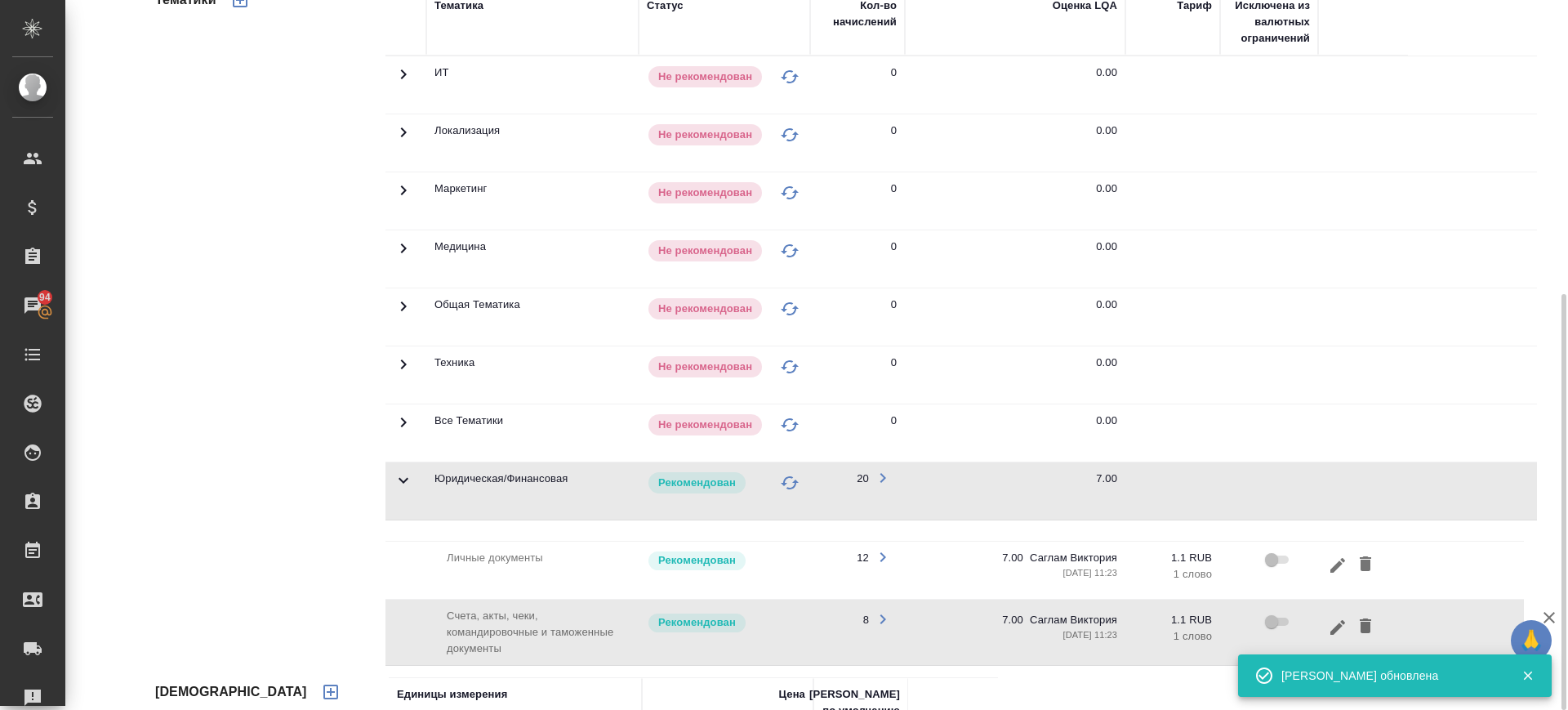
scroll to position [645, 0]
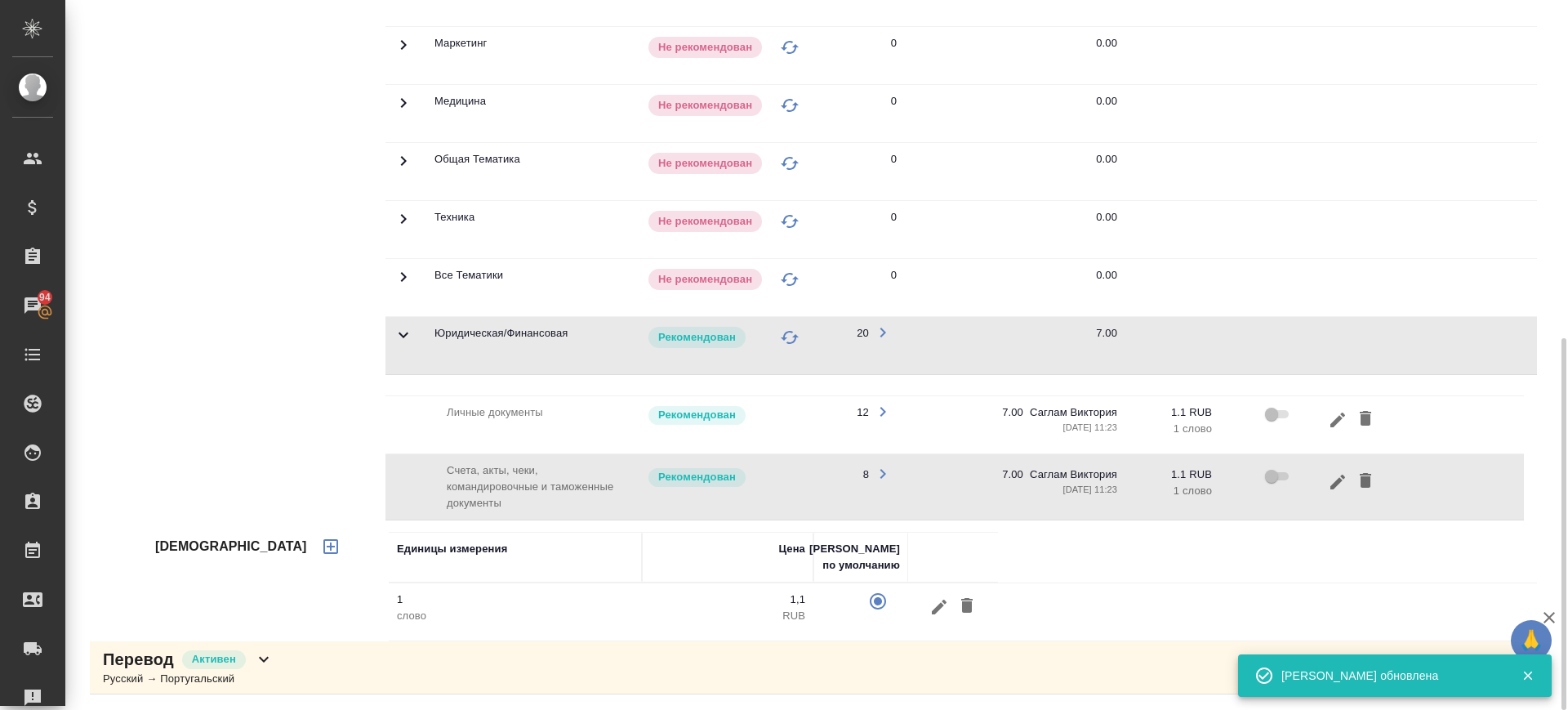
click at [417, 673] on div "Перевод Активен Русский → Португальский" at bounding box center [820, 668] width 1460 height 53
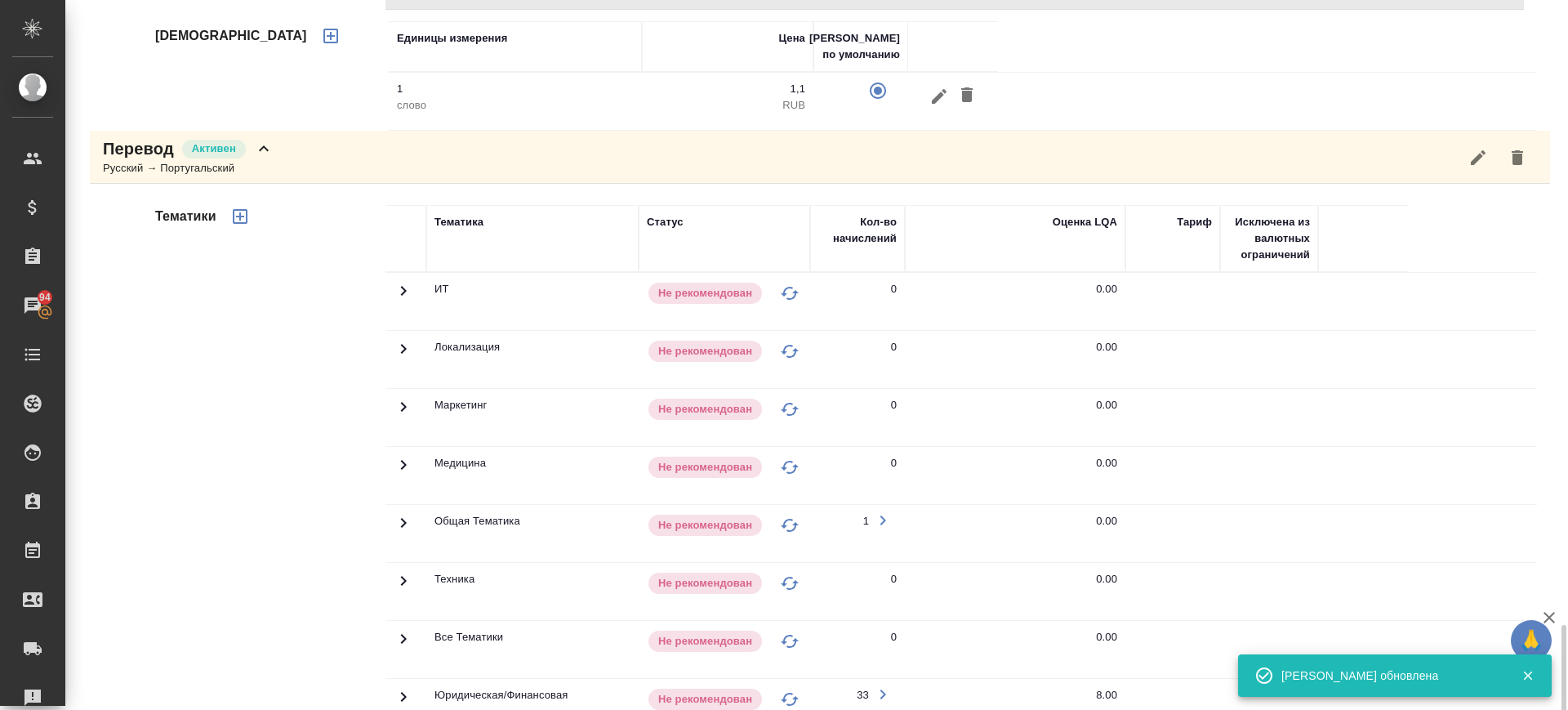
scroll to position [1320, 0]
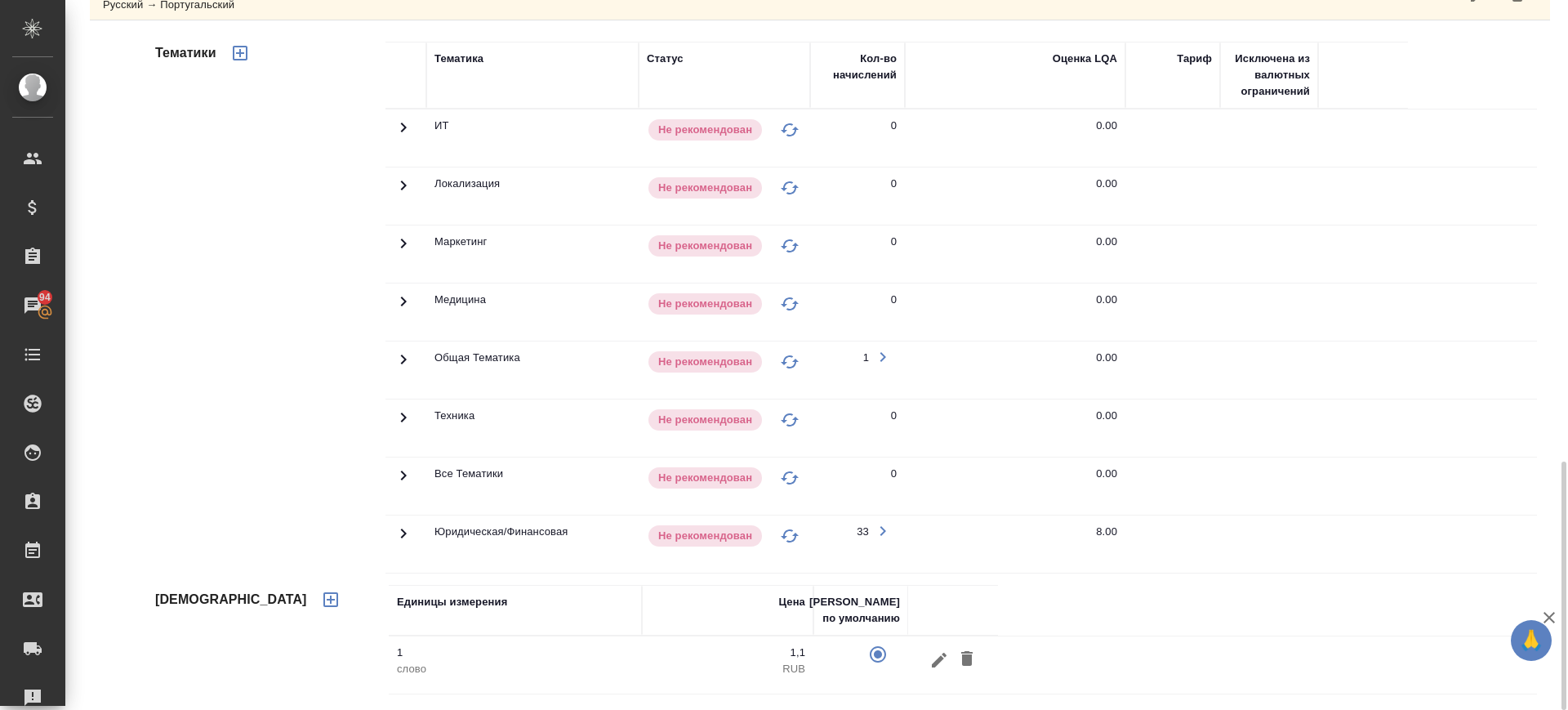
drag, startPoint x: 401, startPoint y: 537, endPoint x: 1047, endPoint y: 542, distance: 646.0
click at [405, 536] on icon at bounding box center [403, 534] width 20 height 20
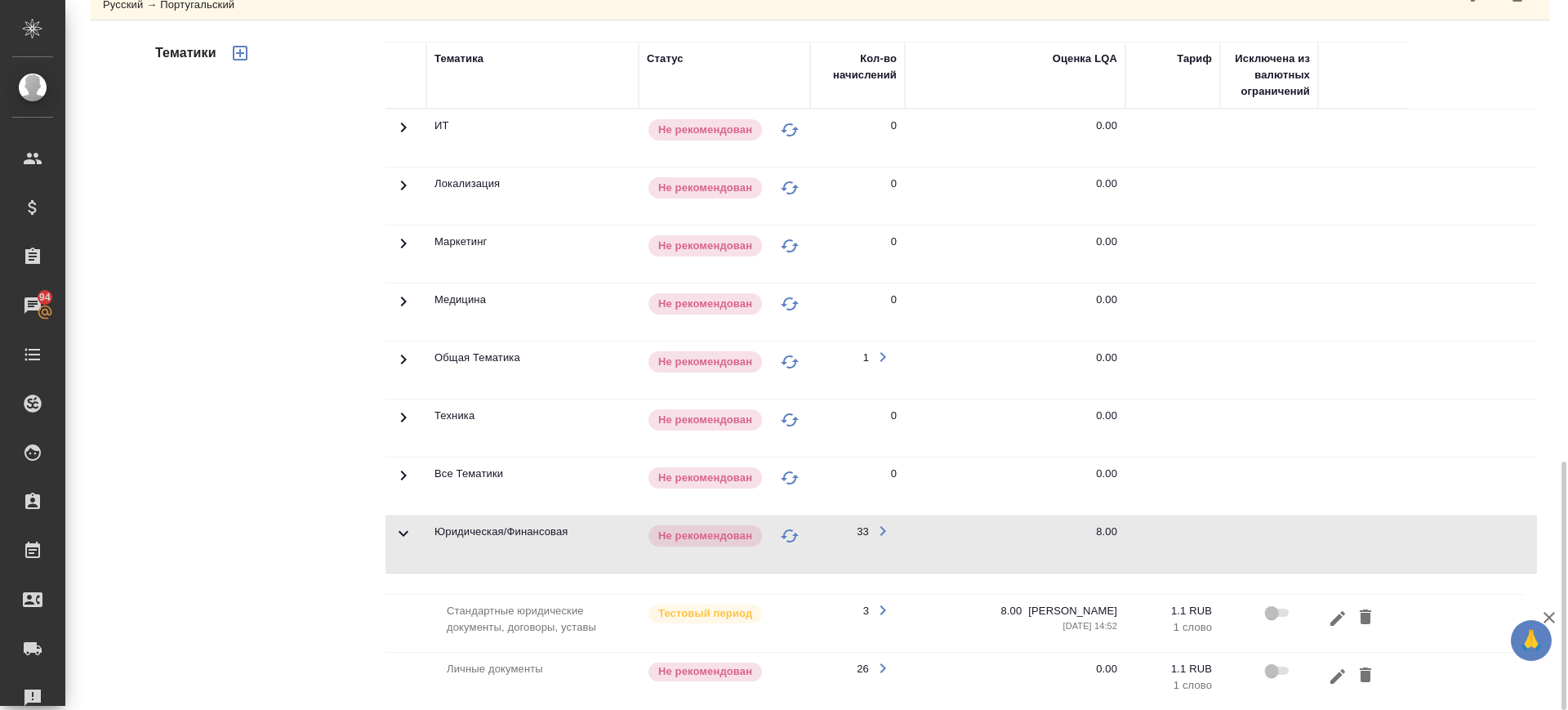
click at [1336, 624] on icon "button" at bounding box center [1337, 618] width 20 height 20
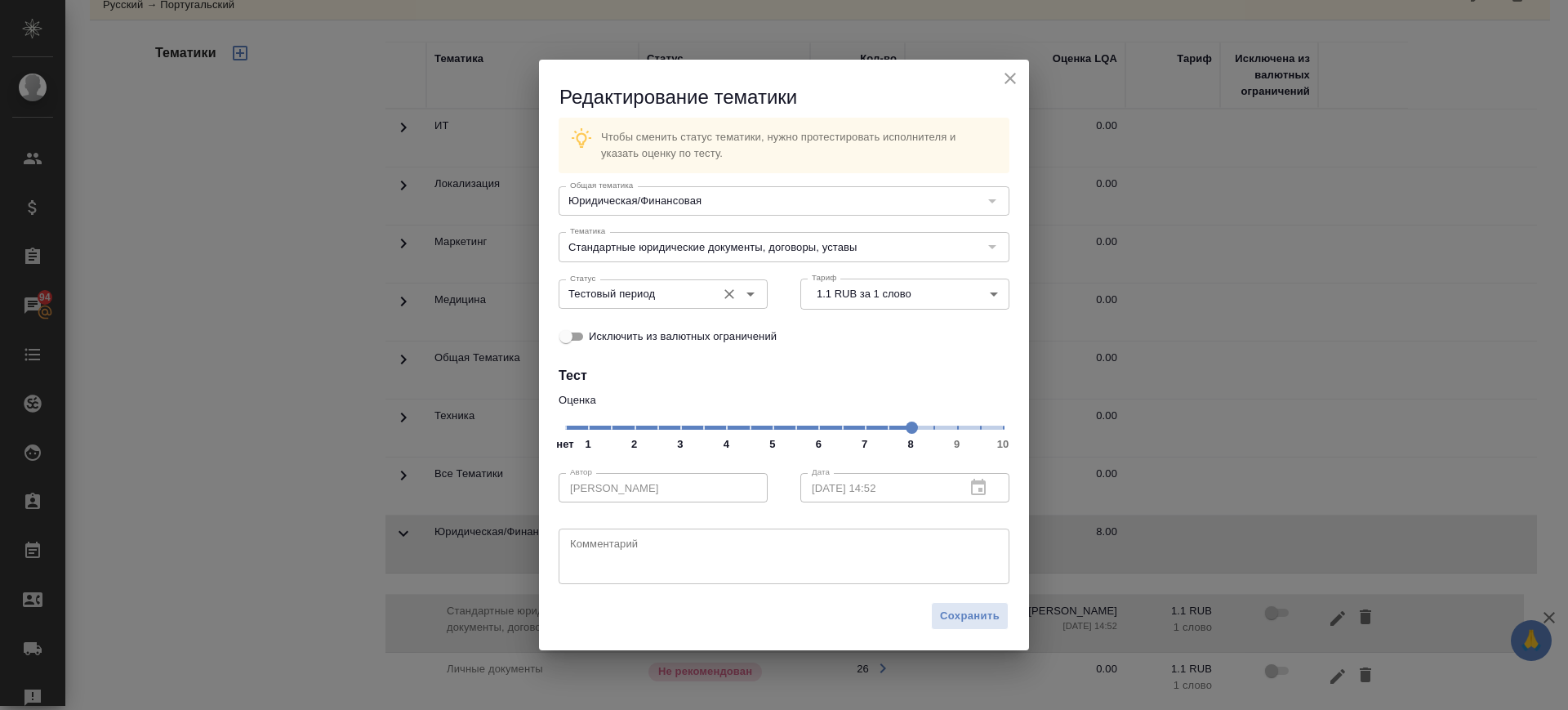
click at [656, 306] on div "Тестовый период Статус" at bounding box center [663, 294] width 209 height 29
click at [673, 275] on div "Статус Тестовый период Статус" at bounding box center [663, 293] width 209 height 40
click at [656, 294] on input "Тестовый период" at bounding box center [636, 293] width 145 height 20
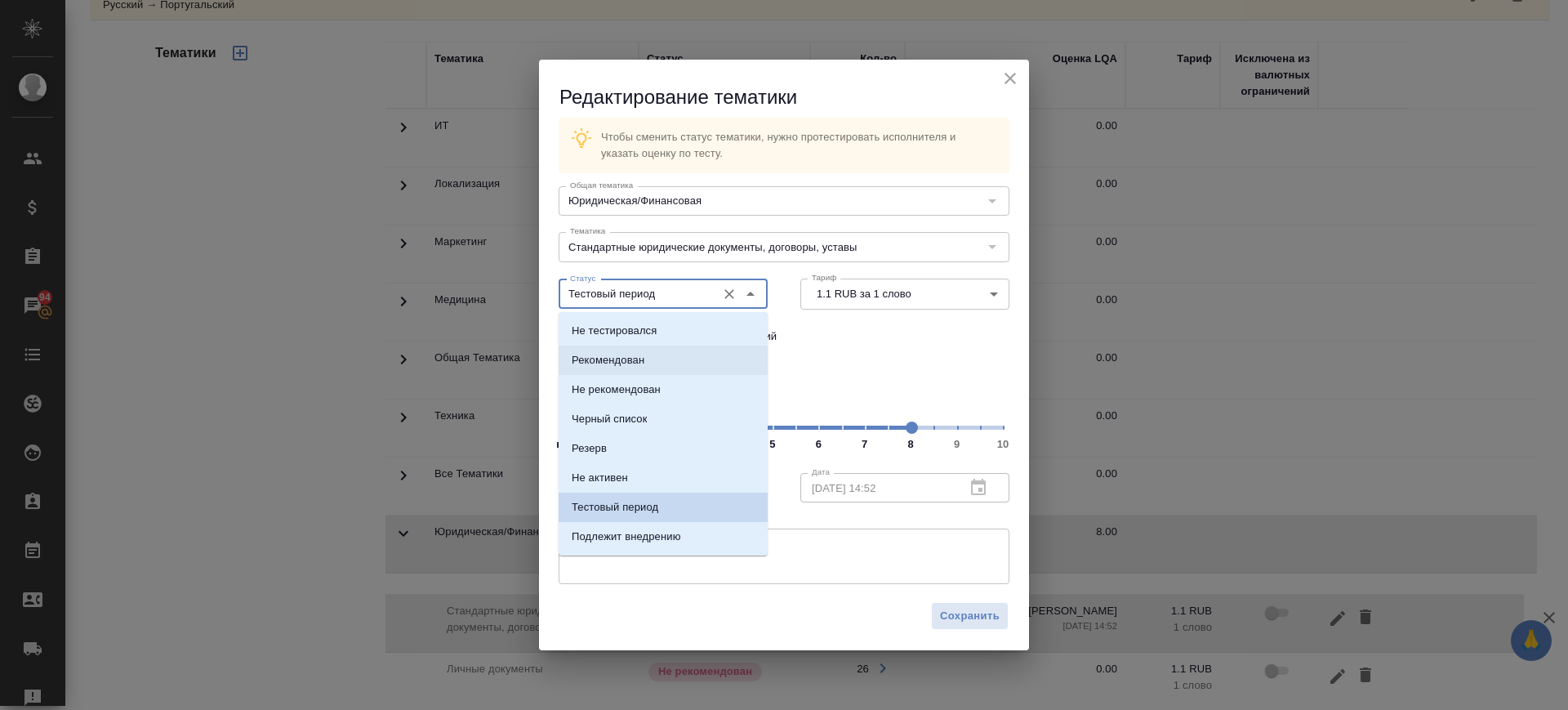
drag, startPoint x: 631, startPoint y: 355, endPoint x: 961, endPoint y: 601, distance: 411.6
click at [631, 356] on p "Рекомендован" at bounding box center [608, 360] width 73 height 16
type input "Рекомендован"
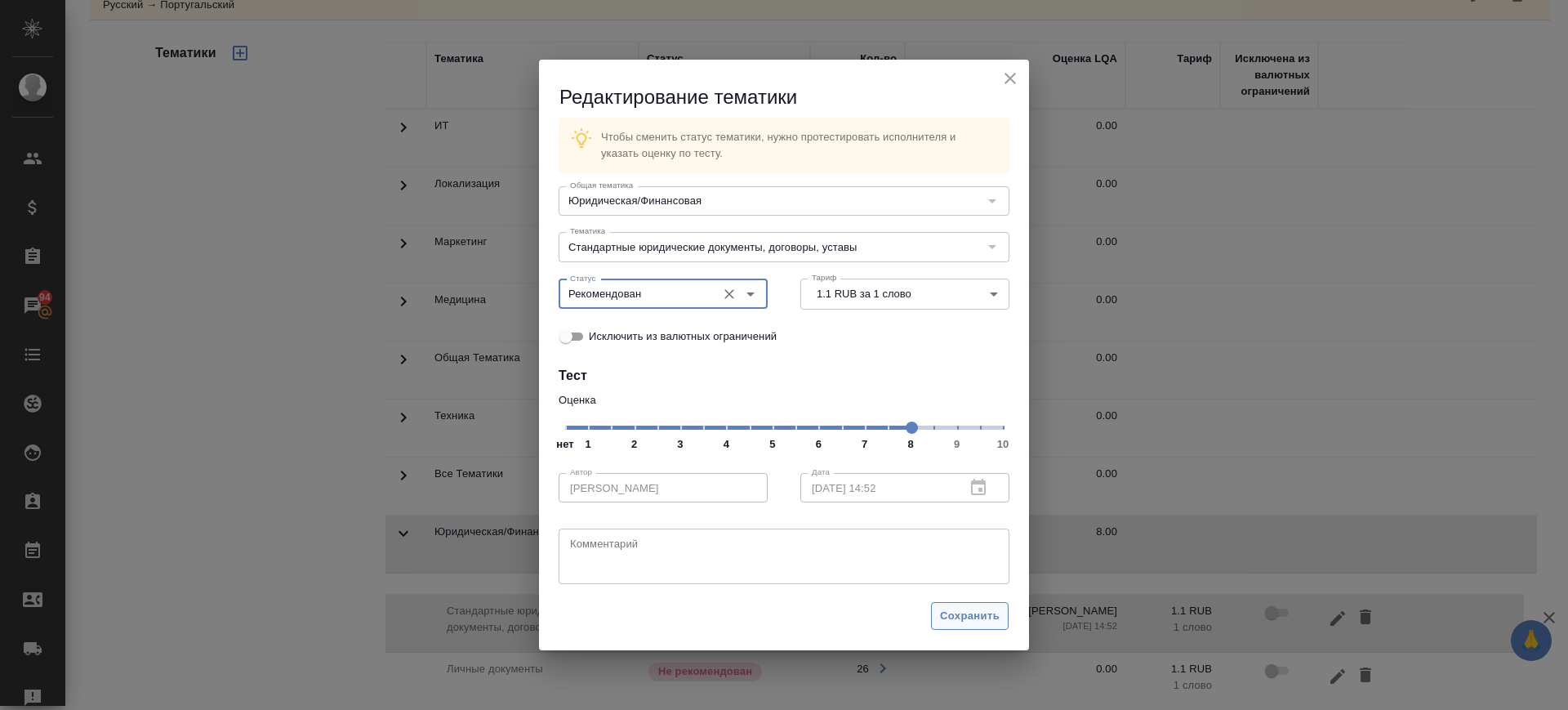
click at [963, 608] on span "Сохранить" at bounding box center [969, 617] width 59 height 19
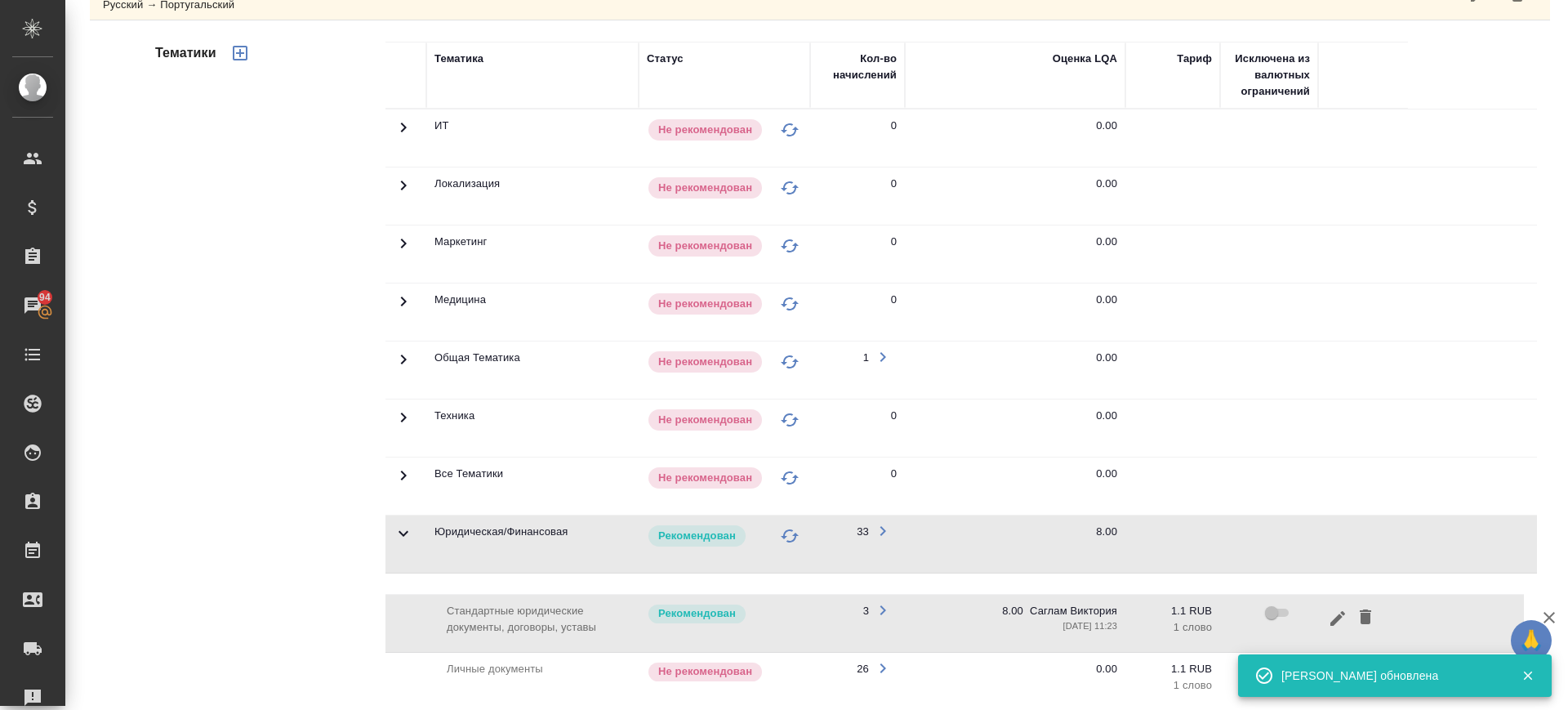
click at [1336, 668] on div "Тематика обновлена" at bounding box center [1389, 676] width 216 height 16
click at [1331, 677] on div "Тематика обновлена" at bounding box center [1389, 676] width 216 height 16
click at [1524, 672] on icon "button" at bounding box center [1528, 676] width 9 height 9
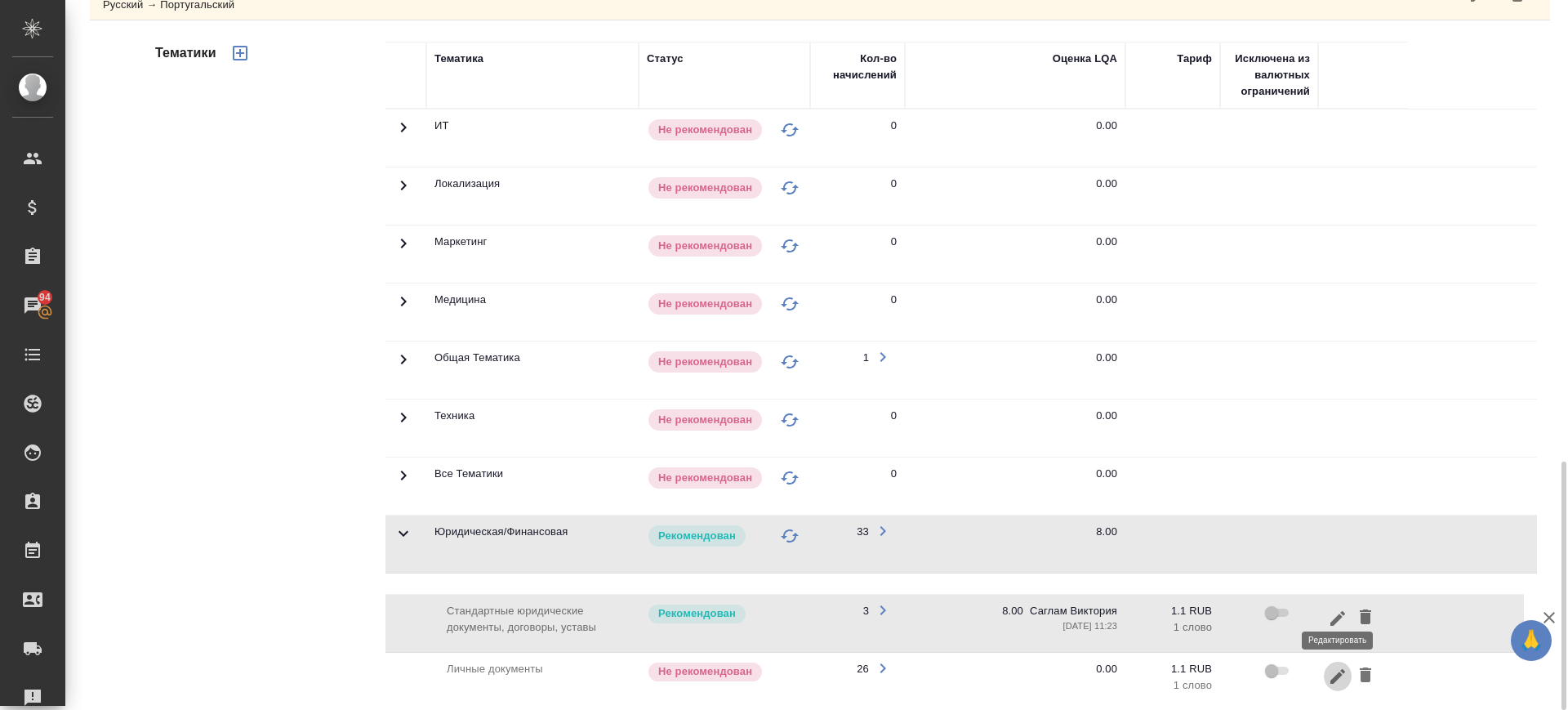
click at [1337, 670] on icon "button" at bounding box center [1337, 676] width 20 height 20
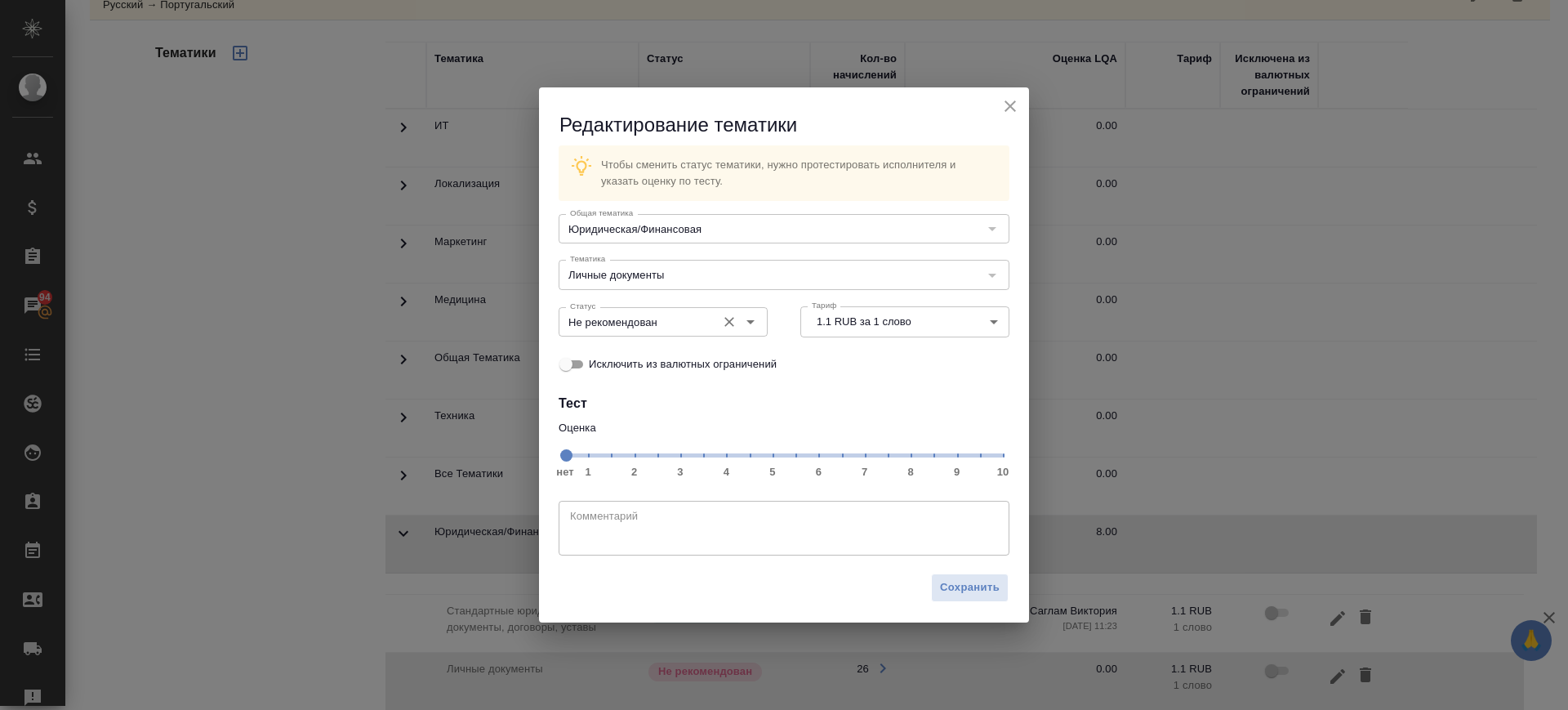
drag, startPoint x: 867, startPoint y: 461, endPoint x: 651, endPoint y: 317, distance: 259.6
click at [864, 460] on span "нет 1 2 3 4 5 6 7 8 9 10" at bounding box center [784, 454] width 438 height 23
click at [651, 317] on input "Не рекомендован" at bounding box center [636, 322] width 145 height 20
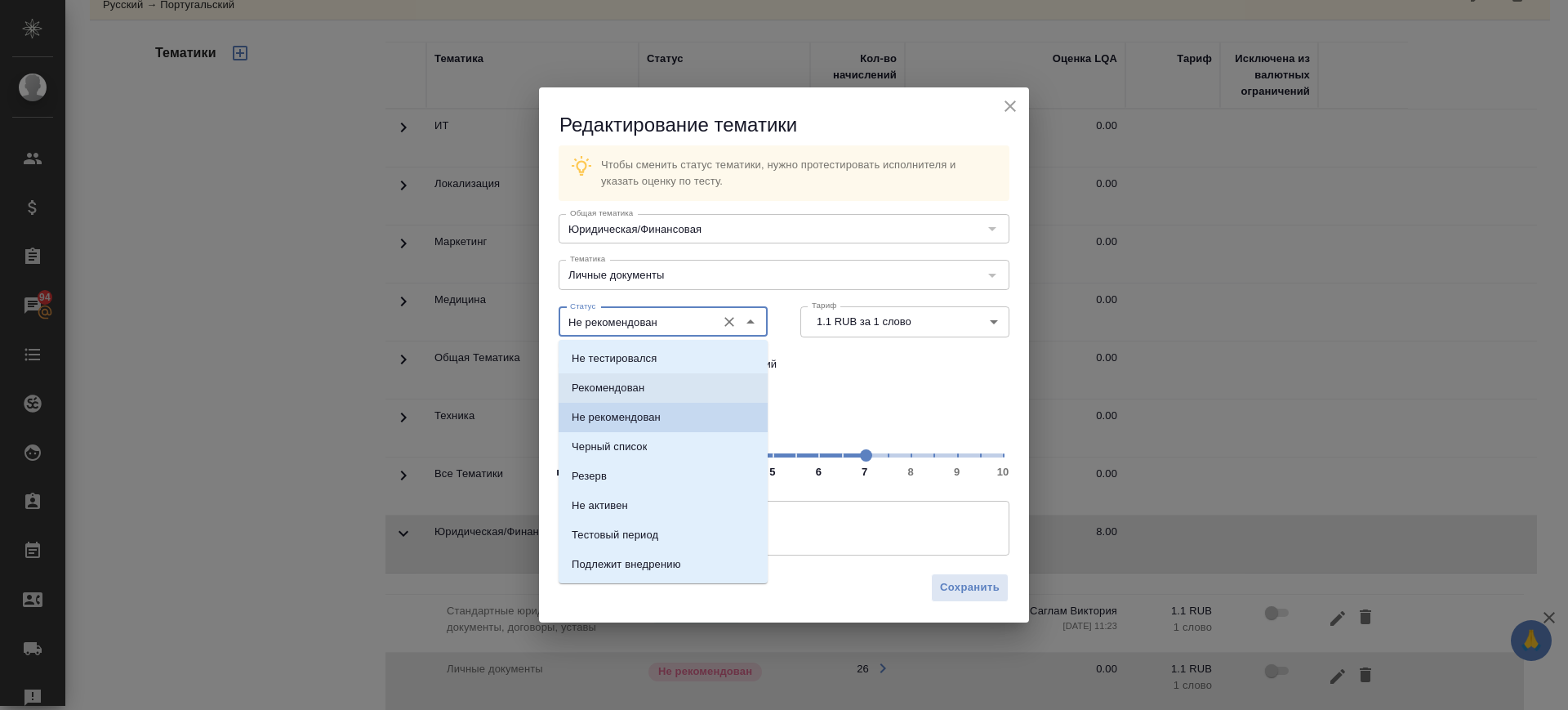
drag, startPoint x: 640, startPoint y: 385, endPoint x: 948, endPoint y: 566, distance: 357.2
click at [640, 386] on p "Рекомендован" at bounding box center [608, 388] width 73 height 16
type input "Рекомендован"
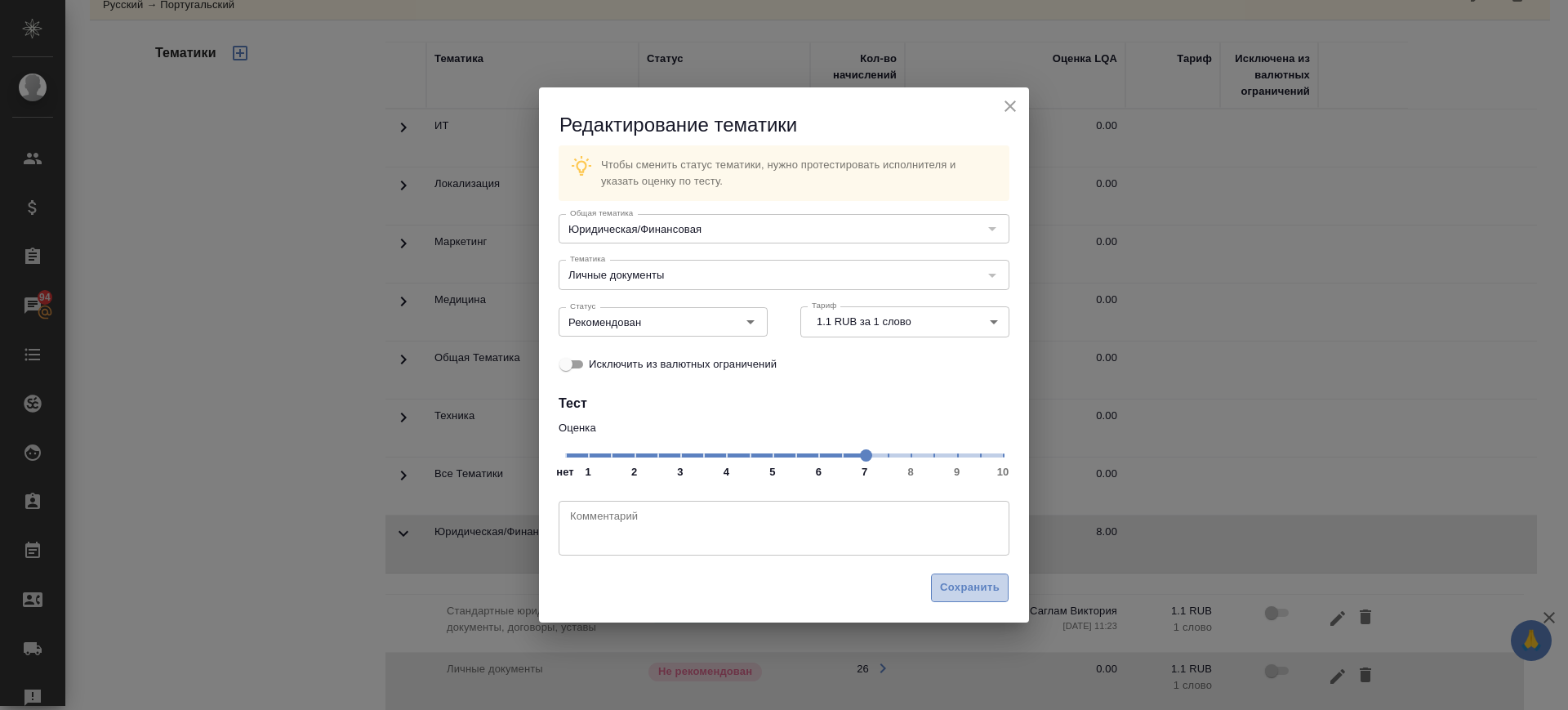
click at [957, 586] on span "Сохранить" at bounding box center [969, 588] width 59 height 19
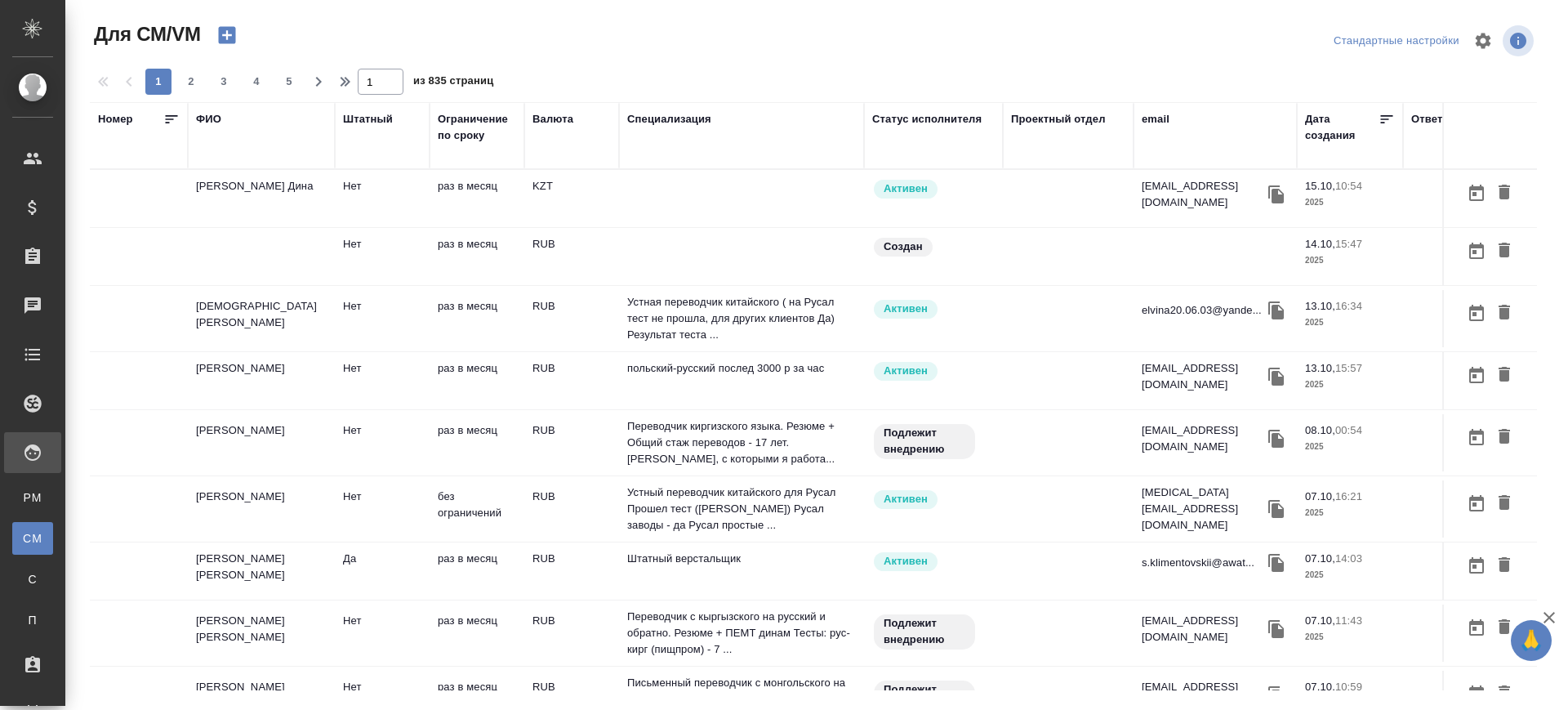
click at [1148, 120] on div "email" at bounding box center [1156, 119] width 28 height 16
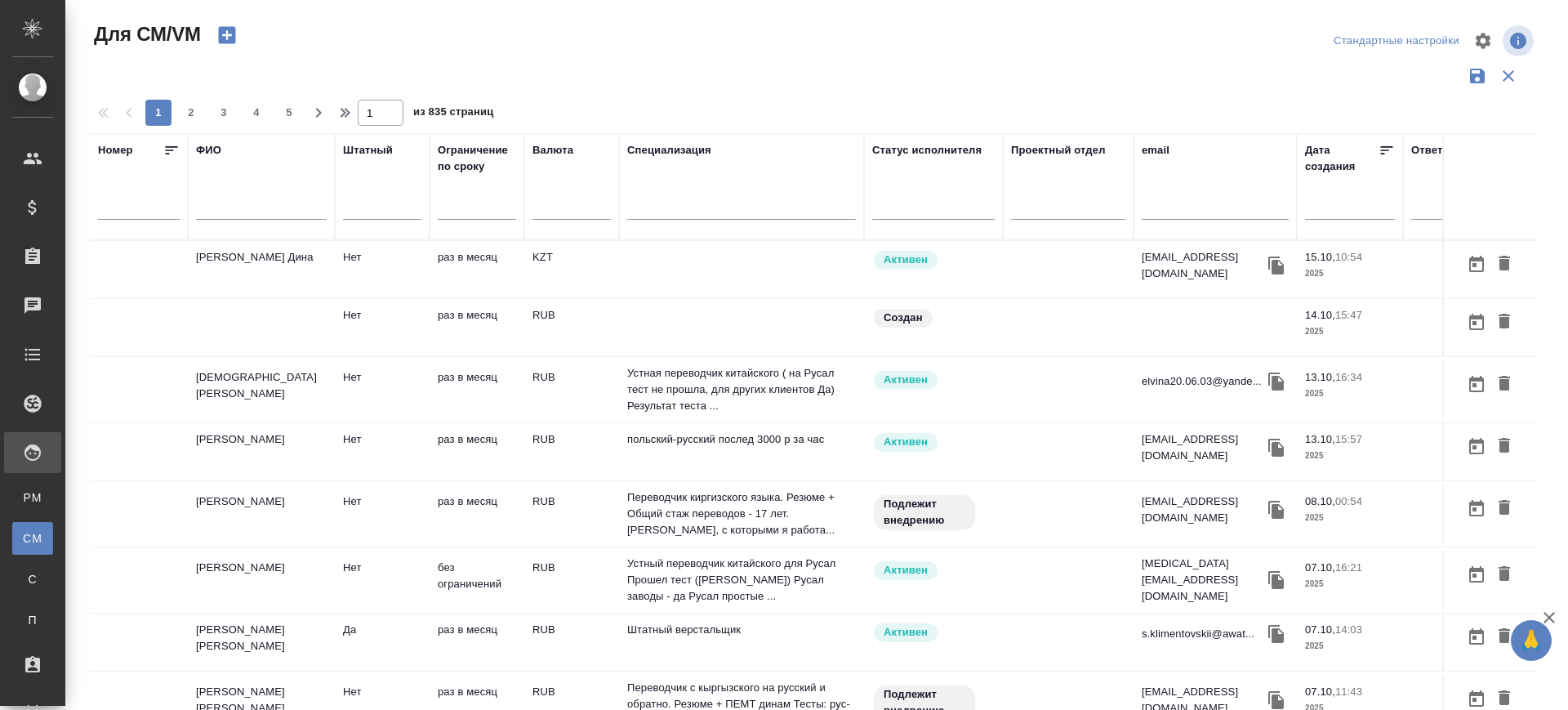
click at [1193, 207] on input "text" at bounding box center [1215, 210] width 147 height 21
paste input ""[EMAIL_ADDRESS][DOMAIN_NAME]" <[DOMAIN_NAME][EMAIL_ADDRESS][DOMAIN_NAME]>,"[DO…"
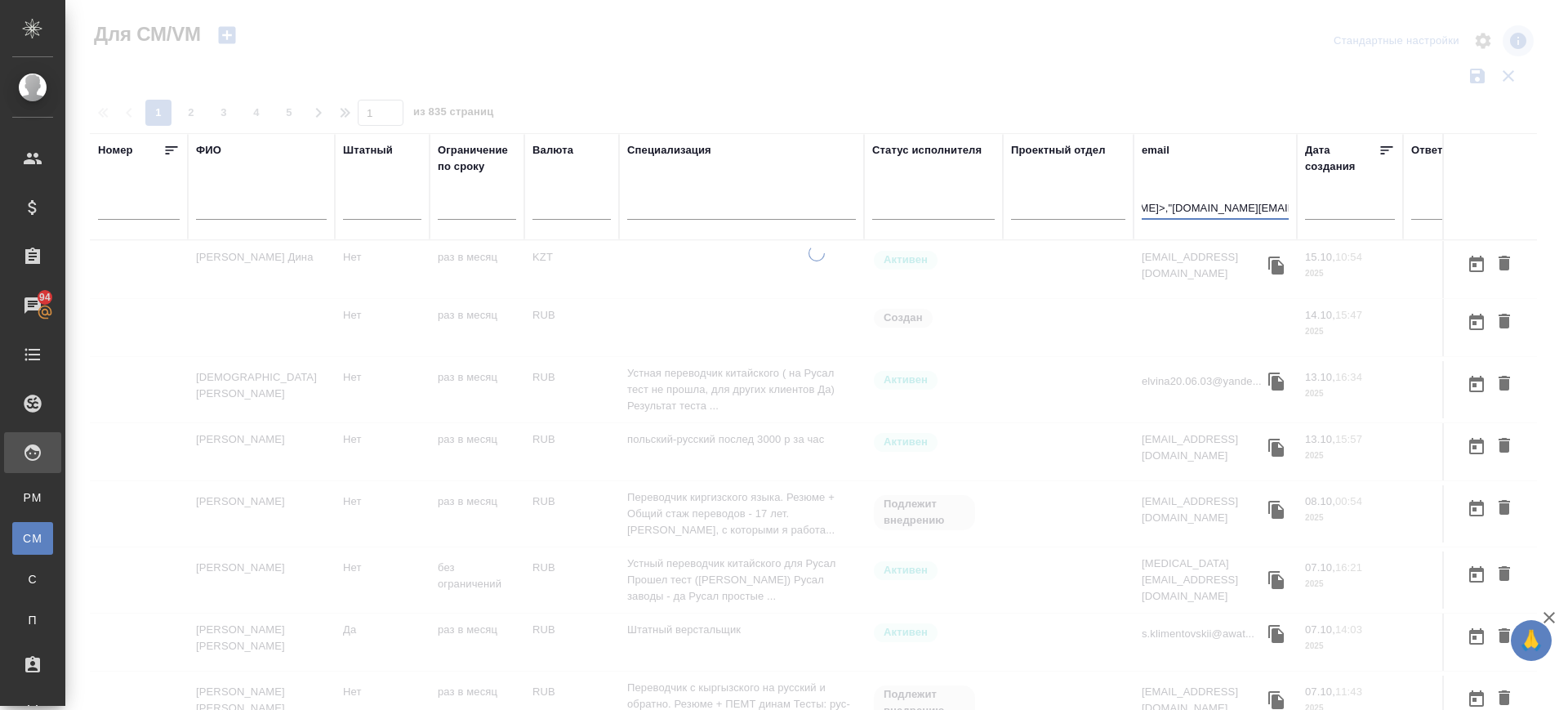
click at [1144, 207] on input ""lidake.tsvetkova@gmail.com" <lidake.tsvetkova@gmail.com>,"lidake.tsvetkova@gma…" at bounding box center [1215, 210] width 147 height 21
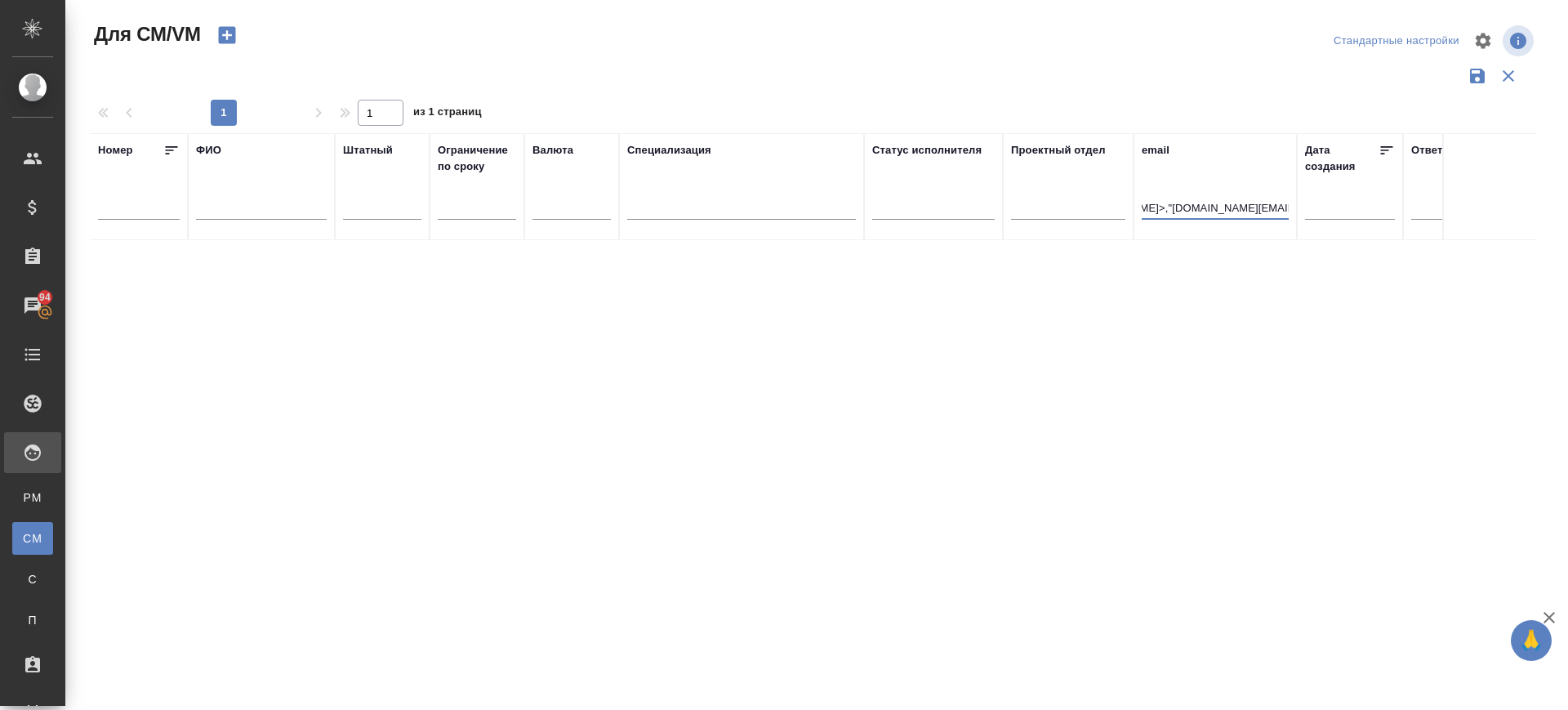
scroll to position [0, 446]
click at [1288, 201] on input ""lidake.tsvetkova@gmail.com" <lidake.tsvetkova@gmail.com>,"lidake.tsvetkova@gma…" at bounding box center [1215, 210] width 147 height 21
drag, startPoint x: 1154, startPoint y: 207, endPoint x: 1037, endPoint y: 213, distance: 117.2
click at [1037, 213] on tr "Номер ФИО Штатный Ограничение по сроку Валюта Специализация Статус исполнителя …" at bounding box center [962, 187] width 1744 height 107
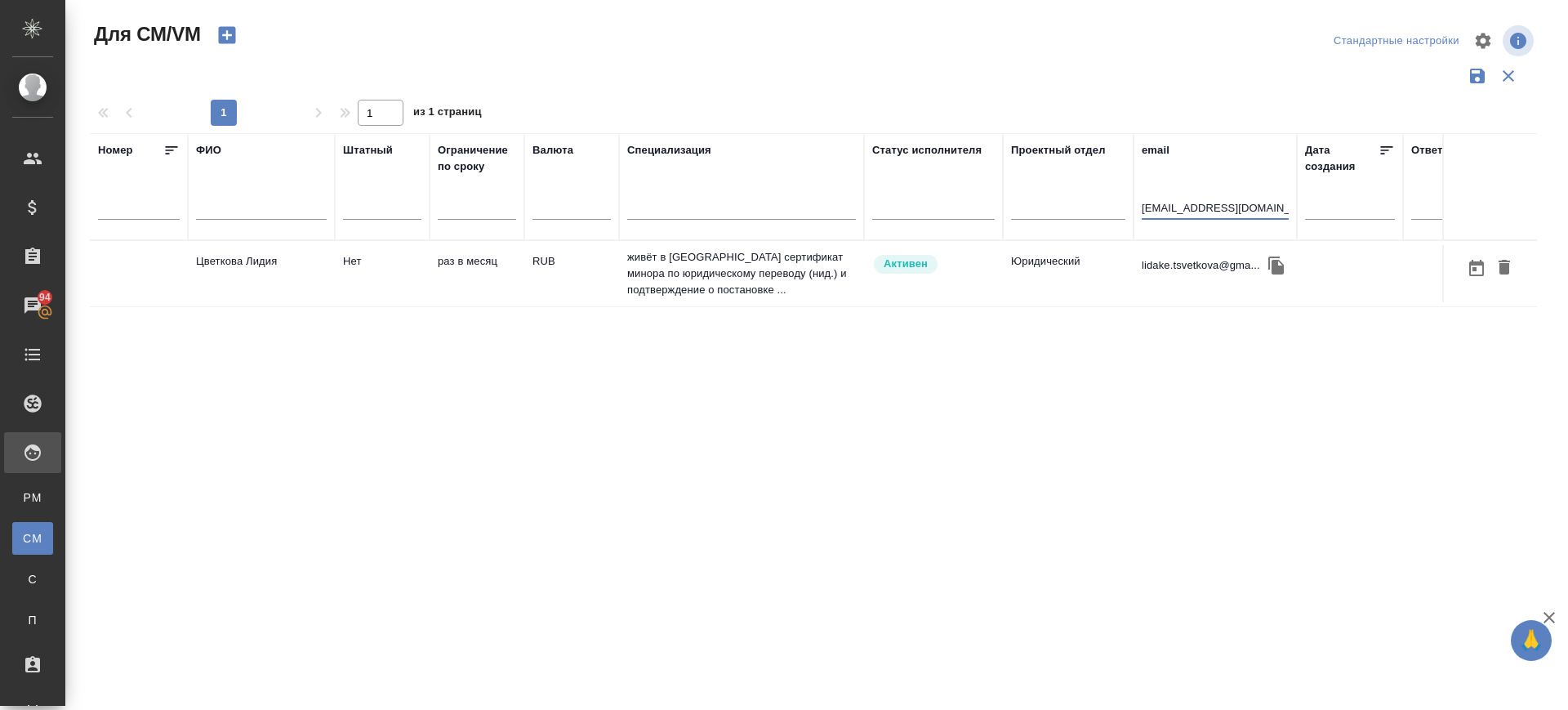
type input "idake.tsvetkova@gmail.com"
click at [229, 265] on td "Цветкова Лидия" at bounding box center [261, 274] width 147 height 57
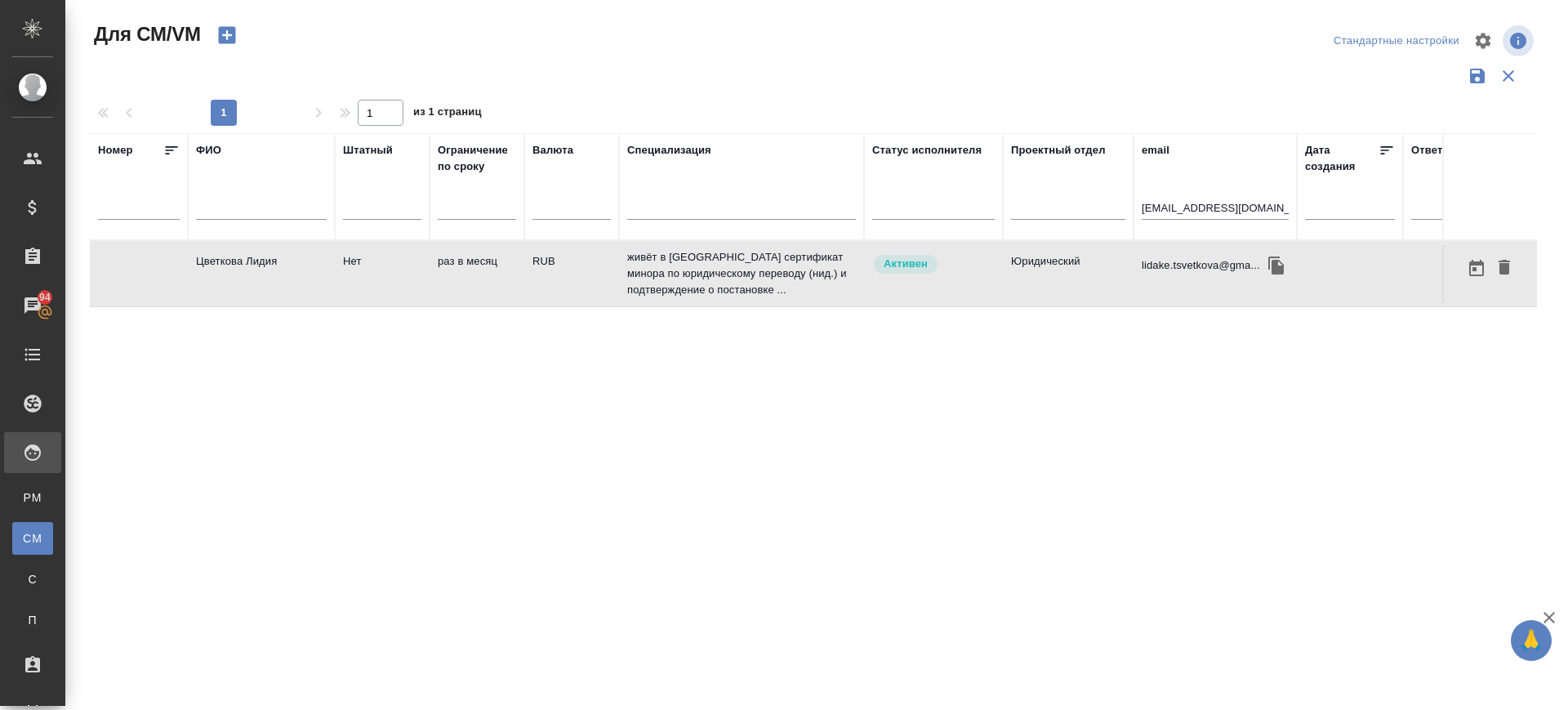
click at [229, 265] on td "Цветкова Лидия" at bounding box center [261, 274] width 147 height 57
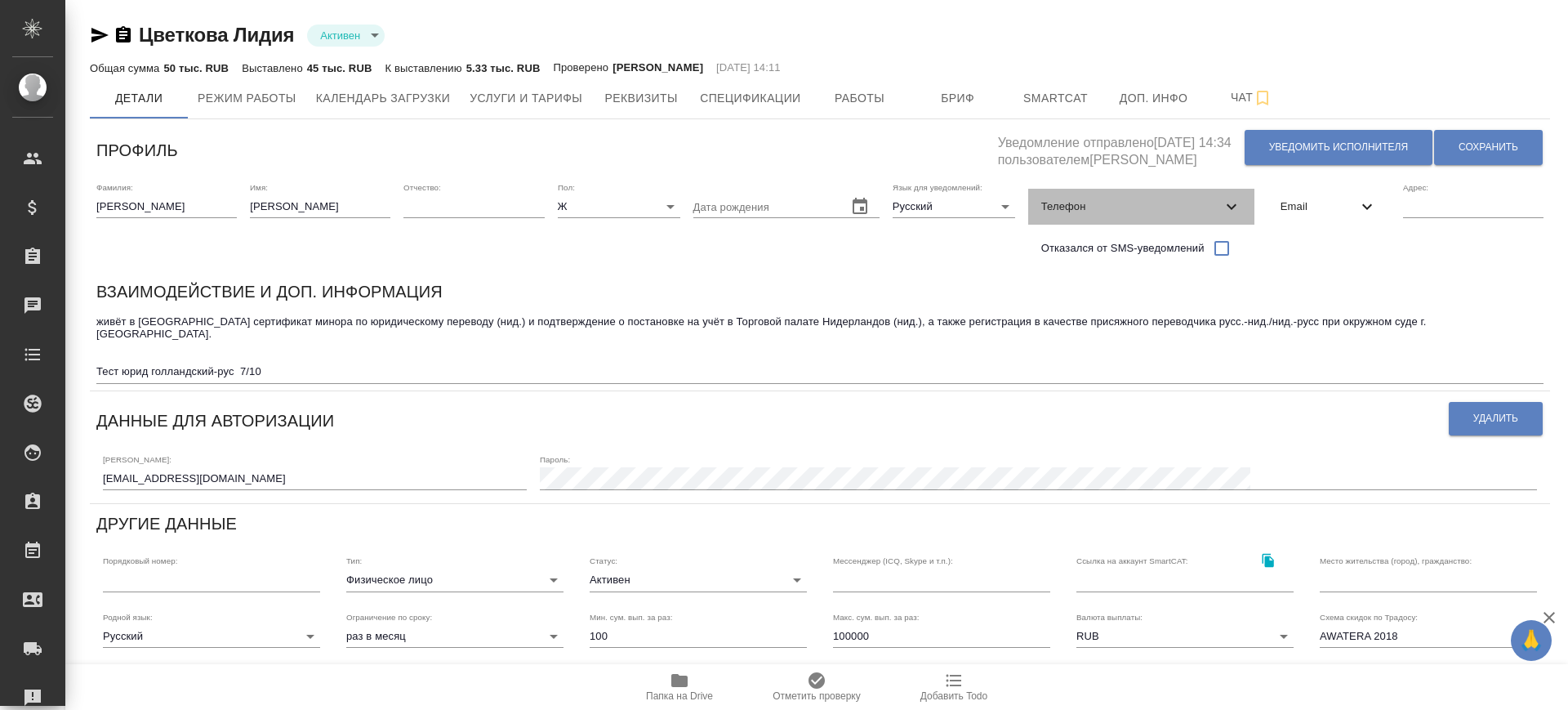
click at [1219, 208] on span "Телефон" at bounding box center [1132, 207] width 181 height 16
select select "NL"
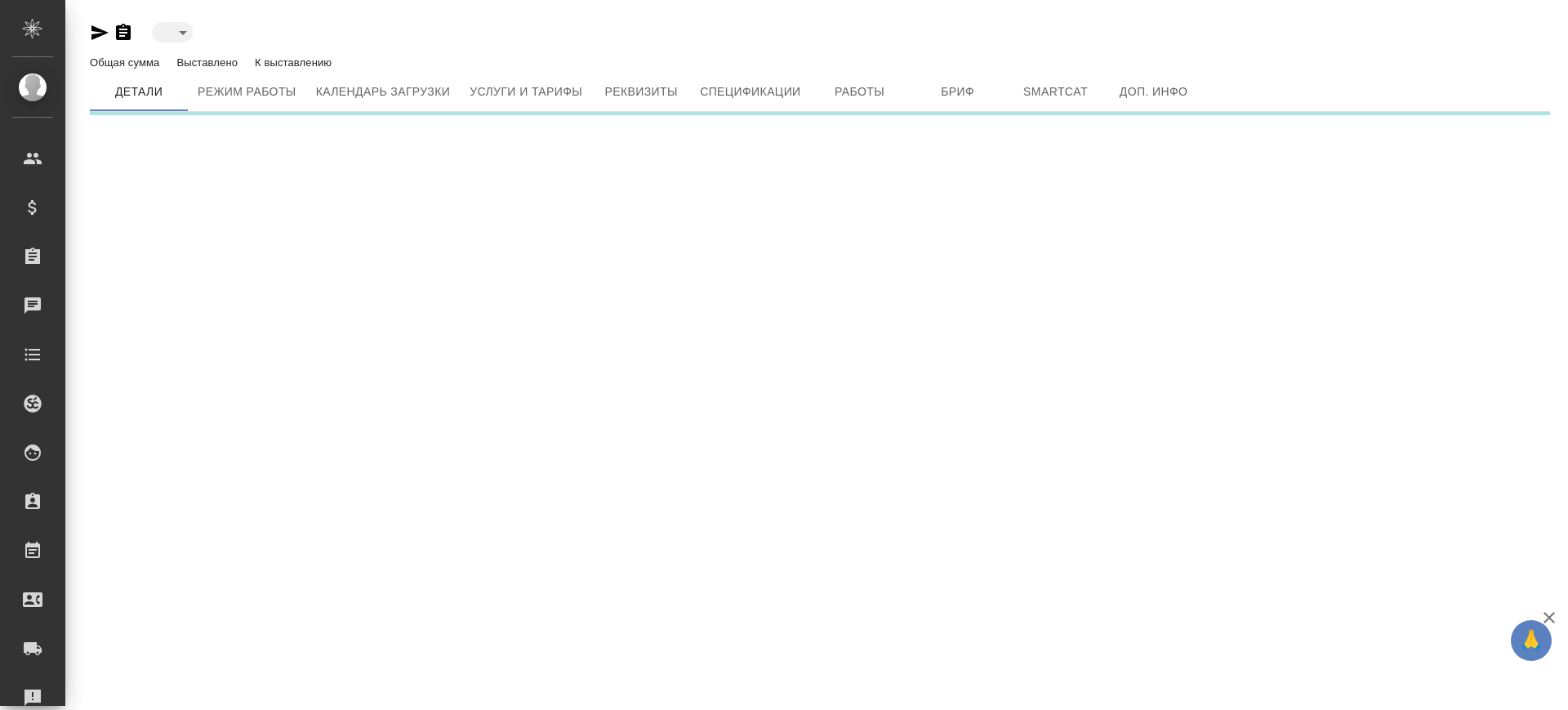
type input "active"
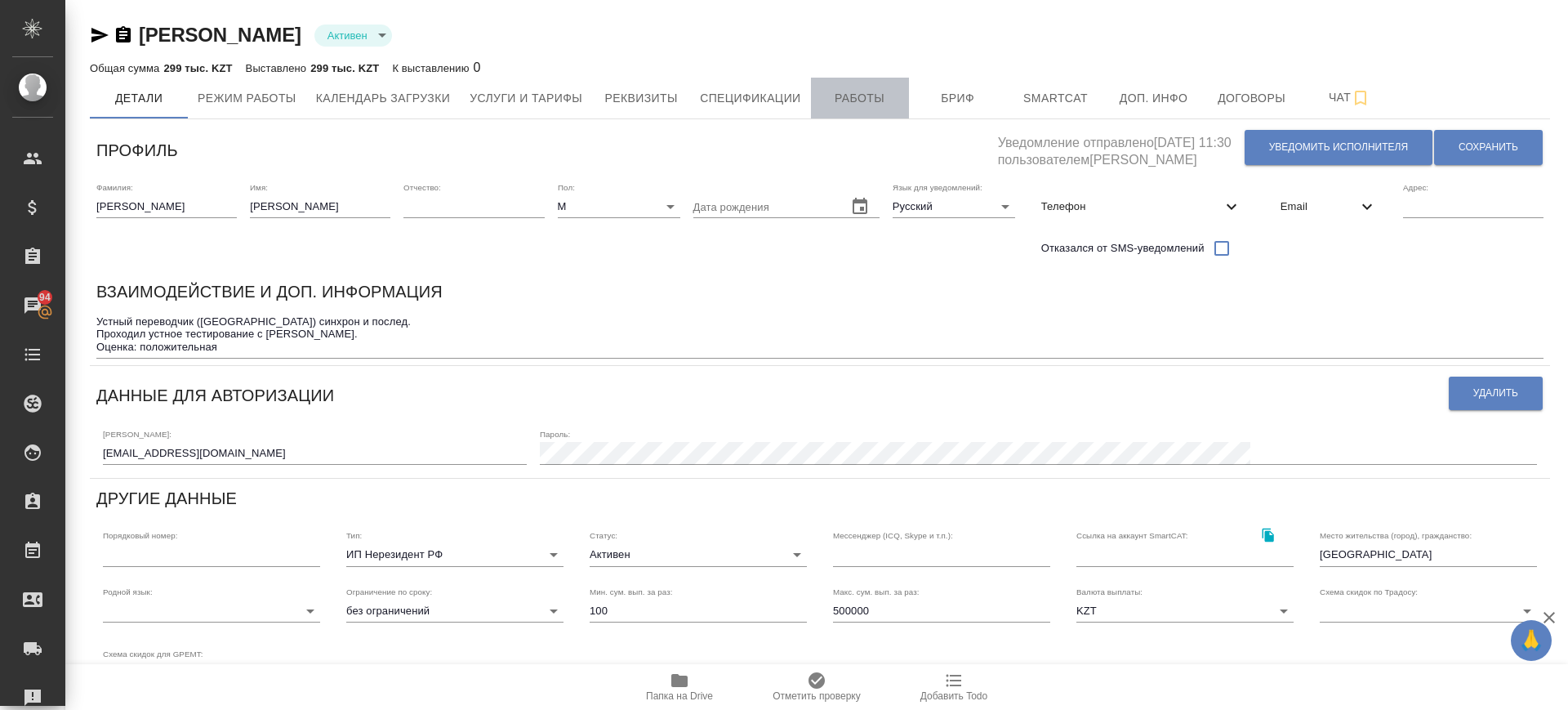
click at [839, 96] on span "Работы" at bounding box center [859, 99] width 78 height 21
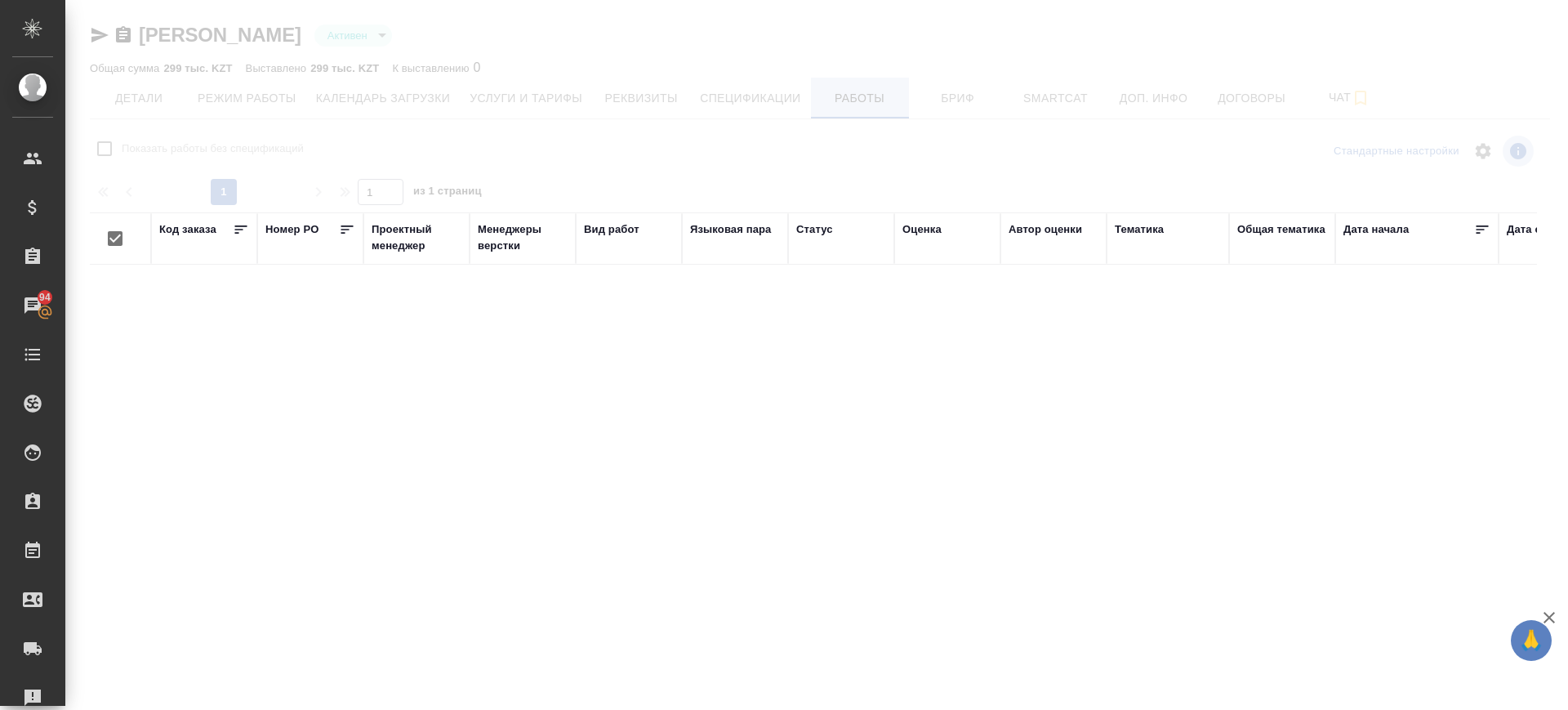
checkbox input "false"
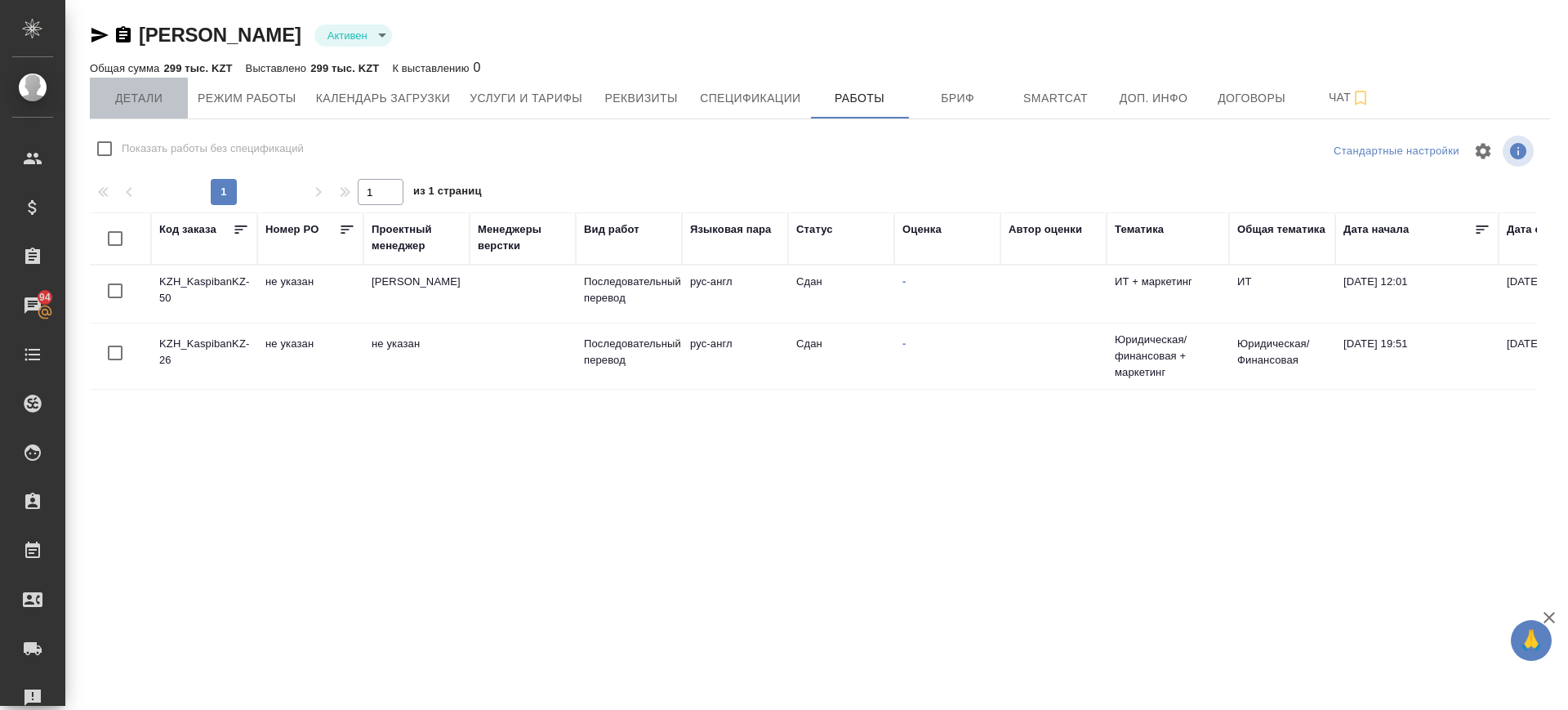
click at [158, 98] on span "Детали" at bounding box center [138, 99] width 78 height 21
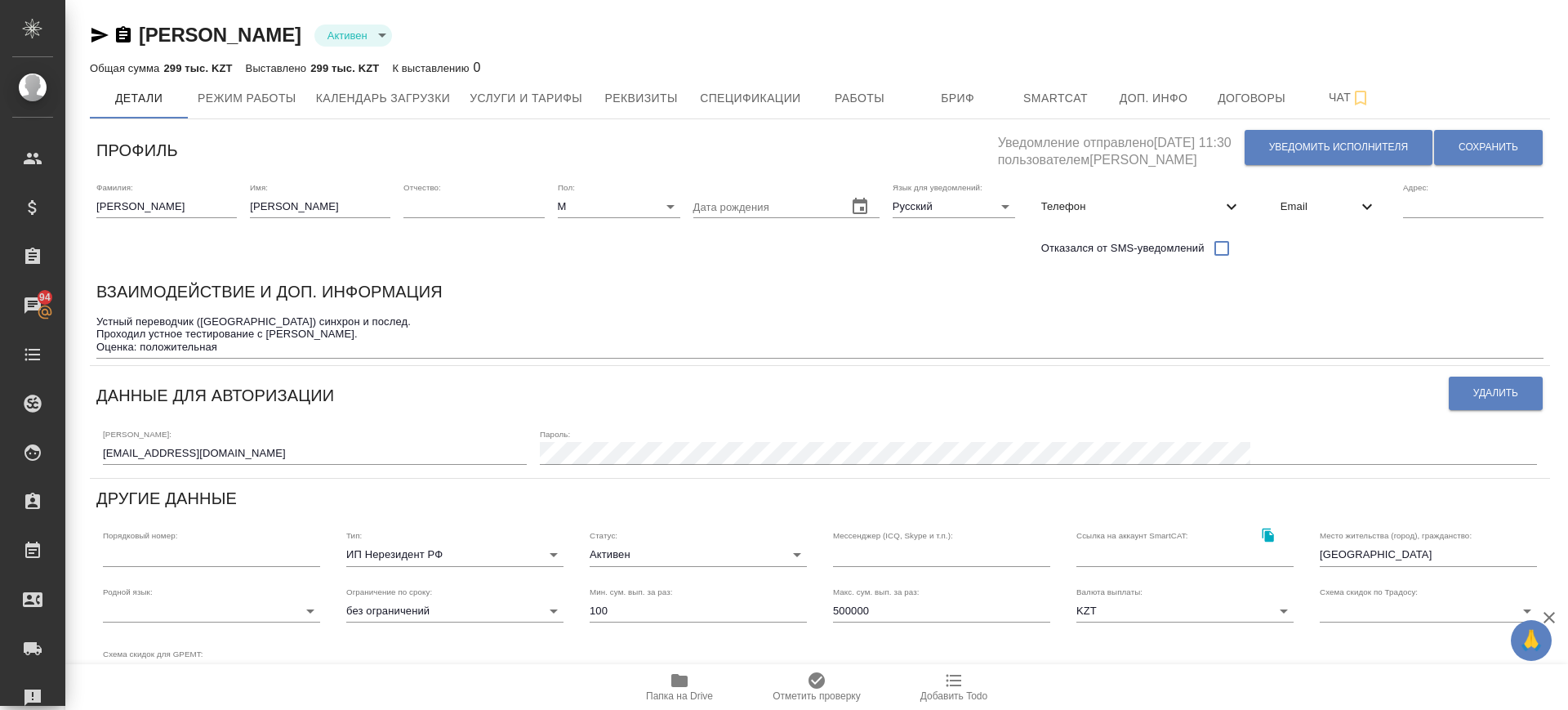
click at [321, 441] on div "Логин: [EMAIL_ADDRESS][DOMAIN_NAME]" at bounding box center [315, 448] width 424 height 36
click at [684, 688] on icon "button" at bounding box center [679, 681] width 20 height 20
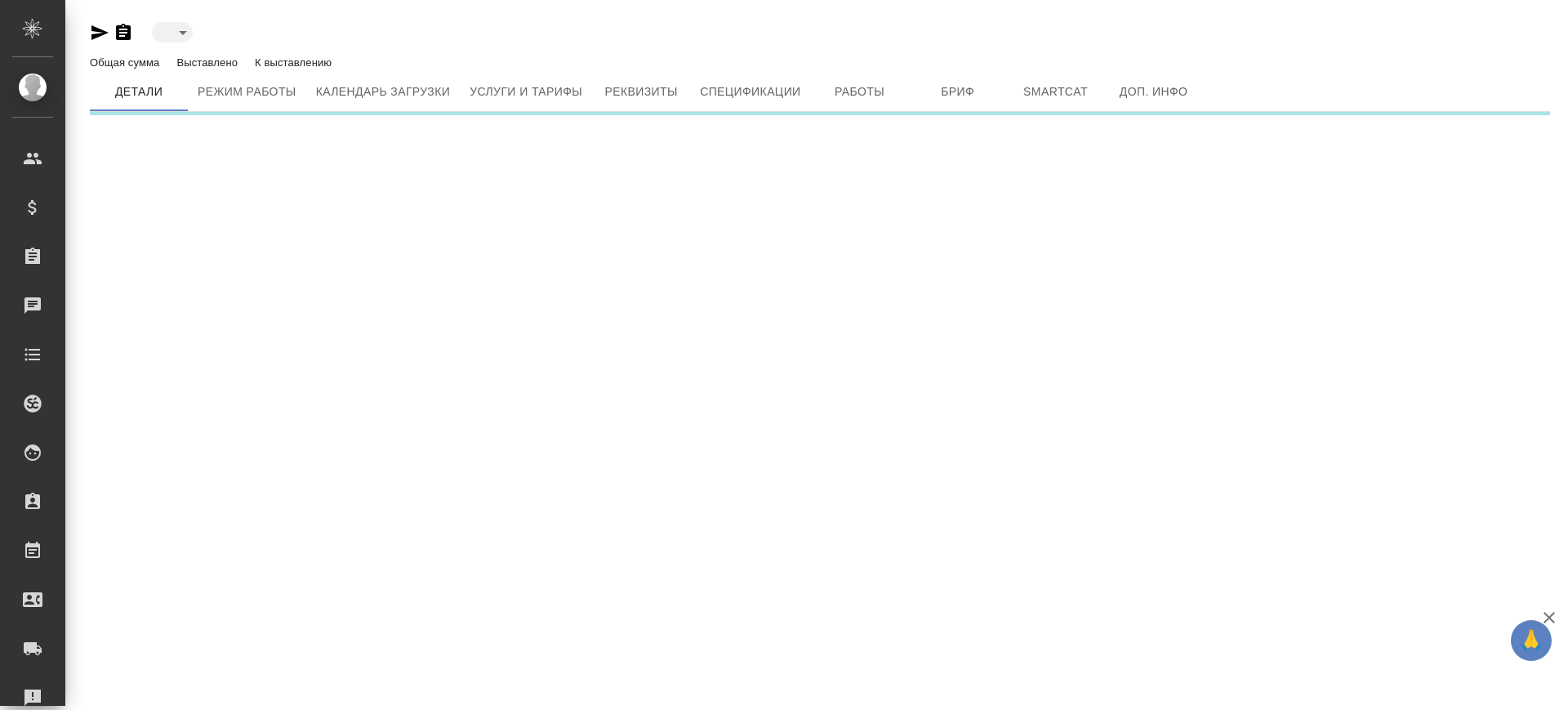
type input "active"
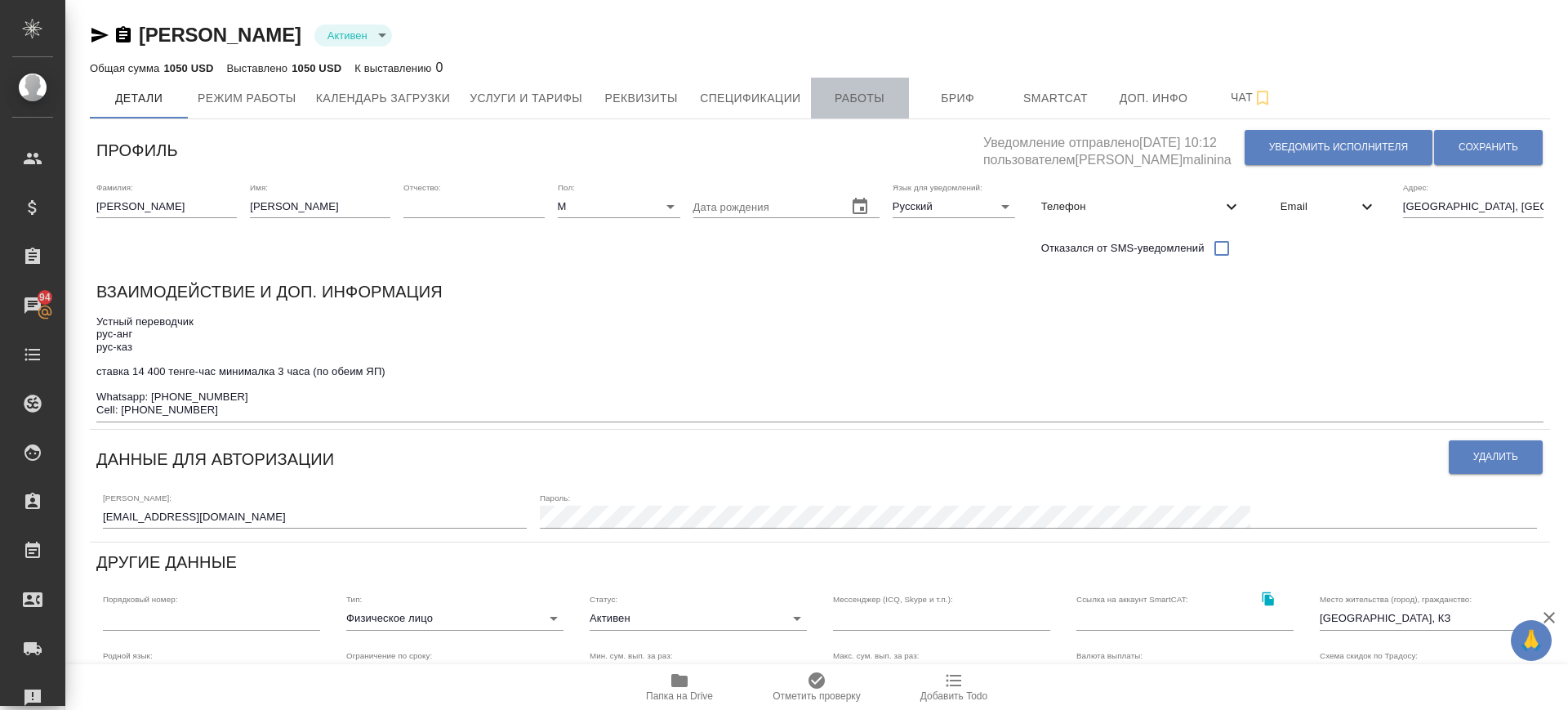
click at [824, 108] on button "Работы" at bounding box center [860, 97] width 98 height 40
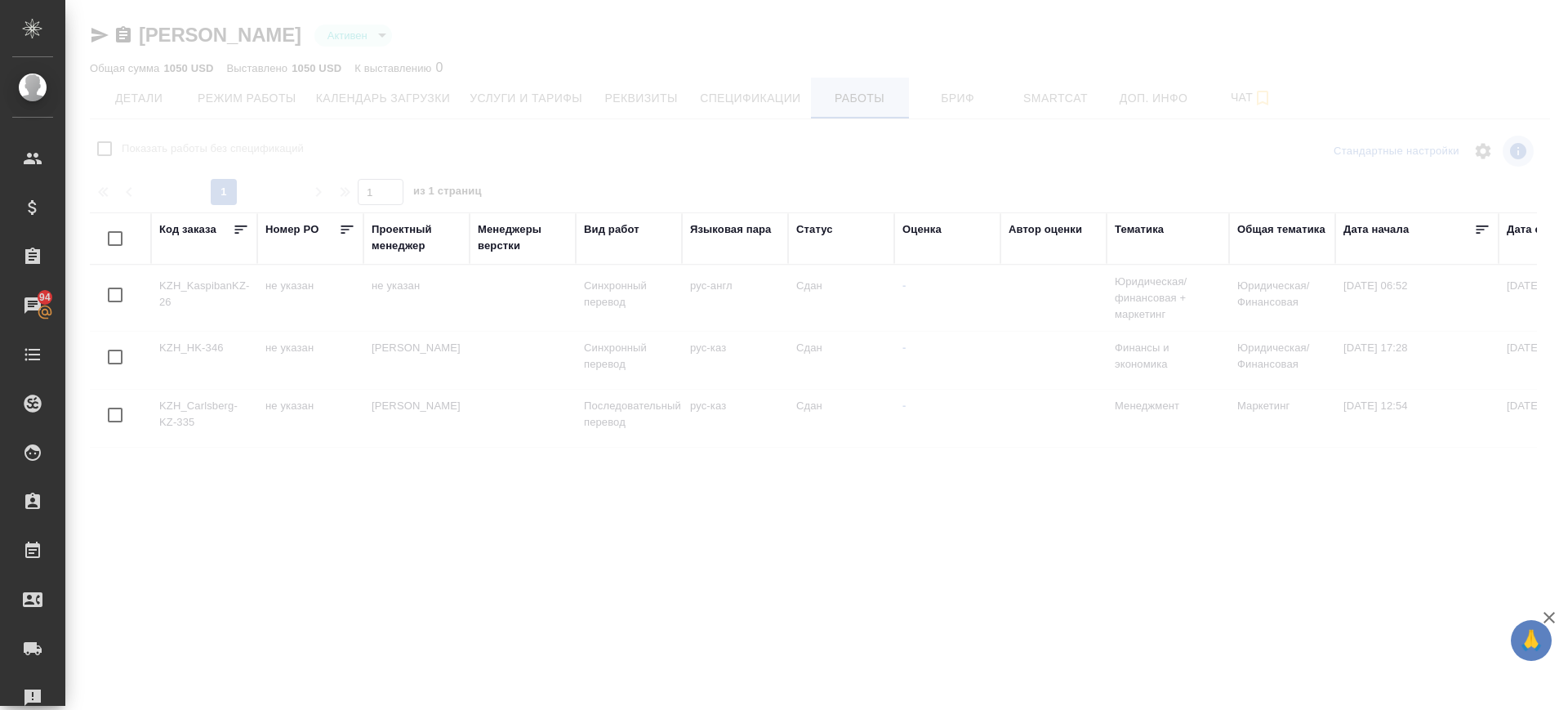
checkbox input "false"
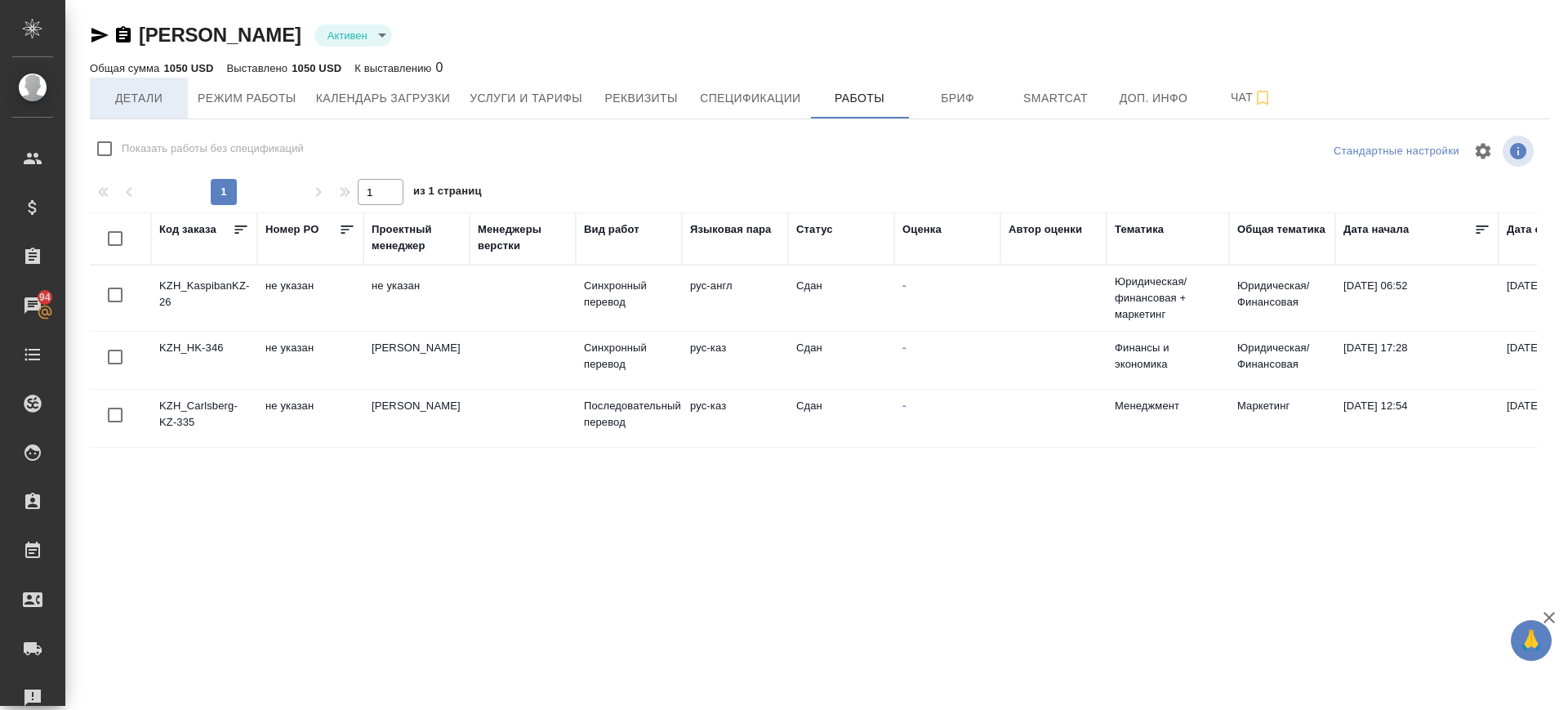
click at [145, 96] on span "Детали" at bounding box center [138, 99] width 78 height 21
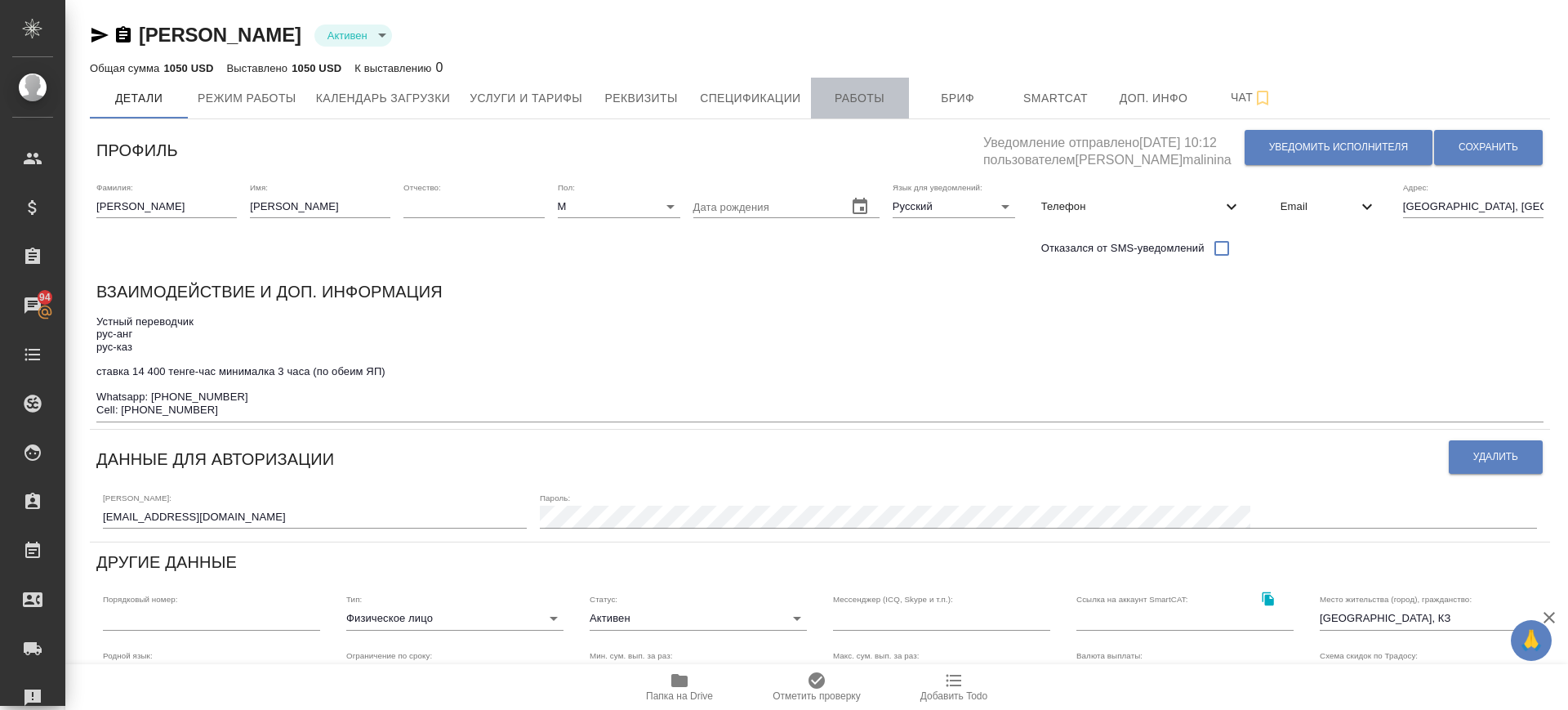
click at [868, 90] on span "Работы" at bounding box center [859, 99] width 78 height 21
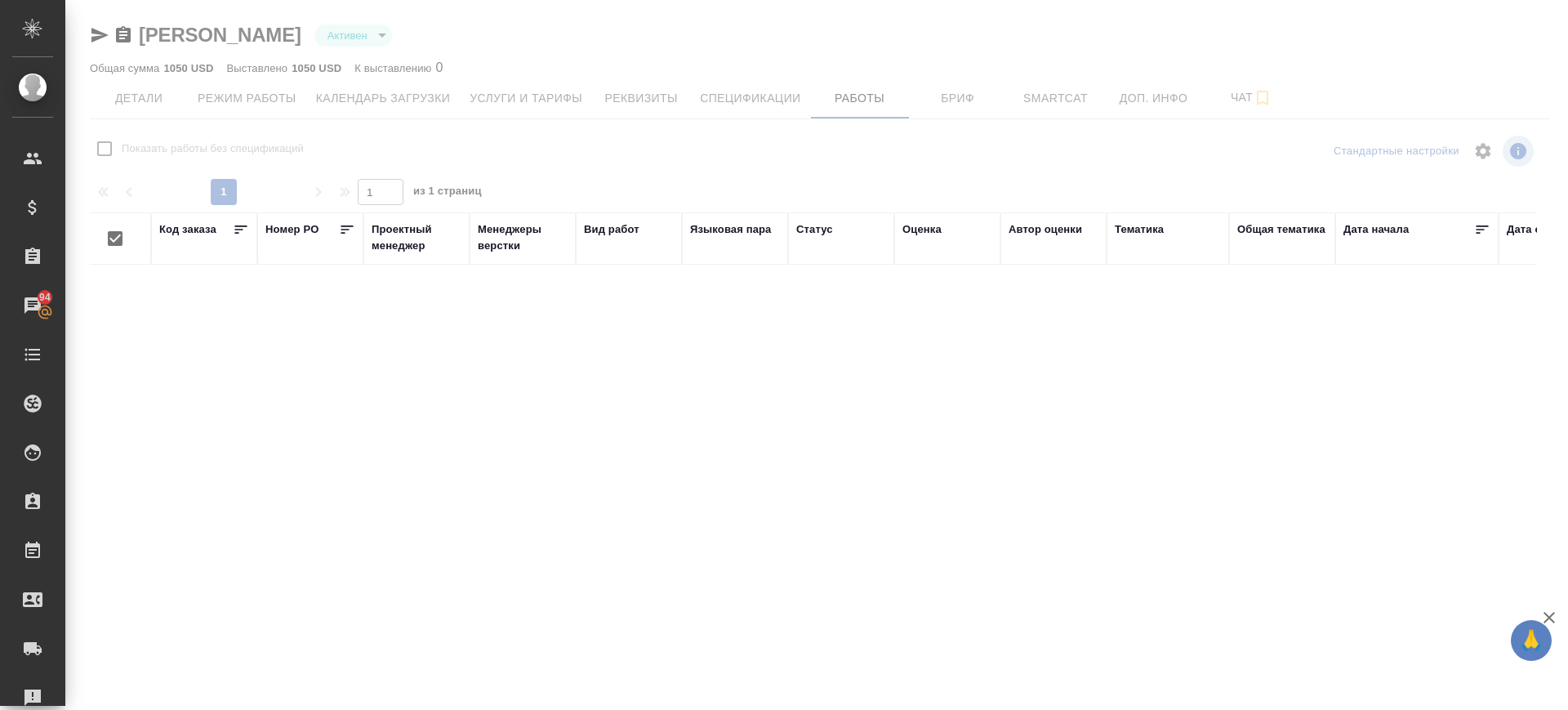
checkbox input "false"
